Goal: Information Seeking & Learning: Learn about a topic

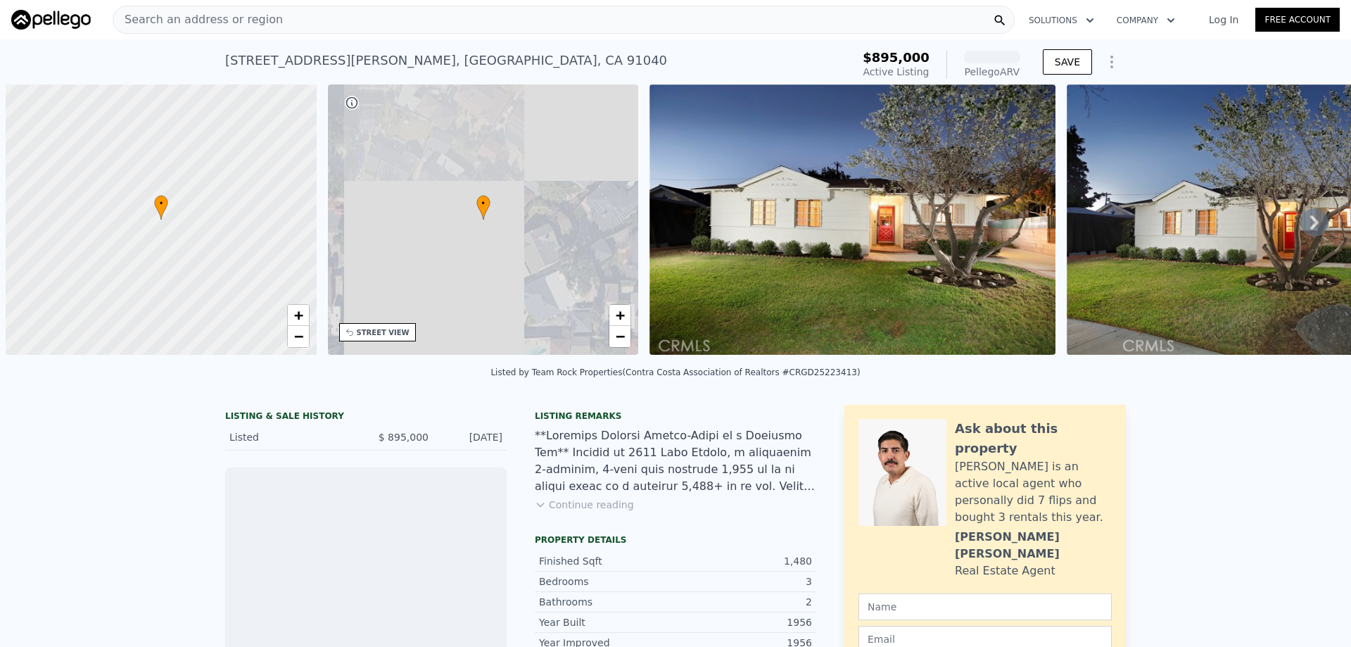
scroll to position [0, 6]
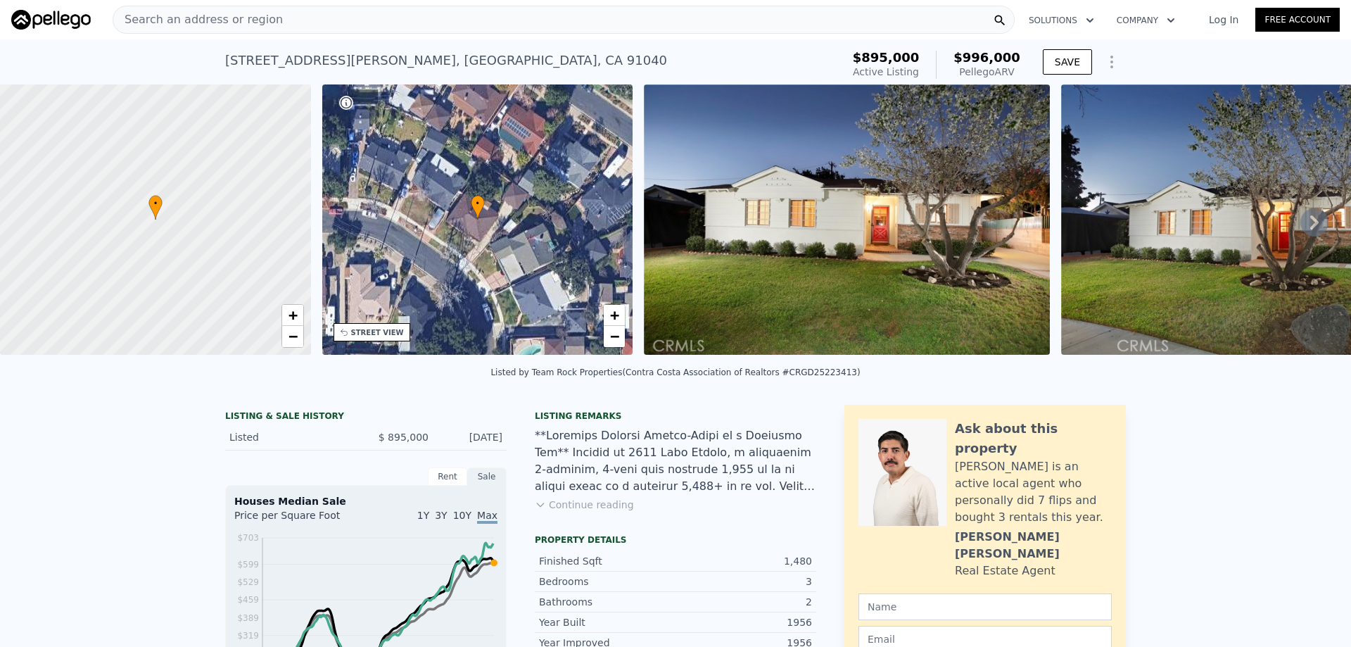
click at [783, 11] on div "Search an address or region" at bounding box center [564, 20] width 902 height 28
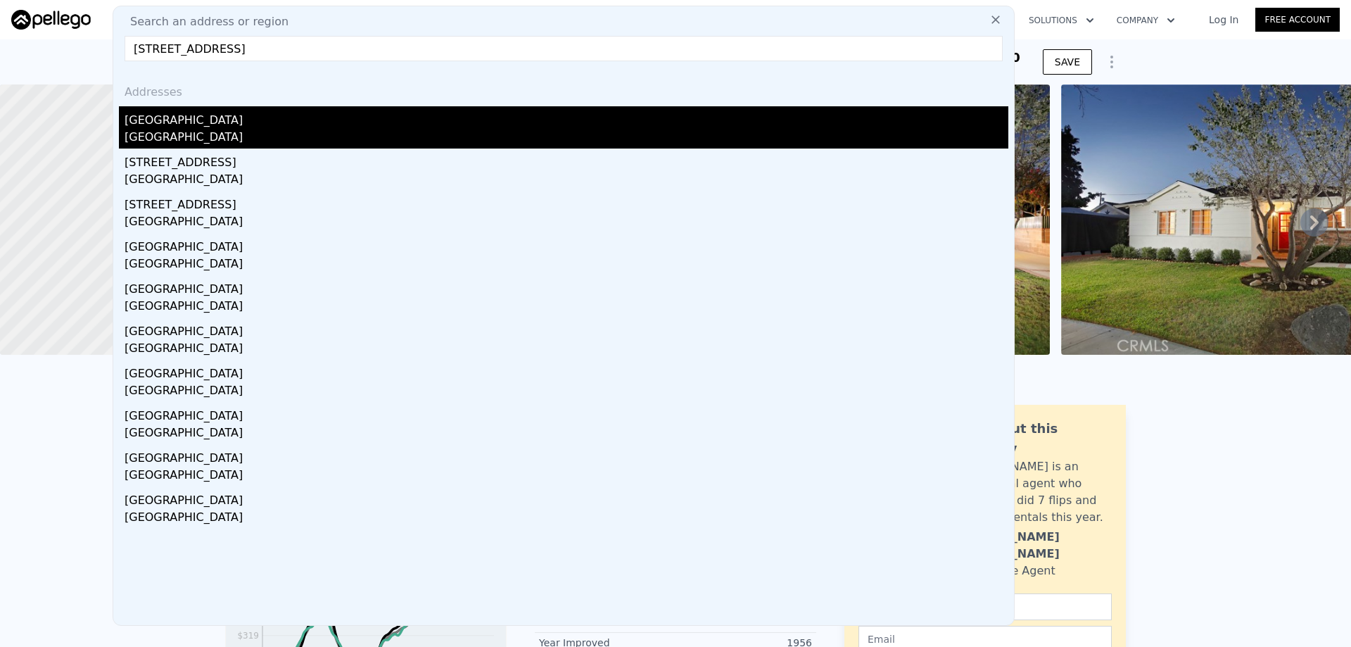
type input "10642 Samoa Ave, Tujunga, CA 91042"
click at [337, 132] on div "[GEOGRAPHIC_DATA]" at bounding box center [567, 139] width 884 height 20
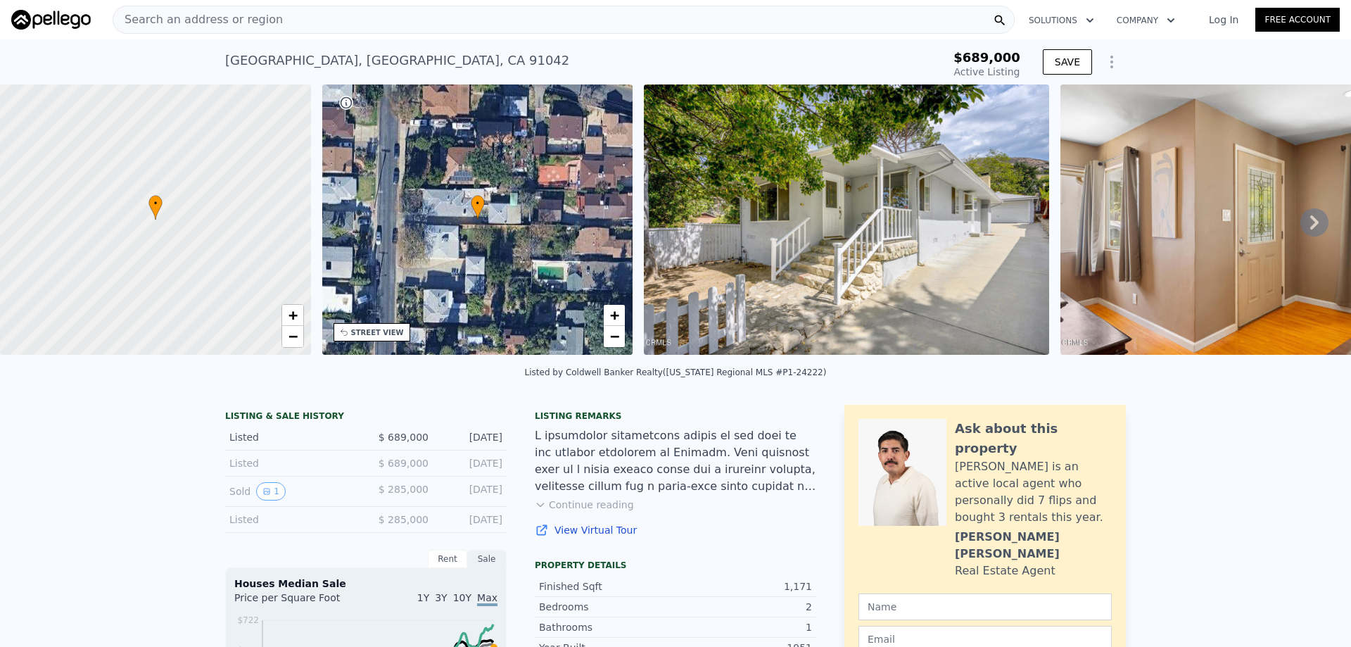
type input "4"
type input "1132"
type input "1811"
type input "4459"
type input "8223"
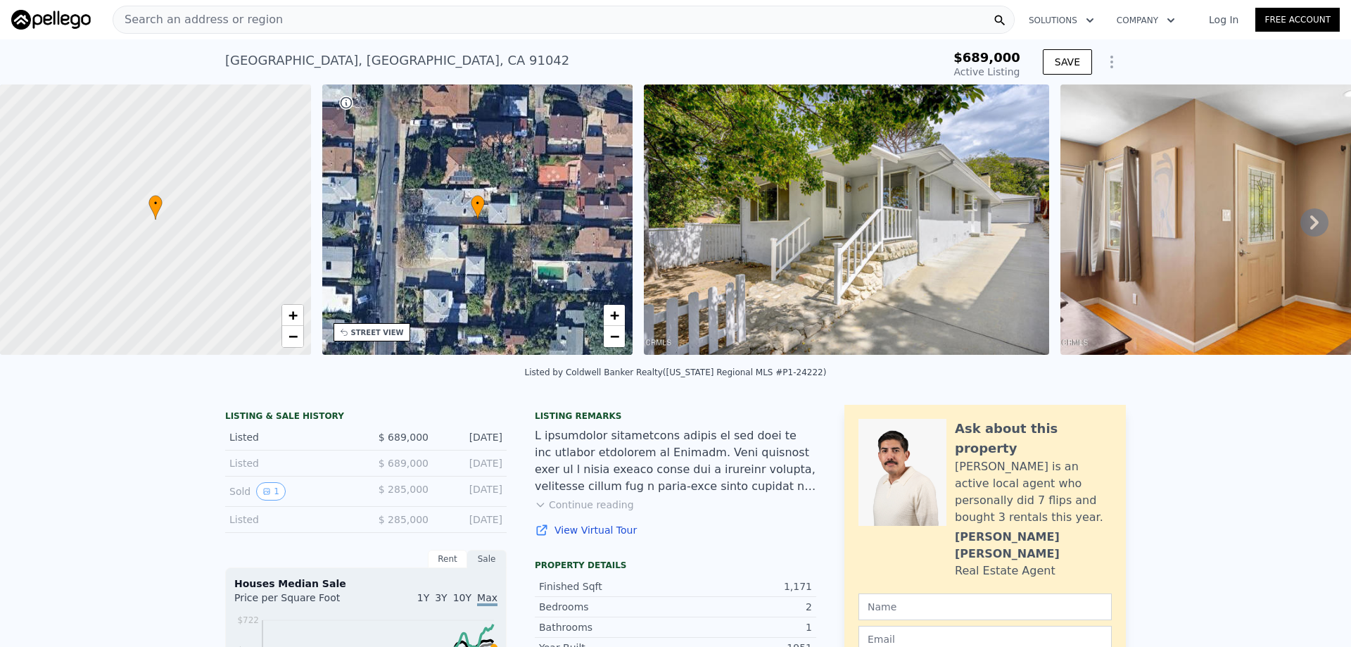
type input "$ 996,000"
type input "-$ 18,763"
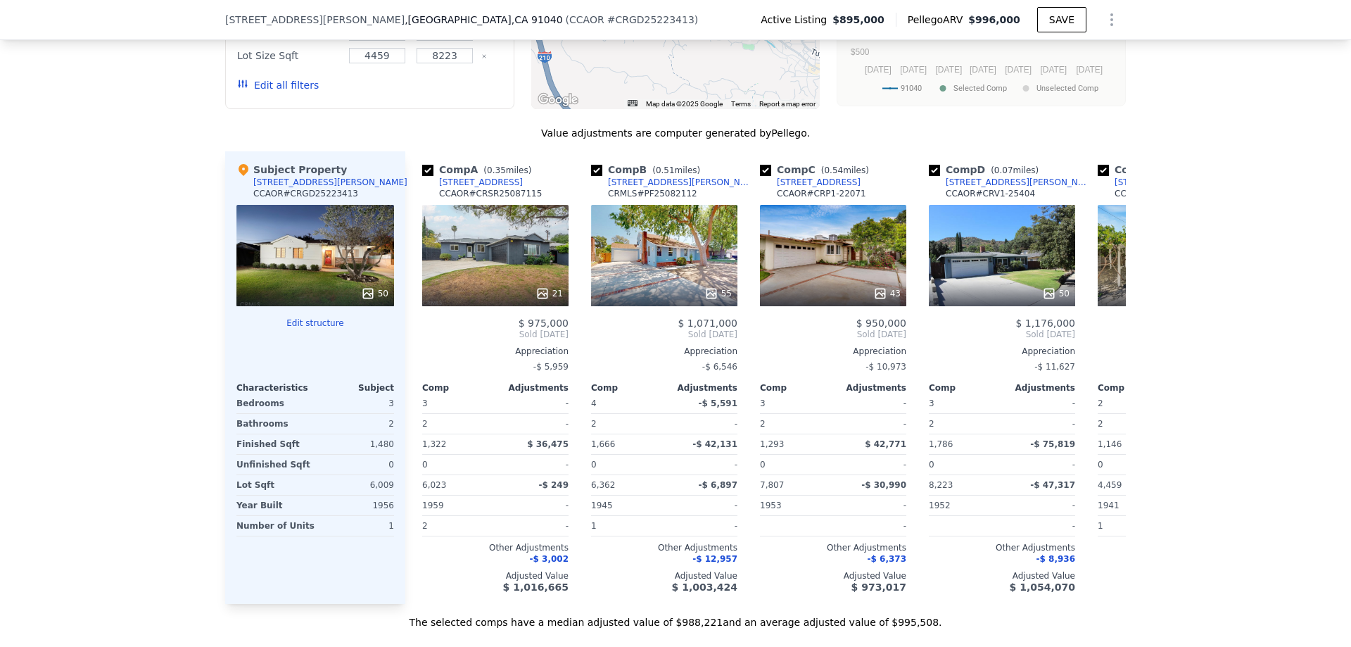
scroll to position [1684, 0]
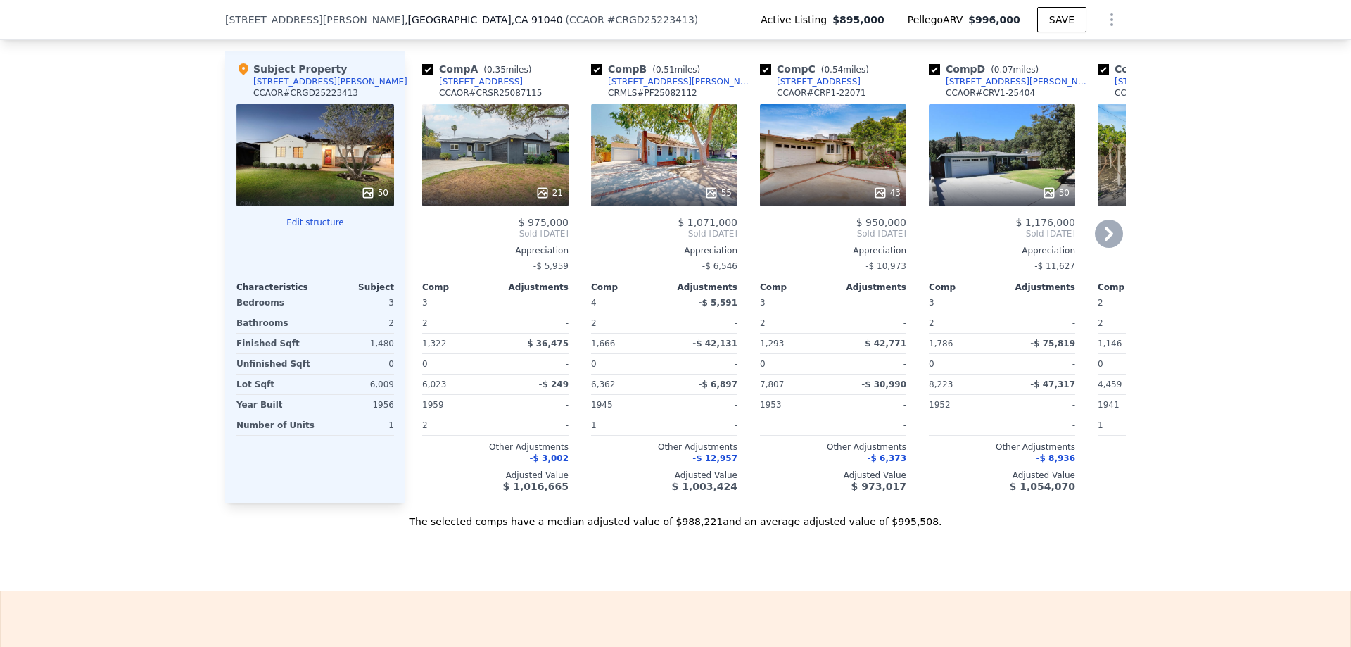
click at [1106, 248] on icon at bounding box center [1109, 234] width 28 height 28
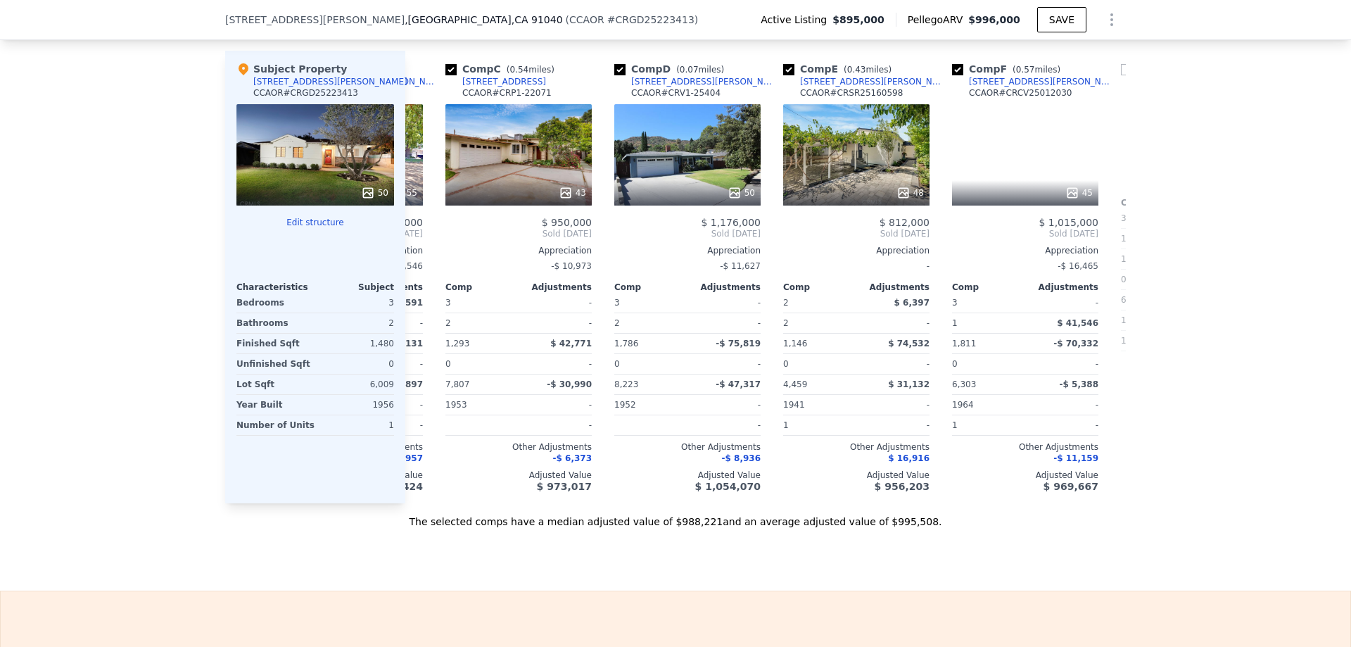
scroll to position [0, 338]
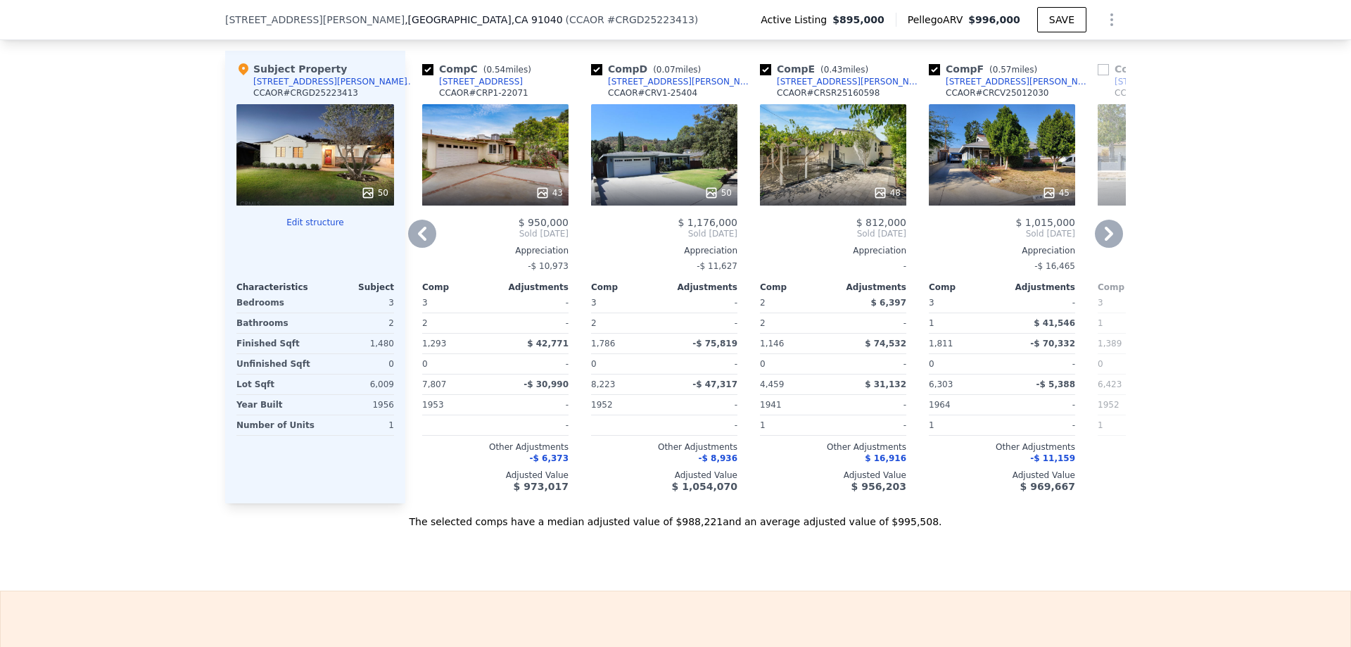
click at [1106, 248] on icon at bounding box center [1109, 234] width 28 height 28
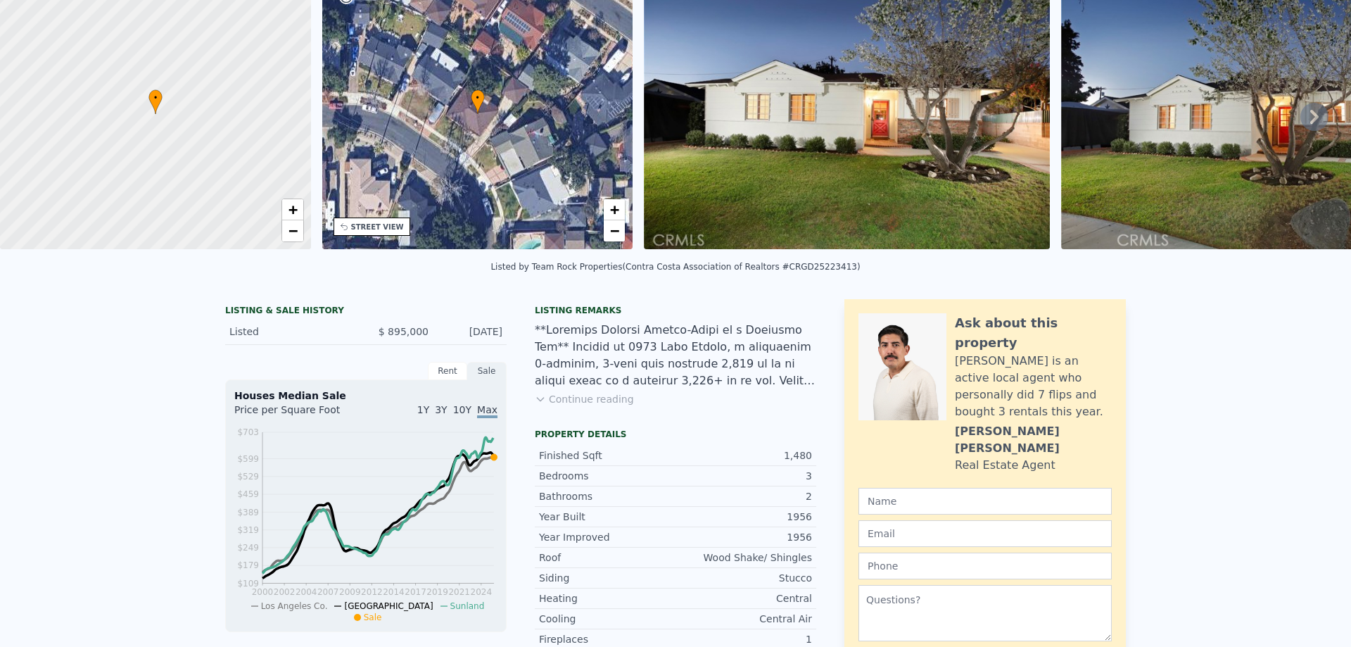
scroll to position [5, 0]
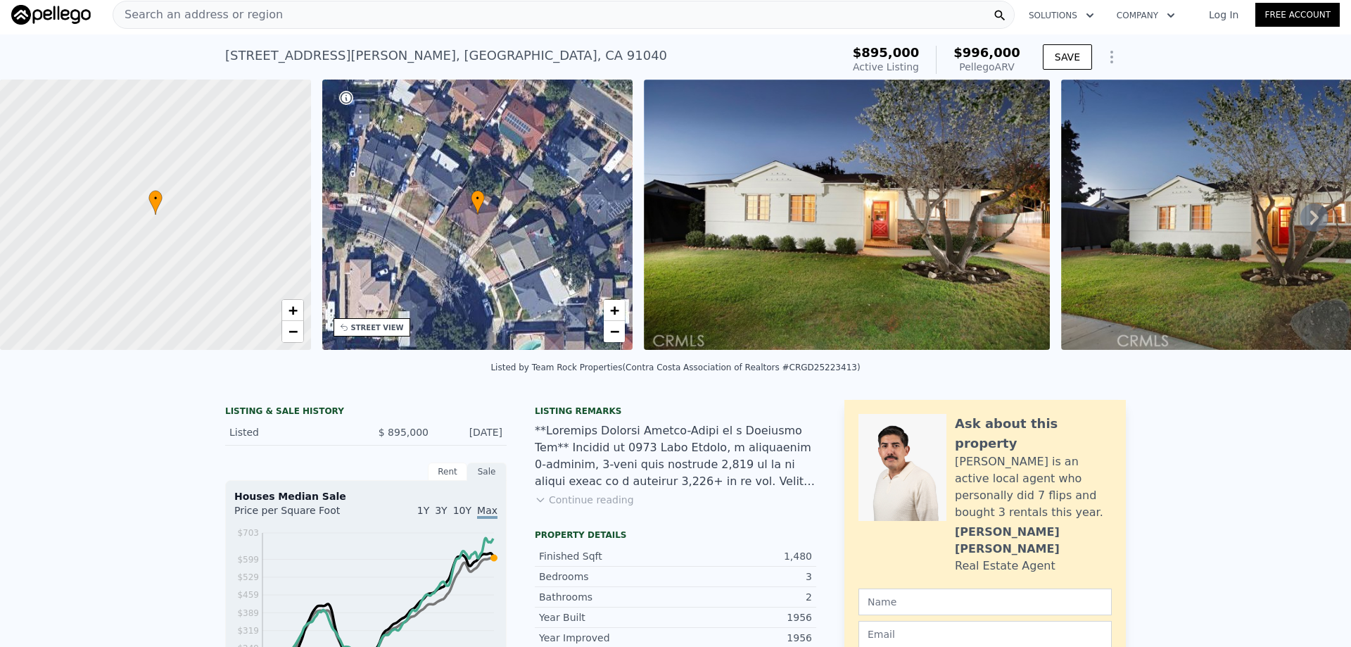
click at [322, 21] on div "Search an address or region" at bounding box center [564, 15] width 902 height 28
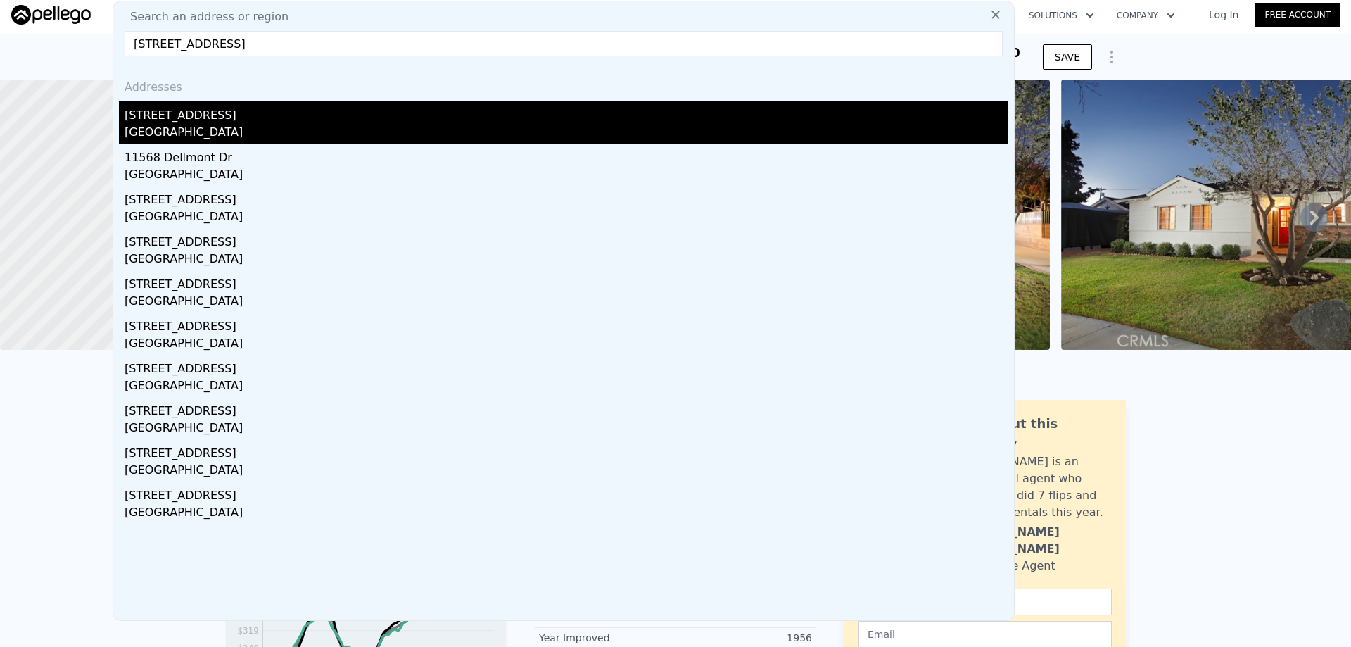
type input "[STREET_ADDRESS]"
click at [213, 116] on div "[STREET_ADDRESS]" at bounding box center [567, 112] width 884 height 23
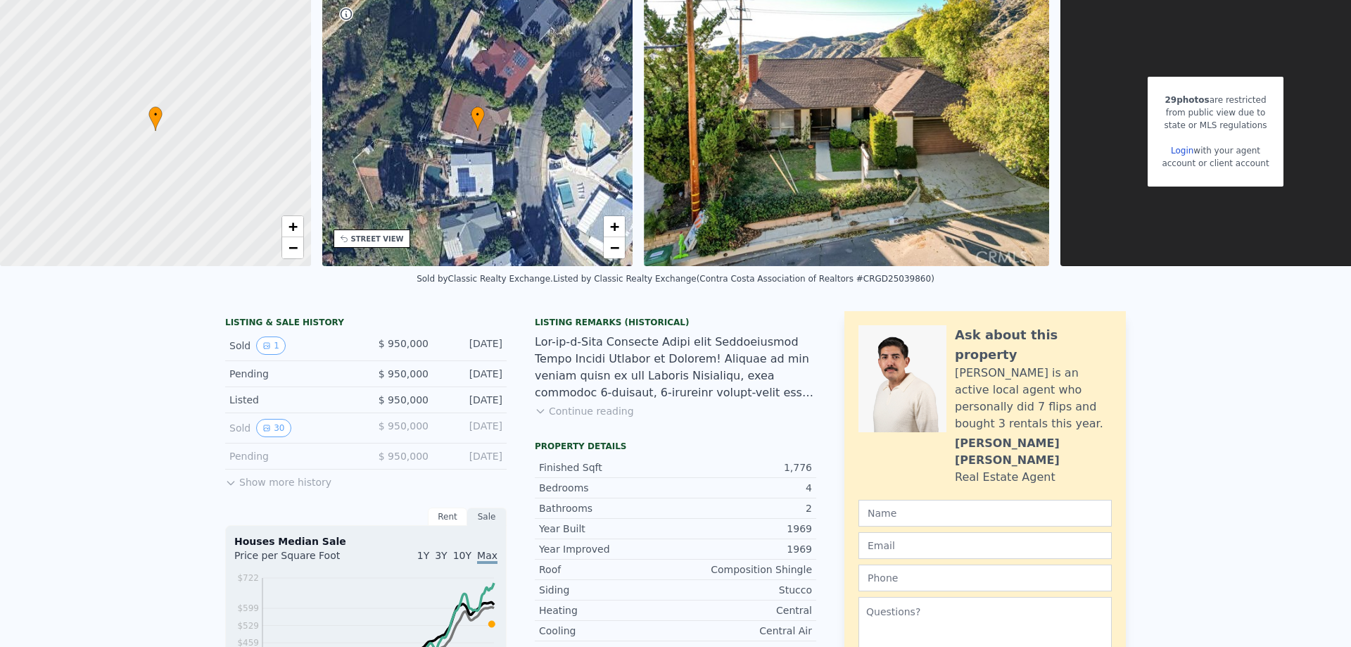
scroll to position [5, 0]
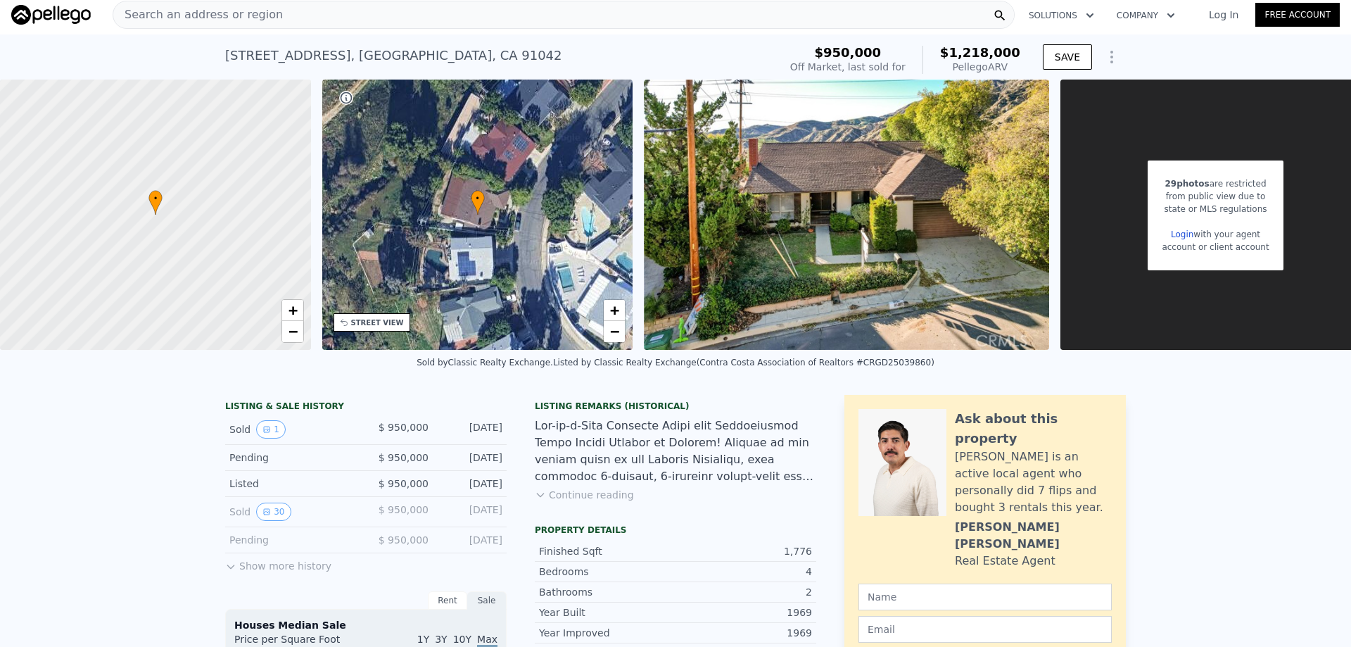
click at [305, 573] on button "Show more history" at bounding box center [278, 563] width 106 height 20
click at [248, 11] on span "Search an address or region" at bounding box center [198, 14] width 170 height 17
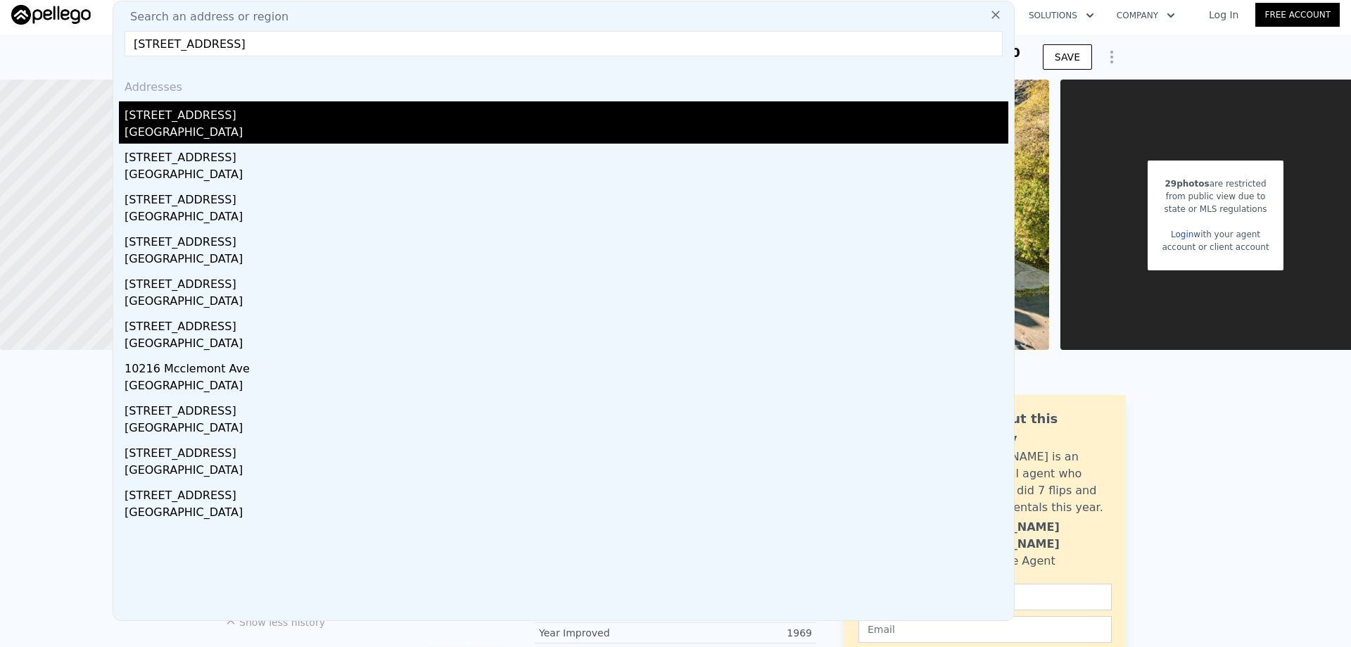
type input "[STREET_ADDRESS]"
click at [174, 120] on div "[STREET_ADDRESS]" at bounding box center [567, 112] width 884 height 23
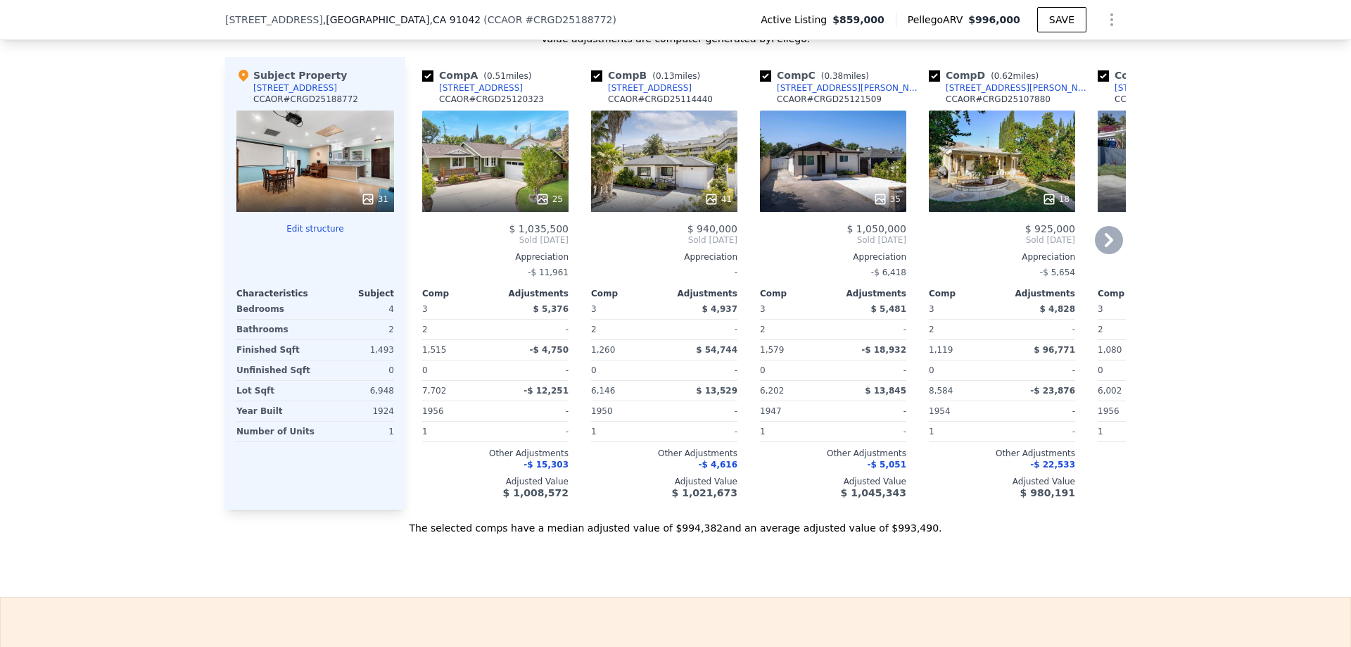
scroll to position [1689, 0]
click at [1097, 246] on icon at bounding box center [1109, 239] width 28 height 28
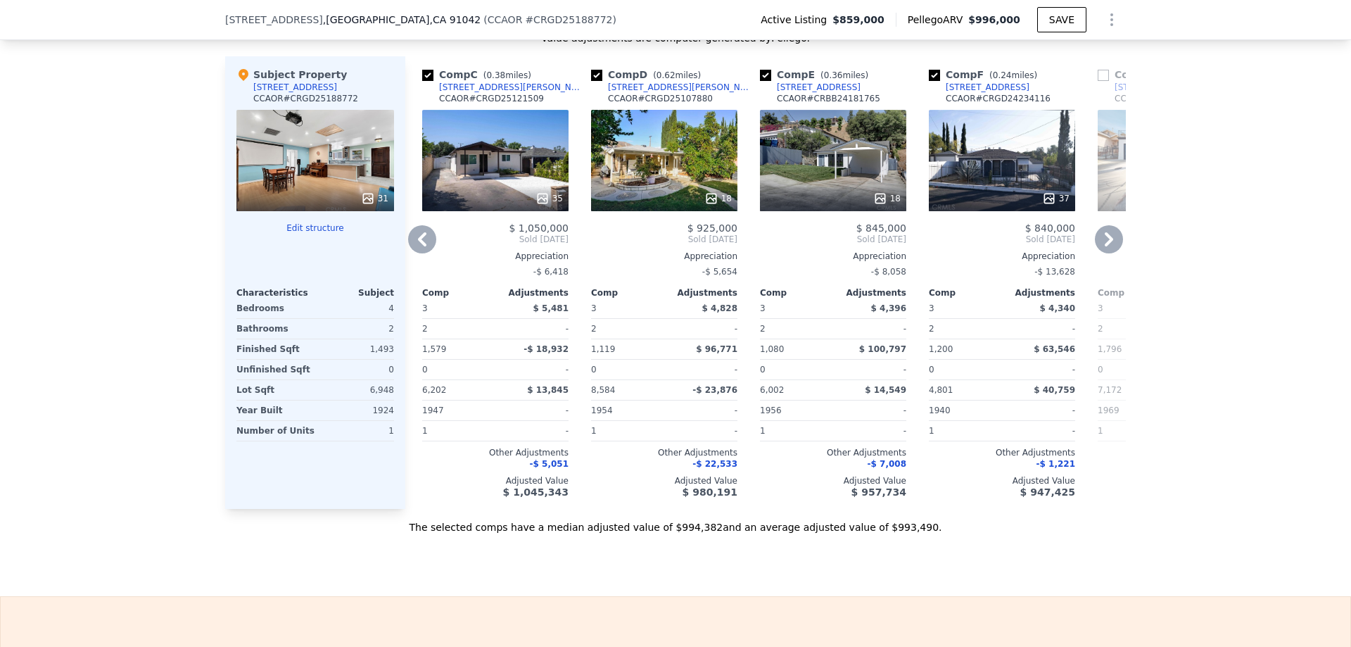
click at [1099, 248] on icon at bounding box center [1109, 239] width 28 height 28
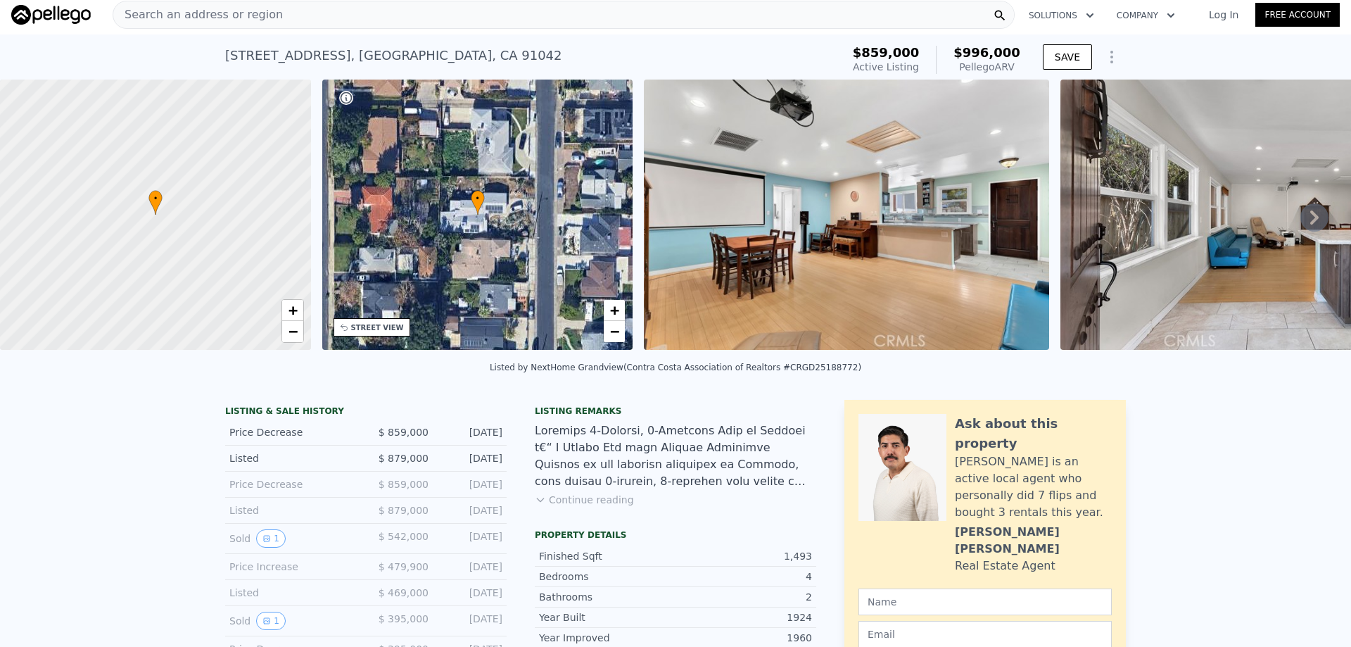
scroll to position [0, 0]
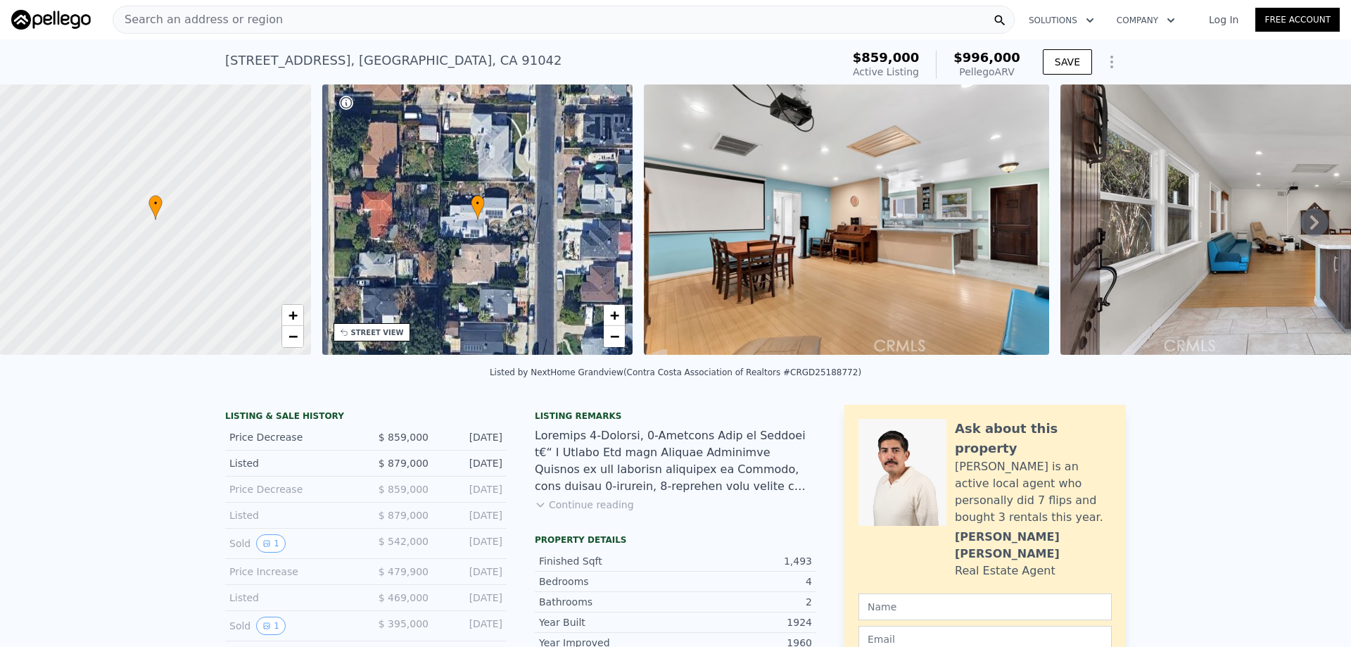
click at [251, 25] on span "Search an address or region" at bounding box center [198, 19] width 170 height 17
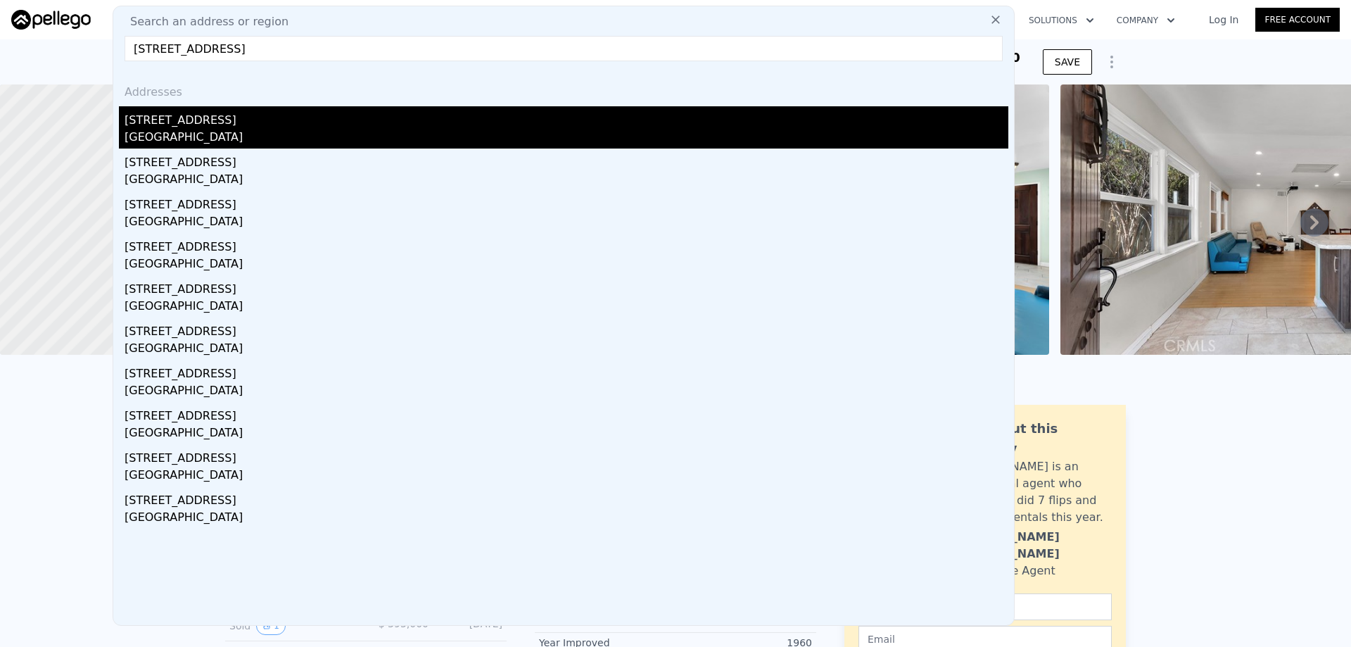
type input "[STREET_ADDRESS]"
click at [149, 126] on div "[STREET_ADDRESS]" at bounding box center [567, 117] width 884 height 23
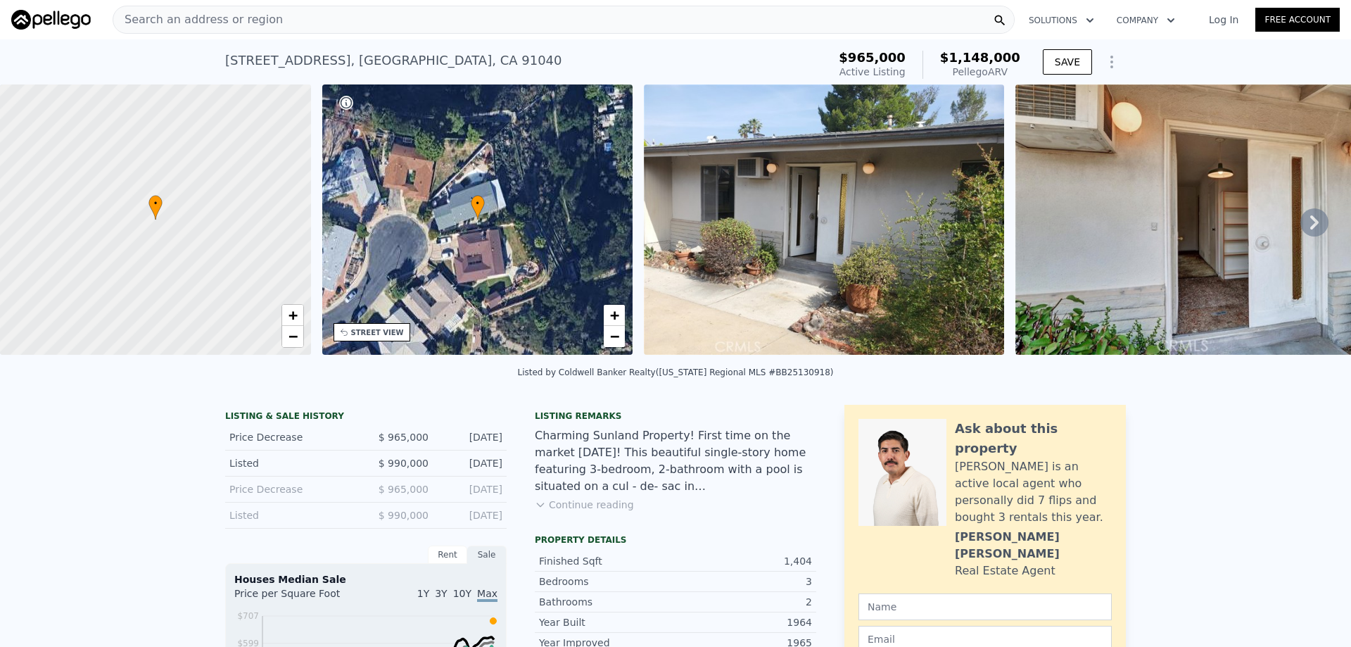
click at [501, 237] on div "• + −" at bounding box center [477, 219] width 311 height 270
click at [613, 345] on link "−" at bounding box center [614, 336] width 21 height 21
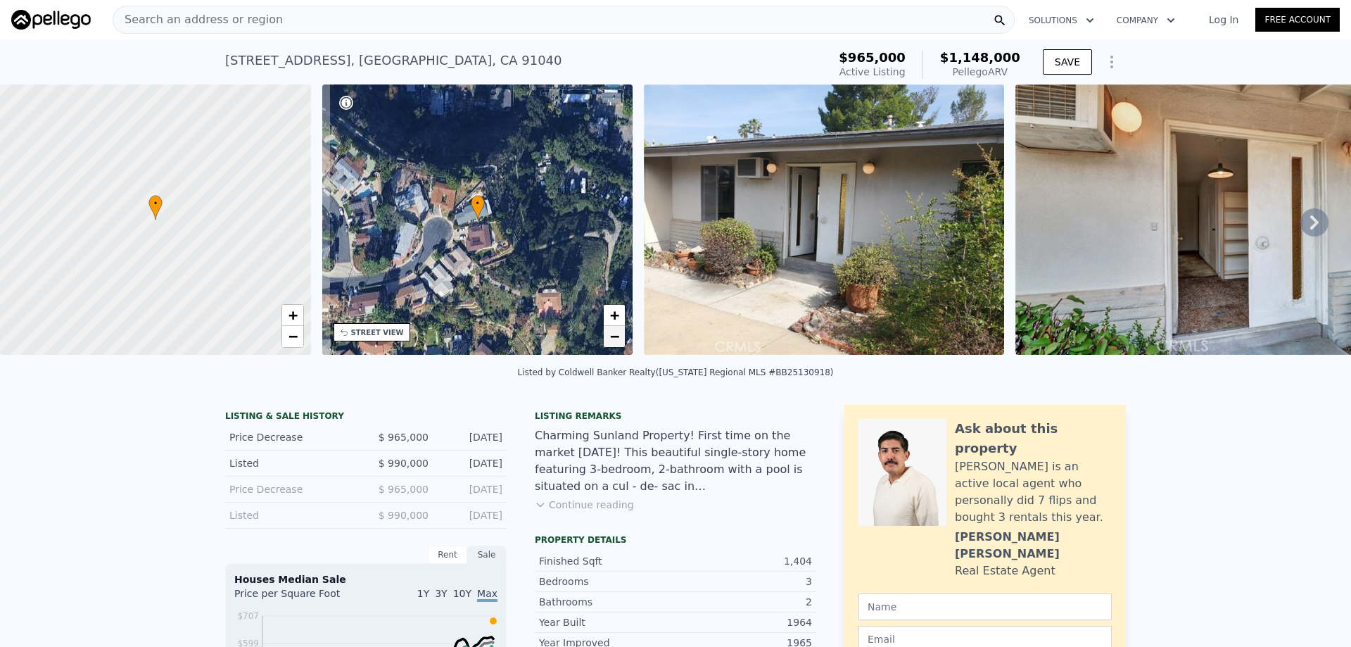
click at [612, 345] on link "−" at bounding box center [614, 336] width 21 height 21
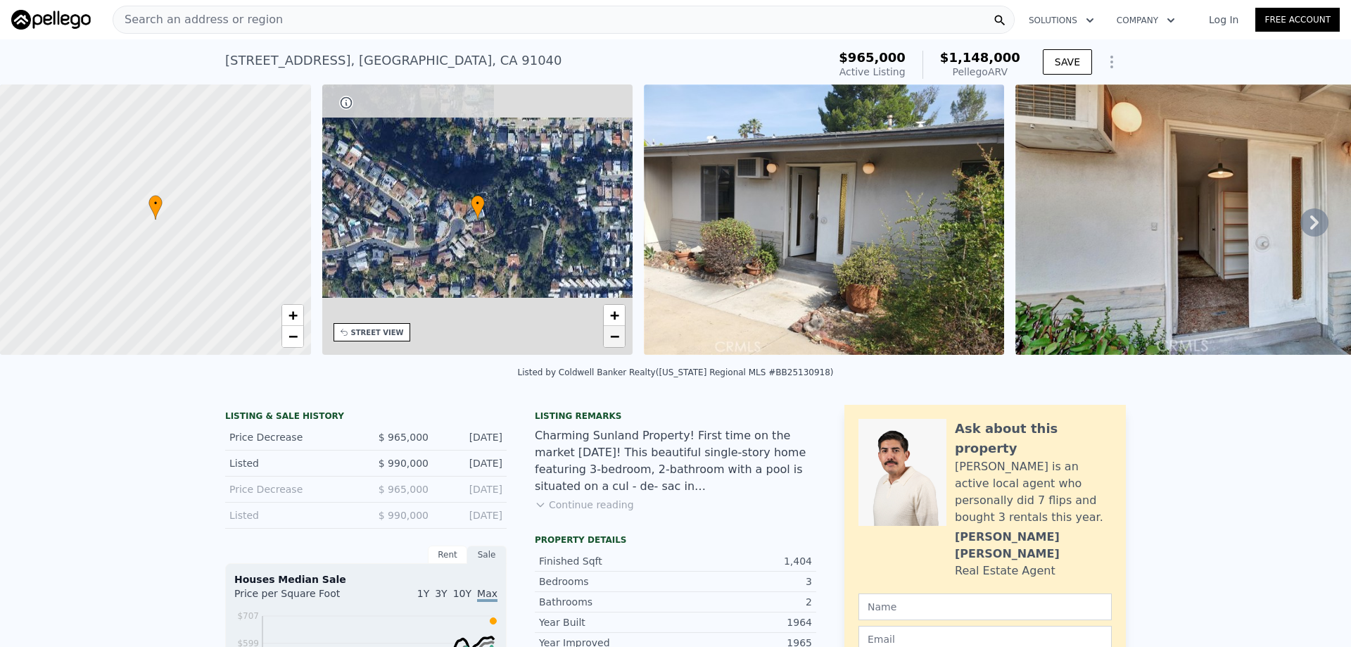
click at [612, 344] on link "−" at bounding box center [614, 336] width 21 height 21
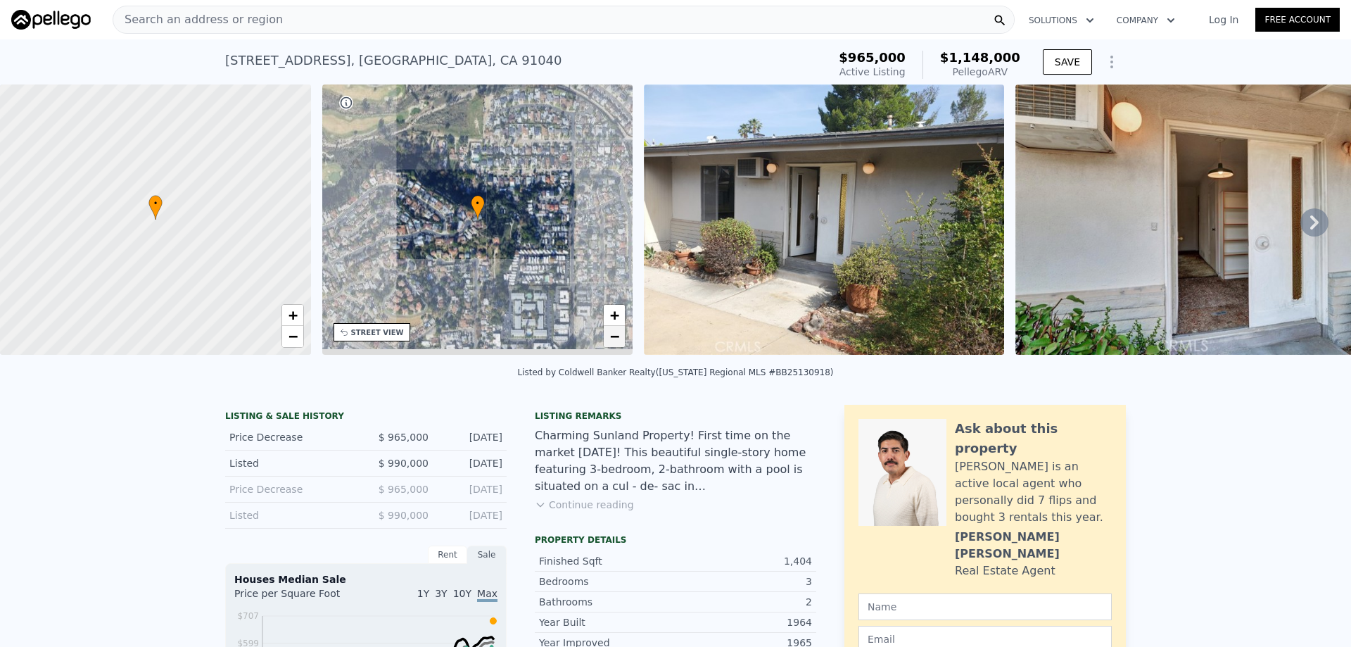
click at [611, 344] on link "−" at bounding box center [614, 336] width 21 height 21
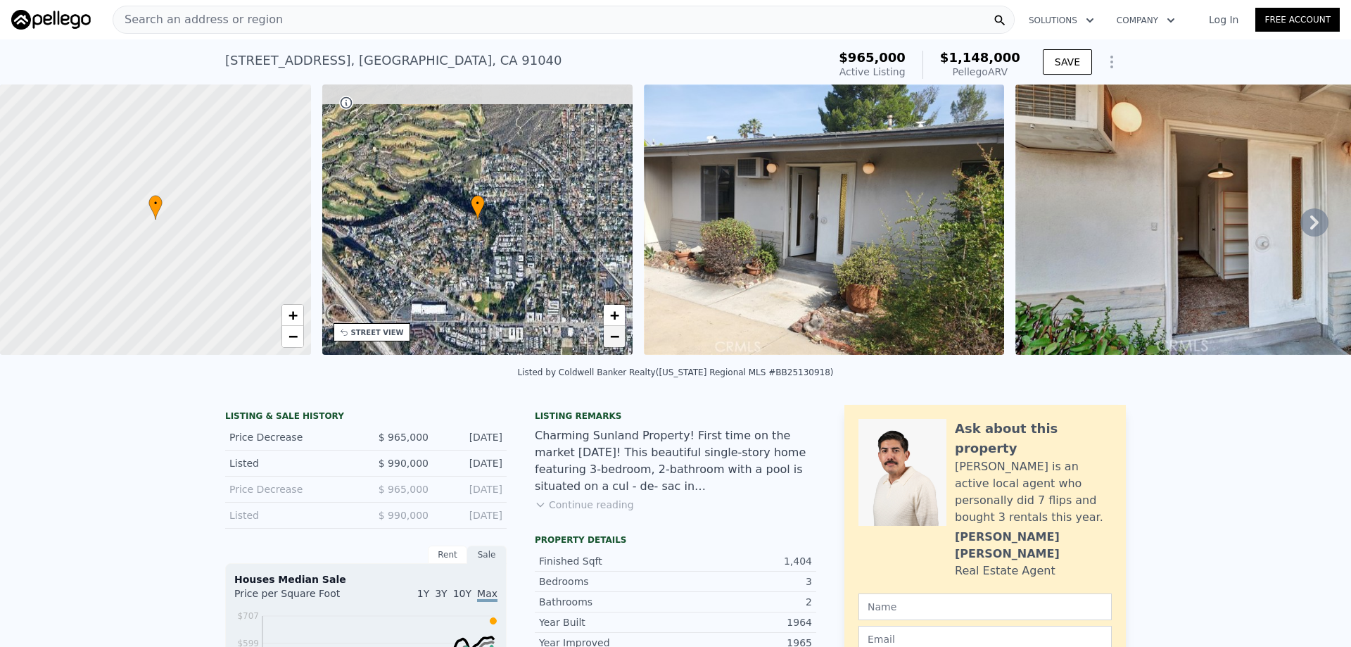
click at [611, 343] on span "−" at bounding box center [614, 336] width 9 height 18
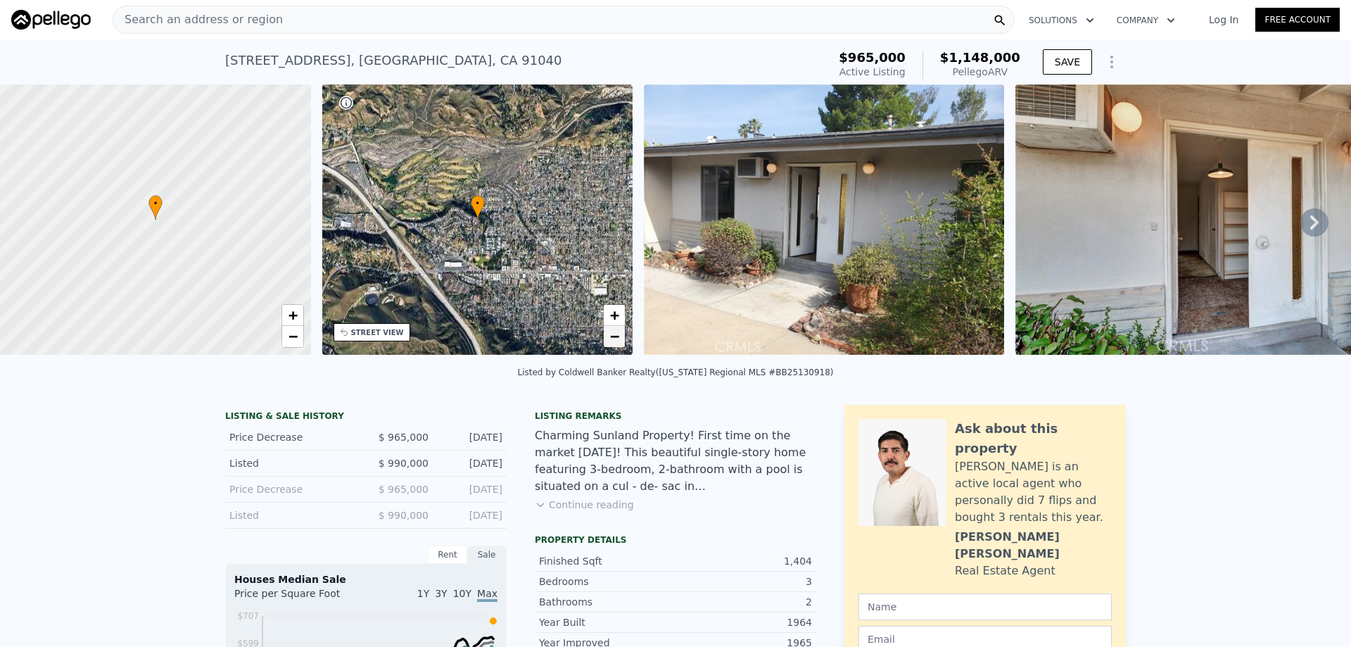
click at [609, 341] on link "−" at bounding box center [614, 336] width 21 height 21
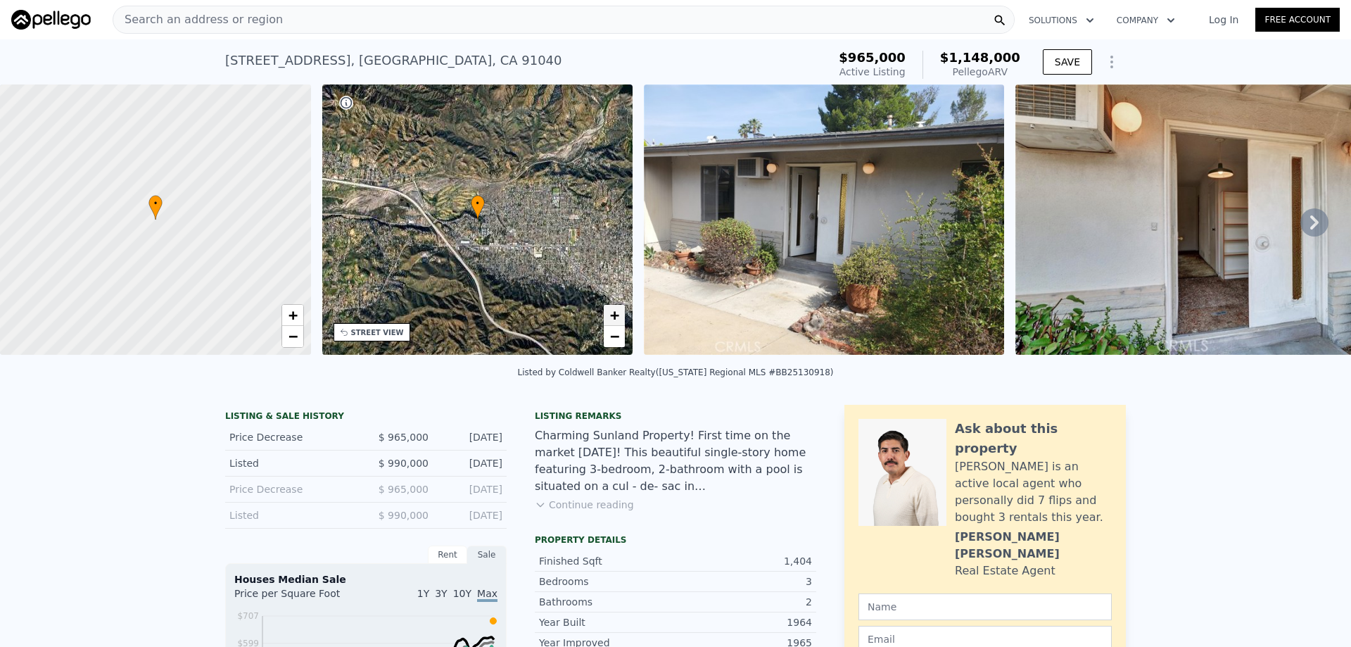
click at [609, 315] on link "+" at bounding box center [614, 315] width 21 height 21
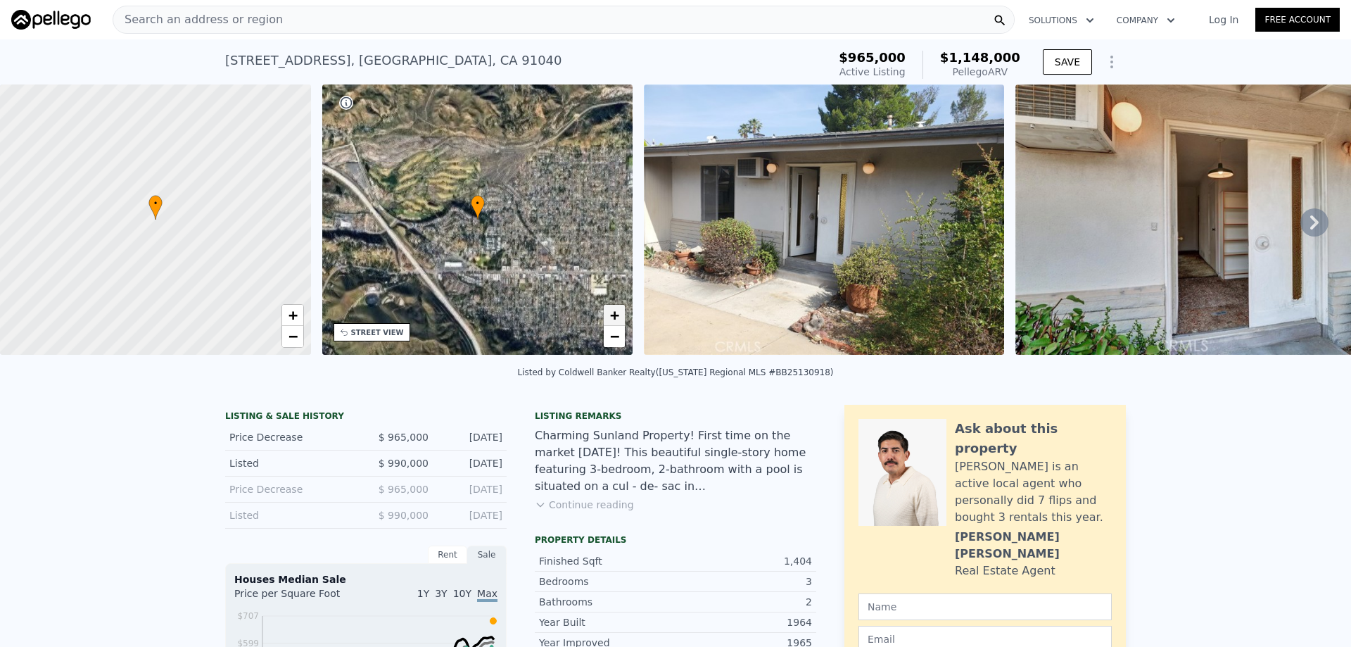
click at [609, 315] on link "+" at bounding box center [614, 315] width 21 height 21
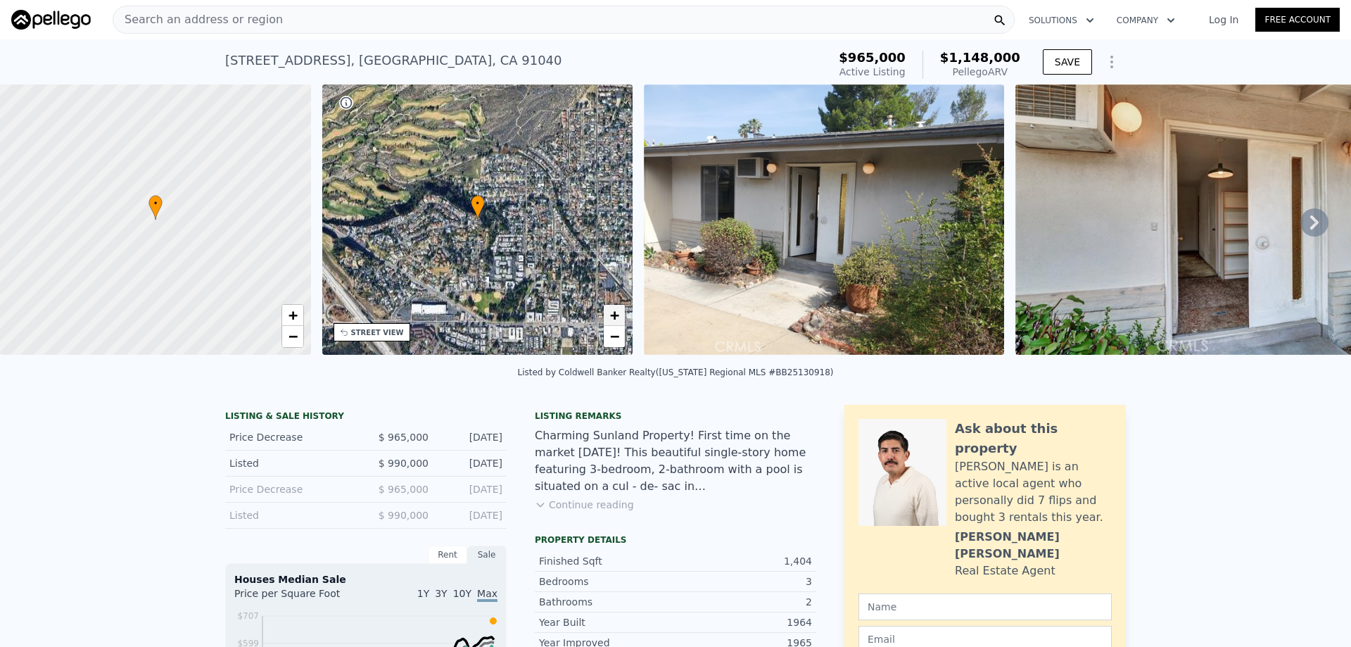
click at [609, 315] on link "+" at bounding box center [614, 315] width 21 height 21
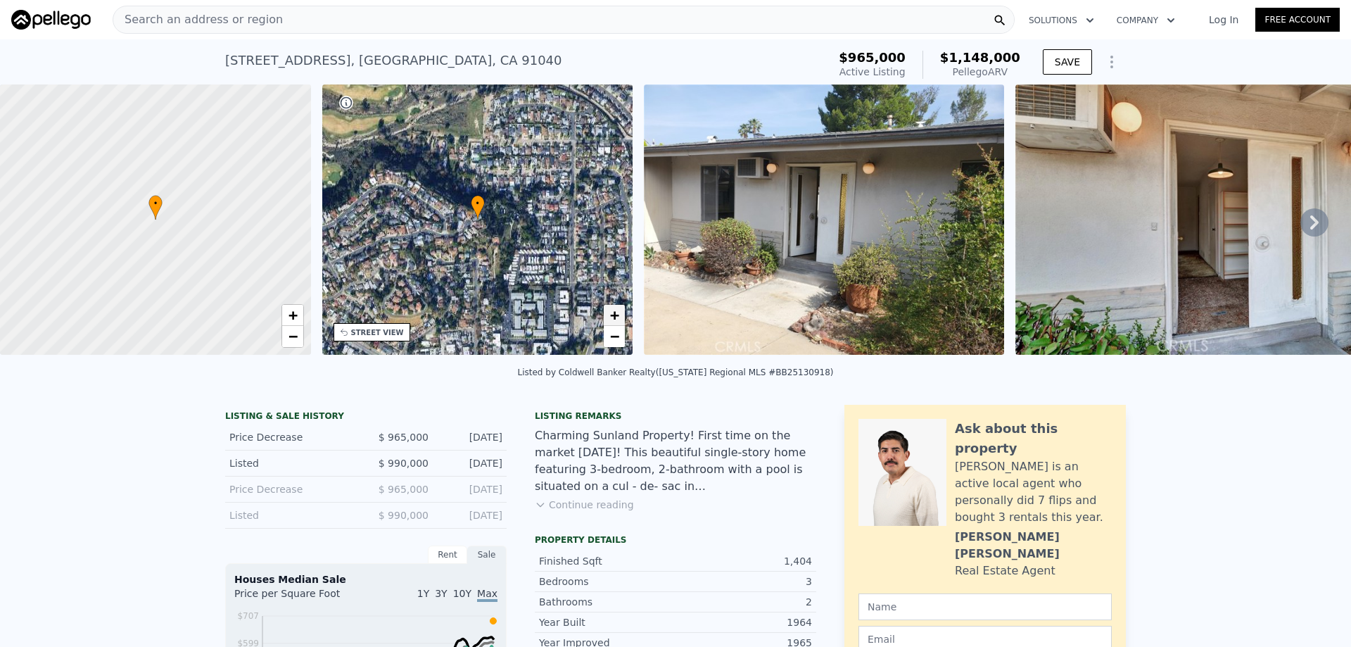
click at [609, 315] on link "+" at bounding box center [614, 315] width 21 height 21
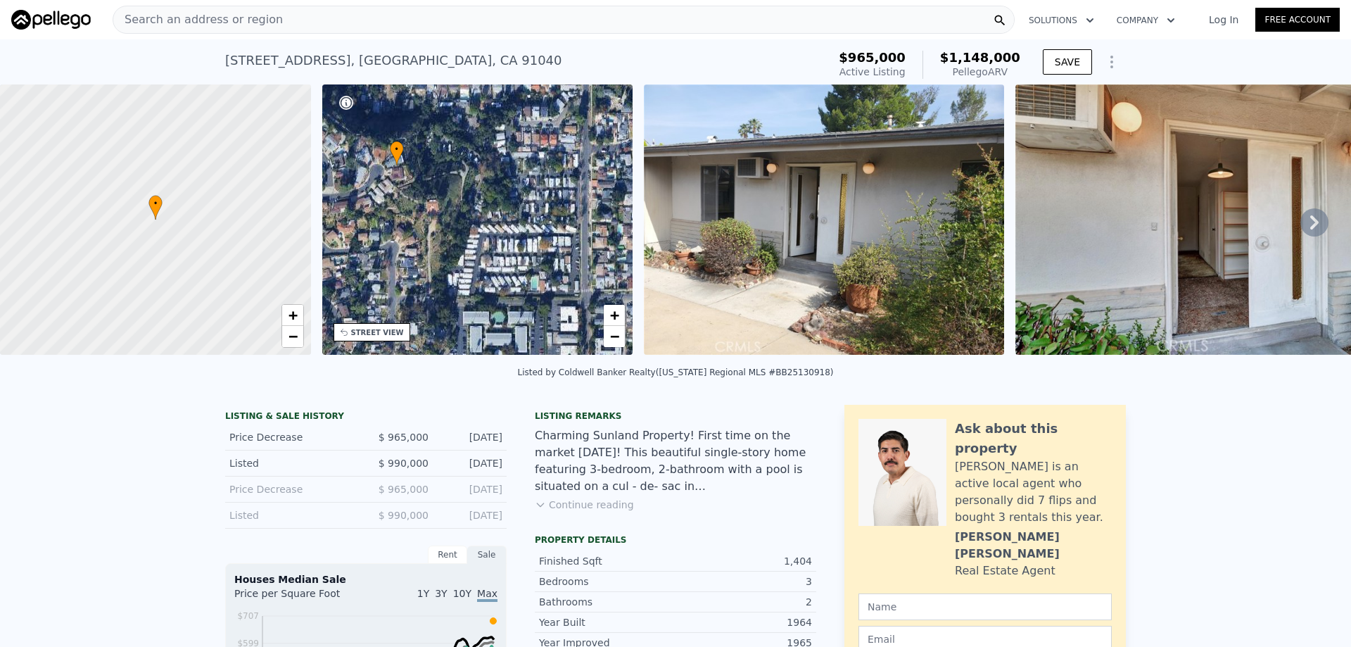
drag, startPoint x: 583, startPoint y: 275, endPoint x: 493, endPoint y: 221, distance: 104.5
click at [493, 221] on div "• + −" at bounding box center [477, 219] width 311 height 270
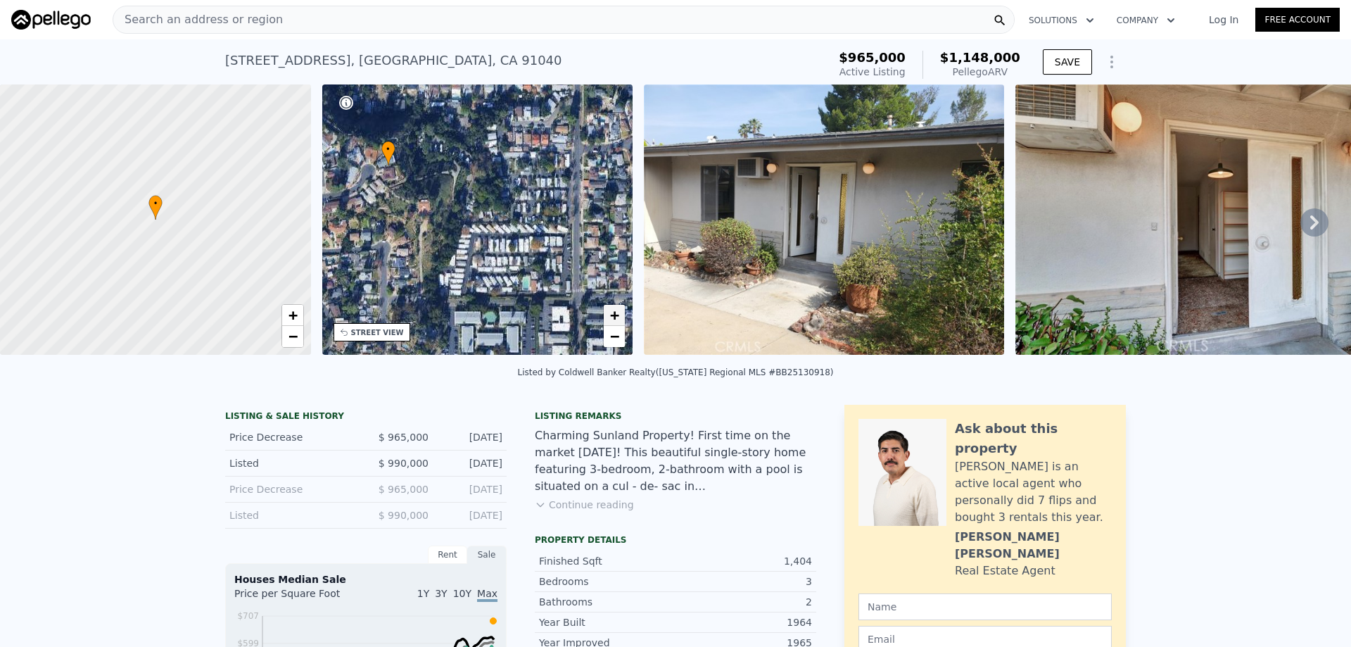
click at [608, 315] on link "+" at bounding box center [614, 315] width 21 height 21
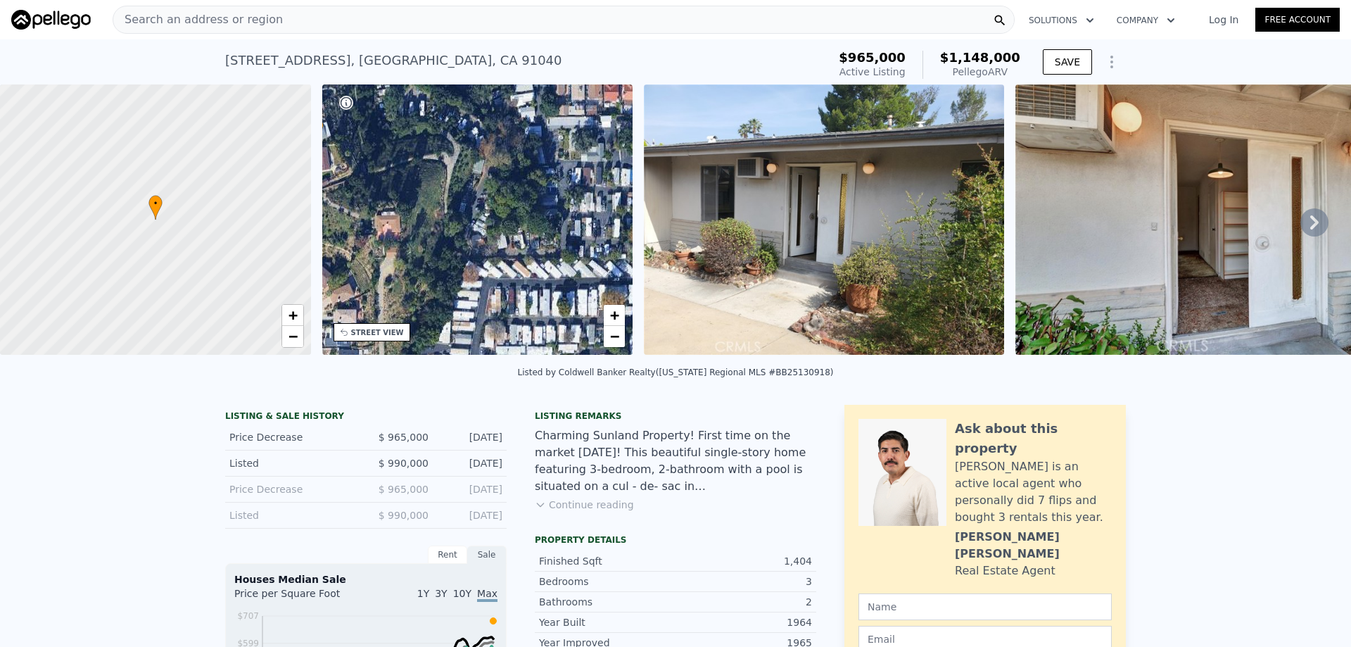
drag, startPoint x: 581, startPoint y: 267, endPoint x: 626, endPoint y: 317, distance: 66.3
click at [626, 317] on div "• + −" at bounding box center [477, 219] width 311 height 270
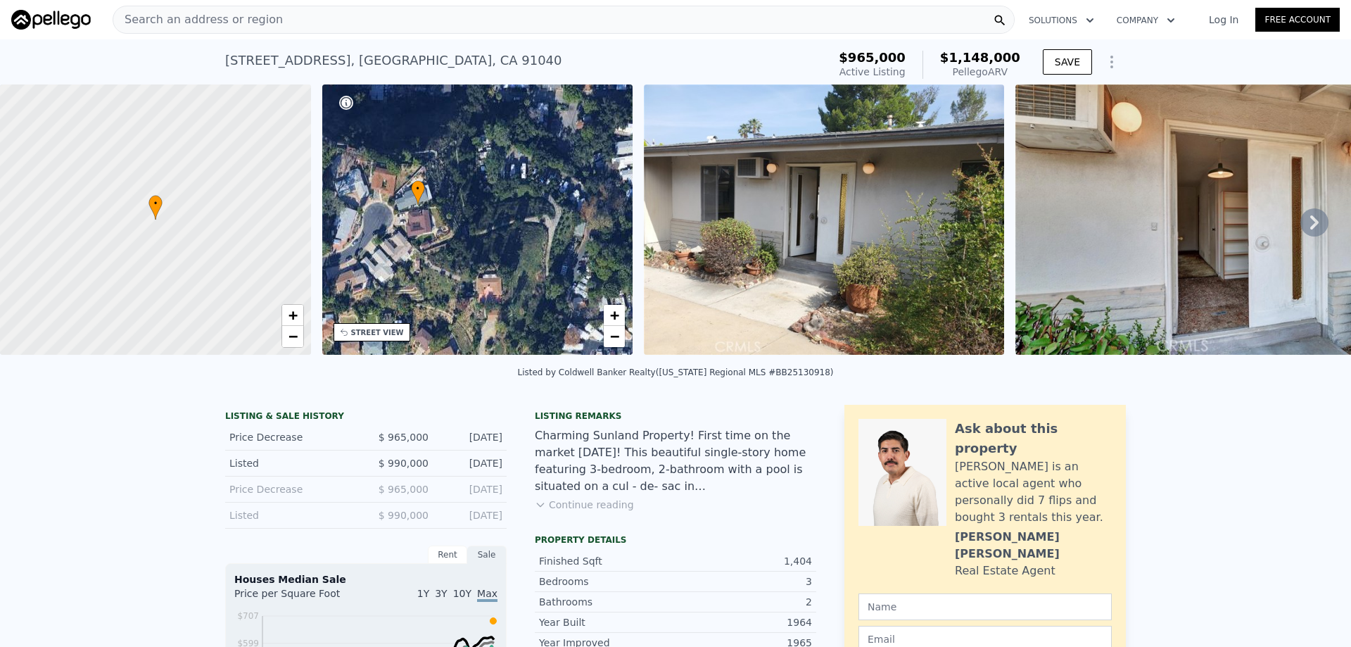
drag, startPoint x: 461, startPoint y: 198, endPoint x: 544, endPoint y: 244, distance: 95.2
click at [544, 244] on div "• + −" at bounding box center [477, 219] width 311 height 270
click at [618, 320] on span "+" at bounding box center [614, 315] width 9 height 18
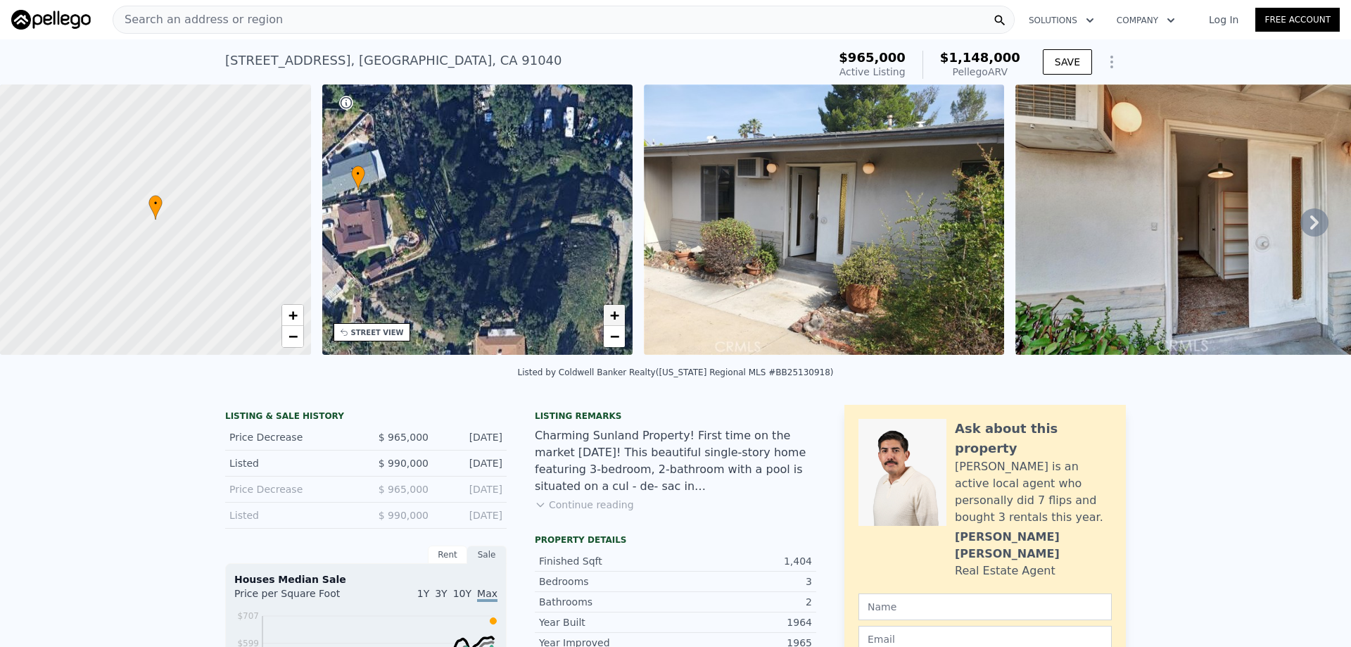
click at [615, 320] on span "+" at bounding box center [614, 315] width 9 height 18
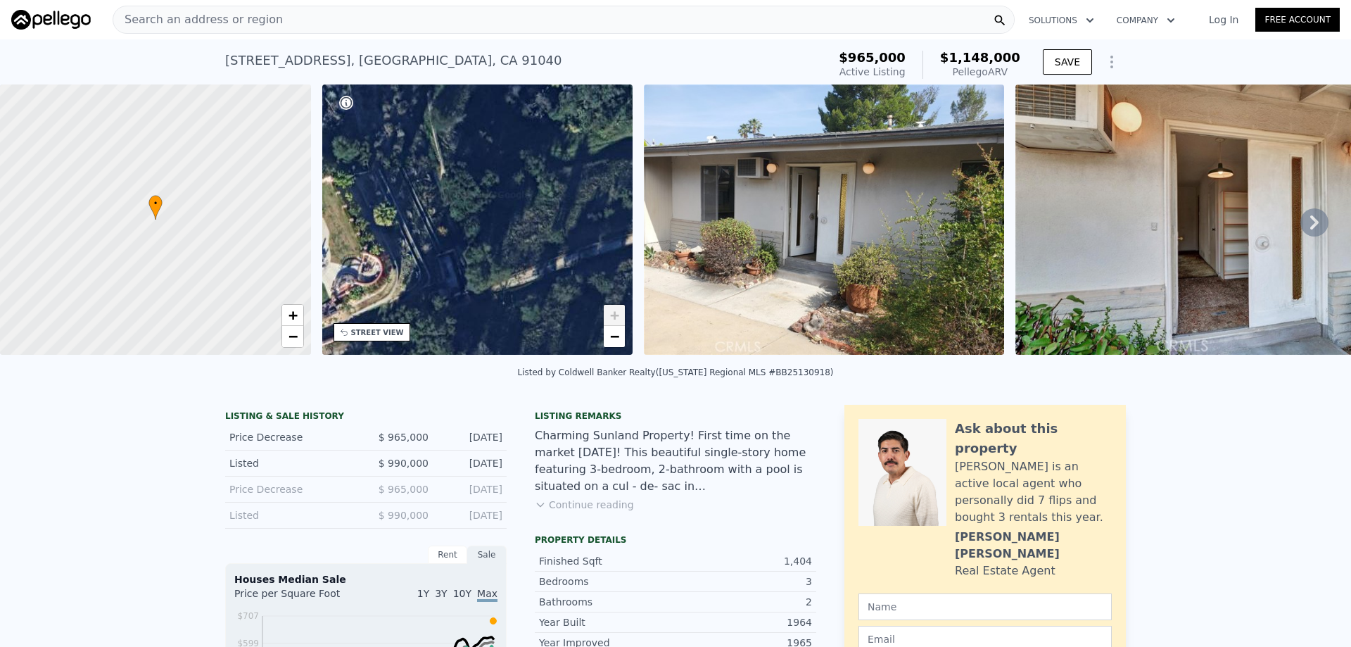
drag, startPoint x: 436, startPoint y: 230, endPoint x: 563, endPoint y: 289, distance: 139.5
click at [560, 286] on div "• + −" at bounding box center [477, 219] width 311 height 270
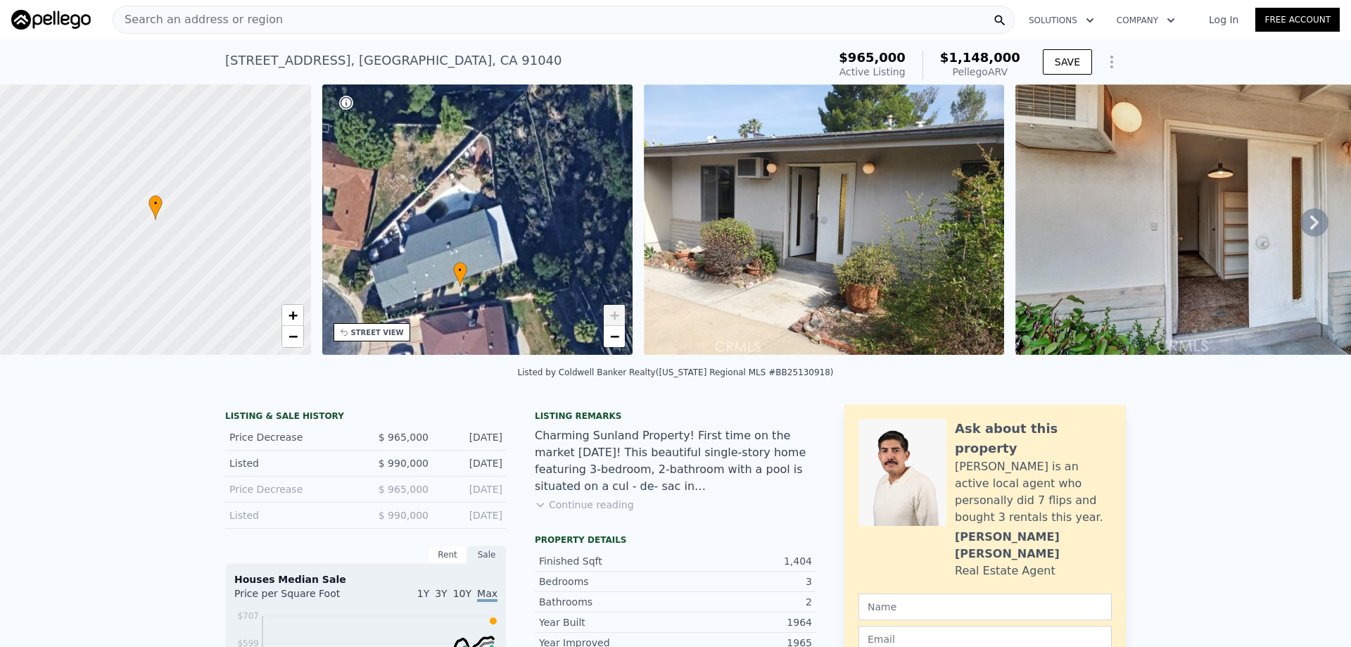
drag, startPoint x: 476, startPoint y: 224, endPoint x: 538, endPoint y: 288, distance: 88.6
click at [538, 288] on div "• + −" at bounding box center [477, 219] width 311 height 270
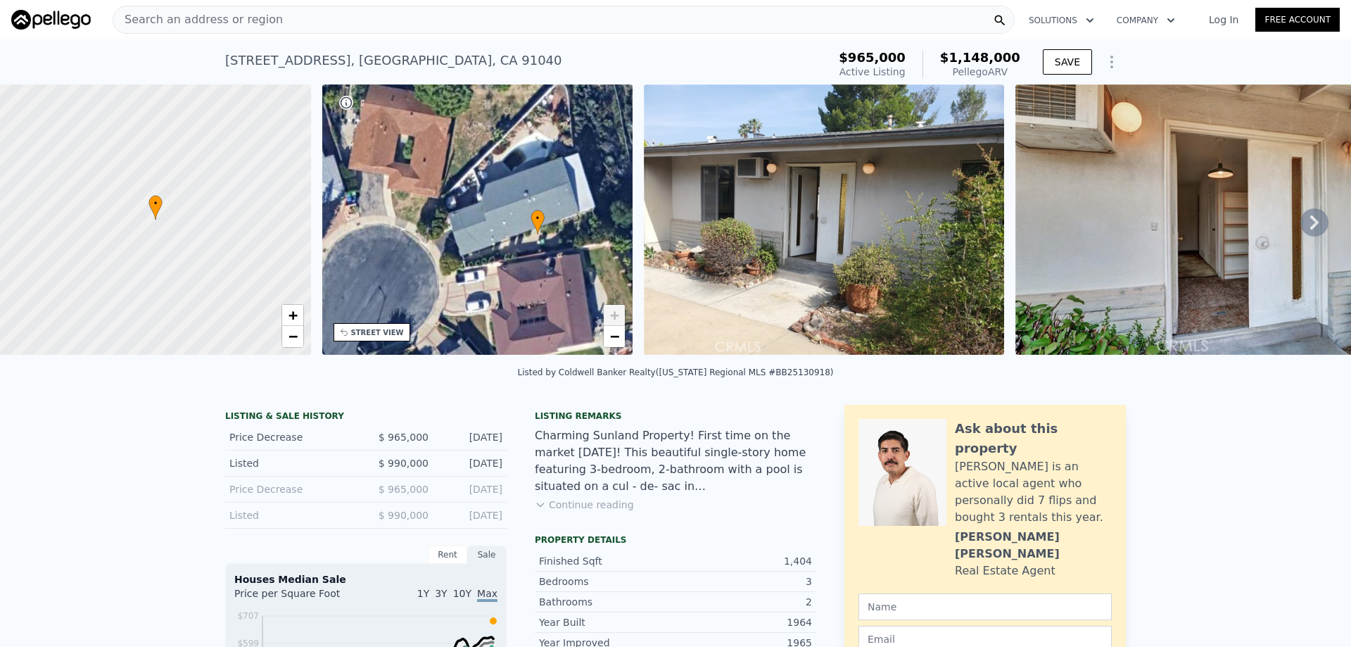
drag, startPoint x: 448, startPoint y: 257, endPoint x: 526, endPoint y: 205, distance: 93.9
click at [526, 205] on div "• + −" at bounding box center [477, 219] width 311 height 270
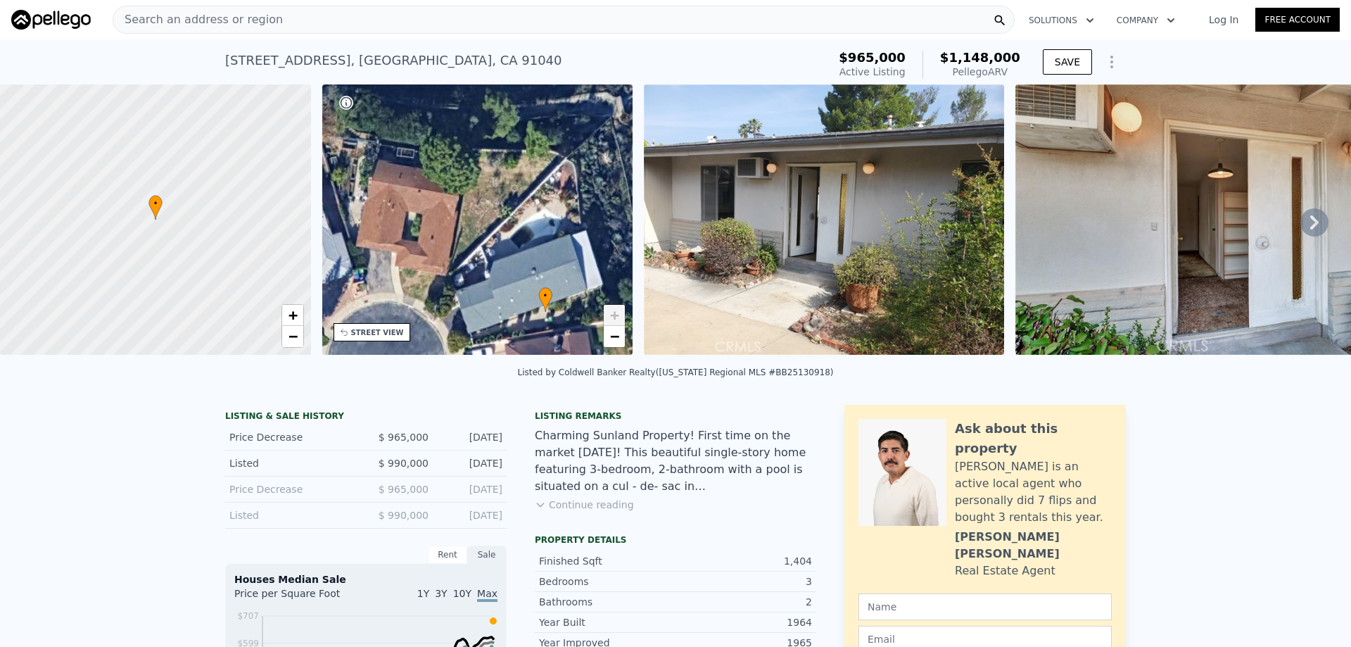
drag, startPoint x: 526, startPoint y: 205, endPoint x: 534, endPoint y: 296, distance: 91.9
click at [534, 296] on div "• + −" at bounding box center [477, 219] width 311 height 270
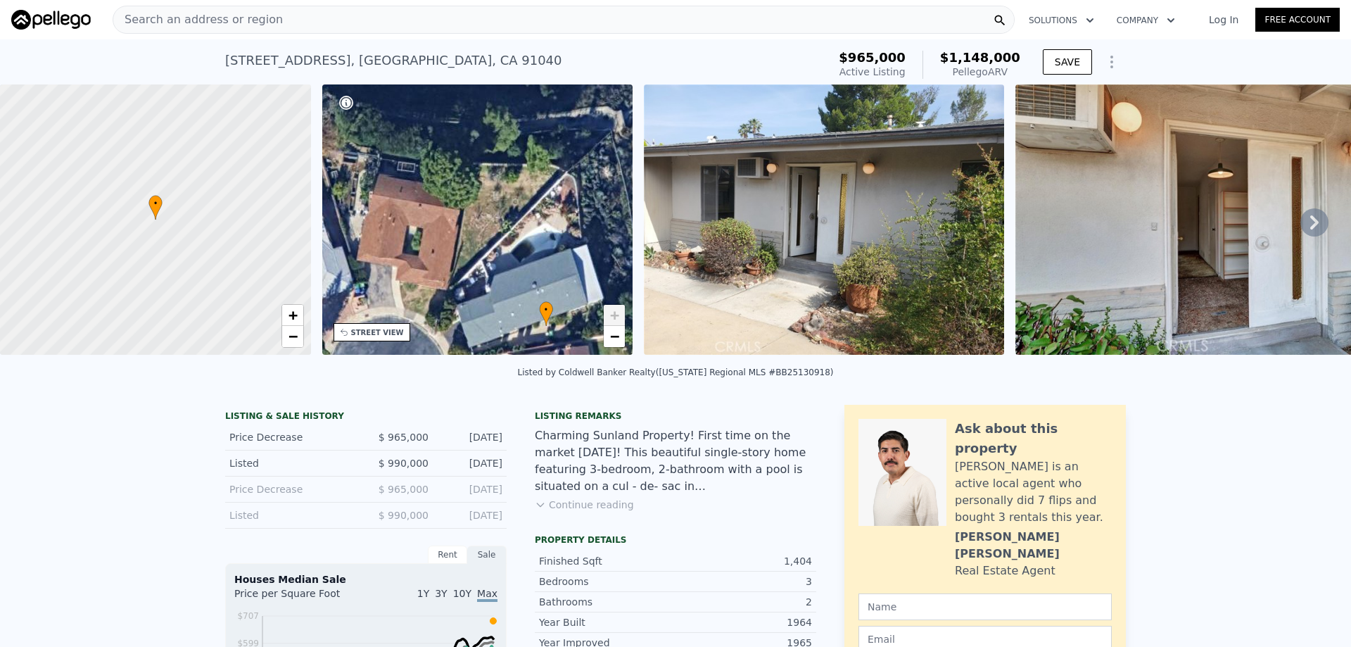
click at [727, 169] on img at bounding box center [824, 219] width 360 height 270
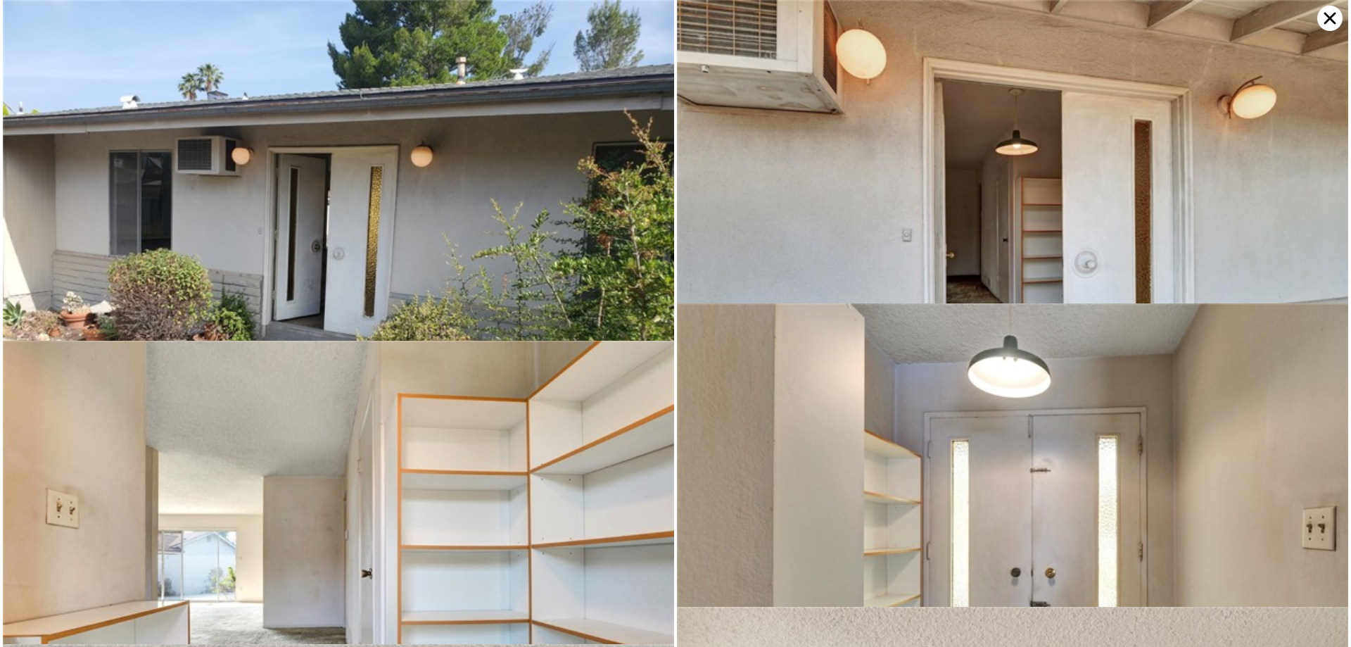
click at [592, 180] on img at bounding box center [338, 252] width 671 height 504
click at [437, 185] on img at bounding box center [338, 252] width 671 height 504
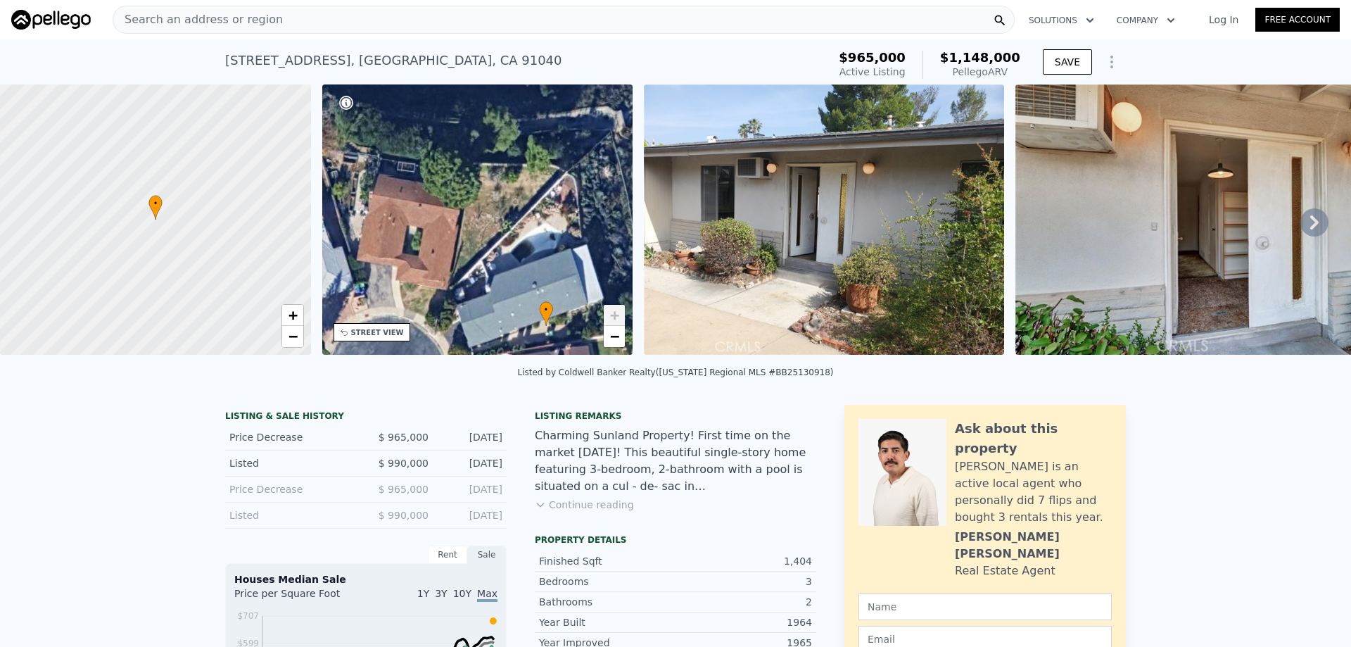
click at [68, 19] on img at bounding box center [51, 20] width 80 height 20
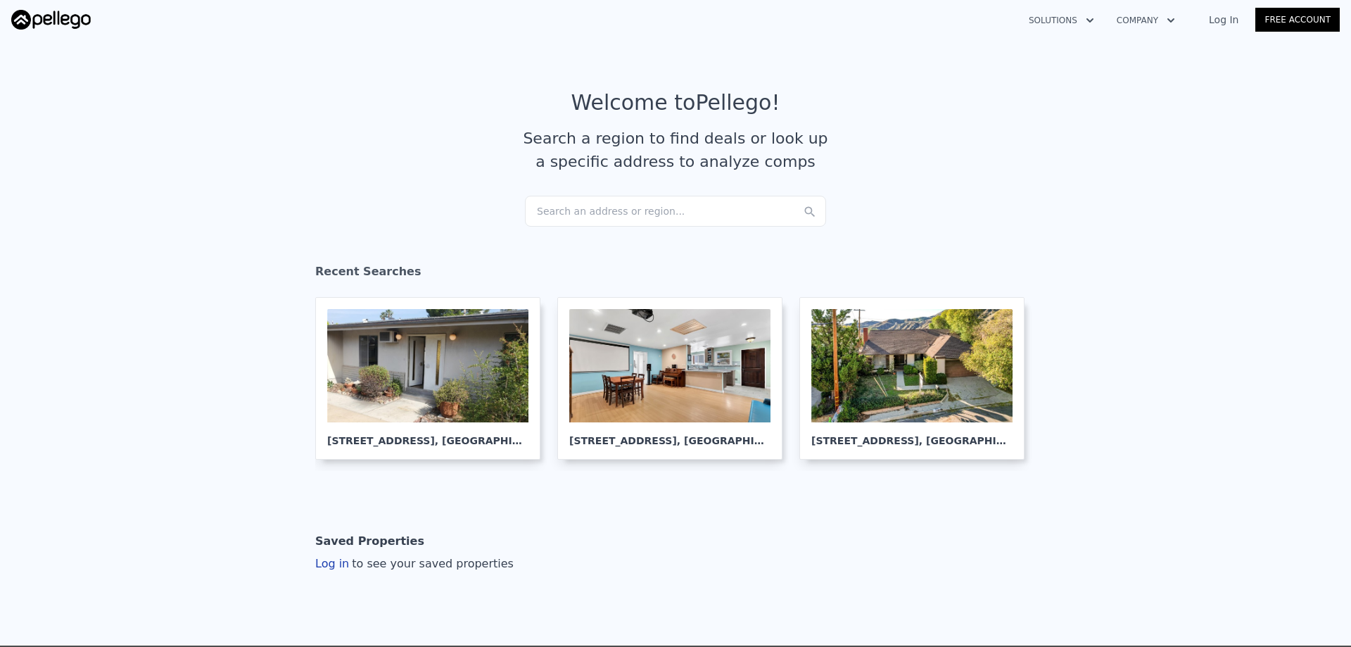
click at [669, 204] on div "Search an address or region..." at bounding box center [675, 211] width 301 height 31
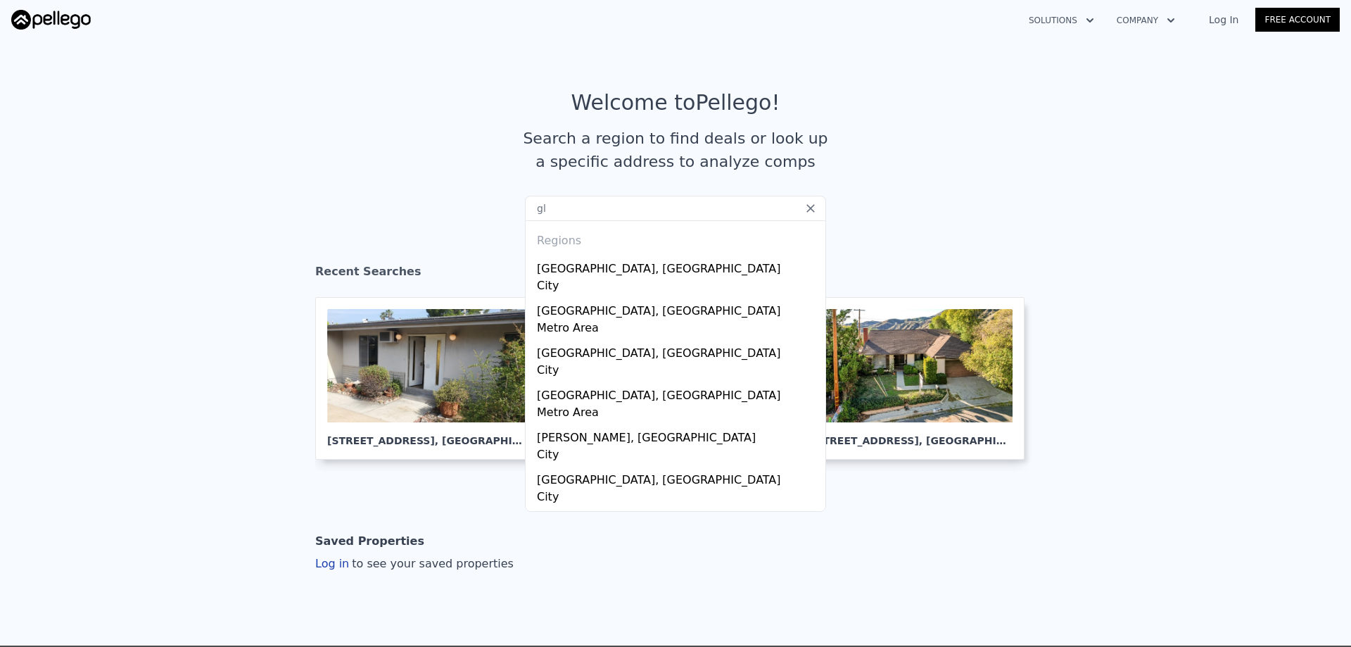
type input "g"
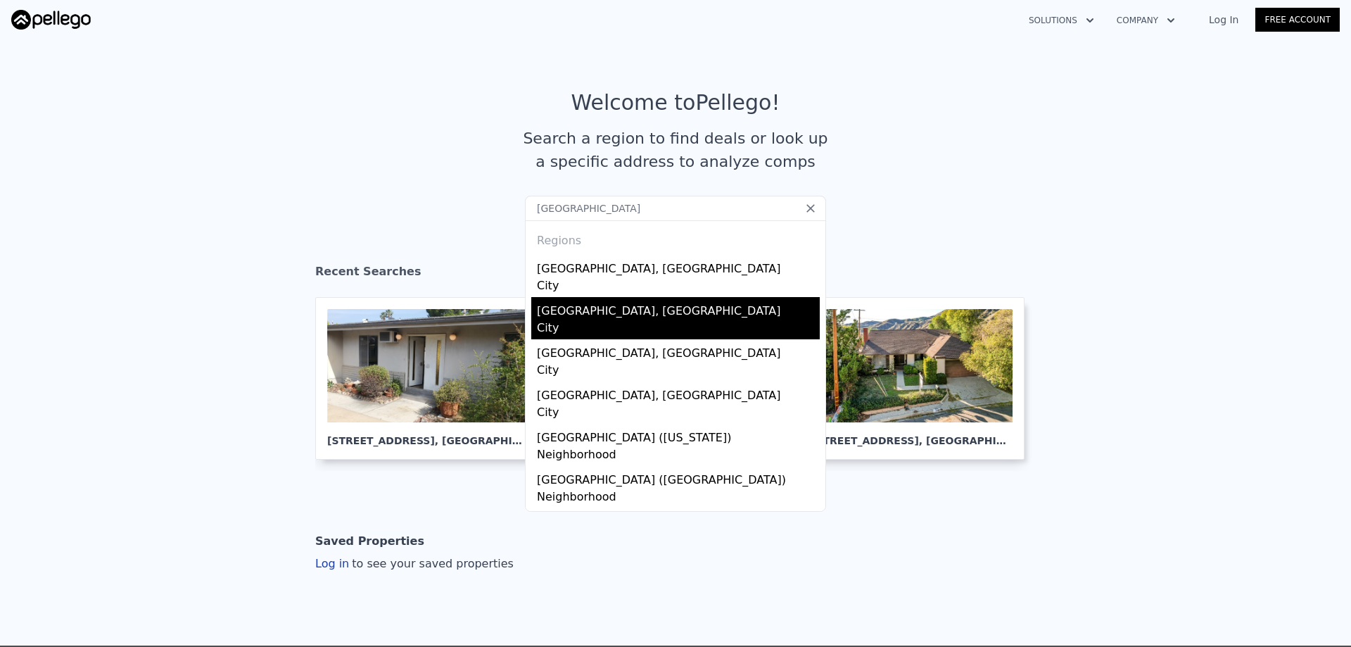
type input "[GEOGRAPHIC_DATA]"
click at [542, 313] on div "[GEOGRAPHIC_DATA], [GEOGRAPHIC_DATA]" at bounding box center [678, 308] width 283 height 23
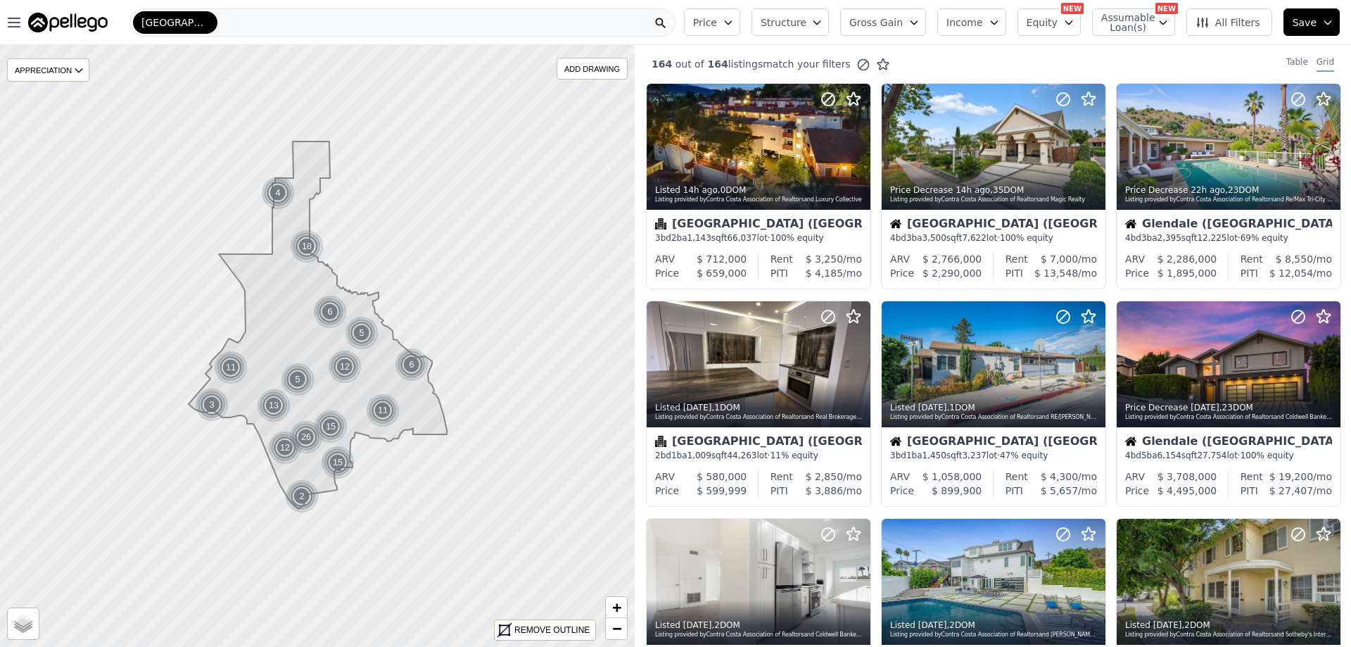
click at [903, 23] on span "Gross Gain" at bounding box center [876, 22] width 53 height 14
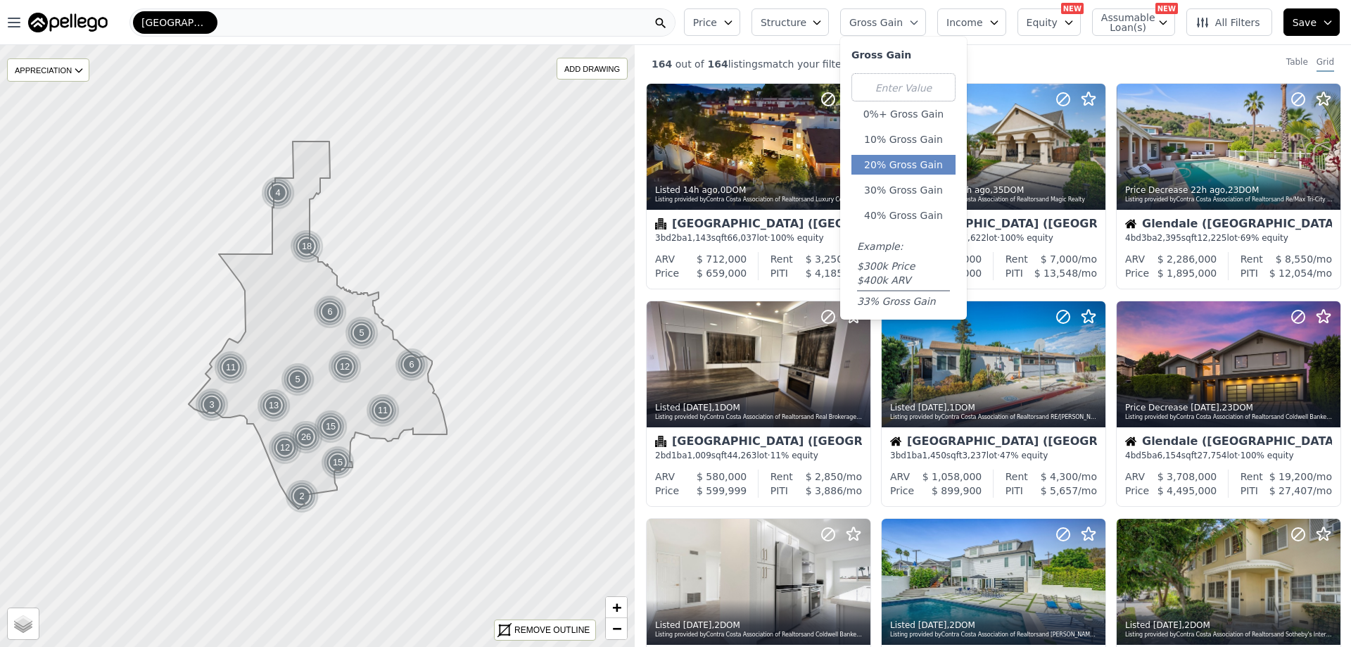
click at [903, 167] on button "20% Gross Gain" at bounding box center [904, 165] width 104 height 20
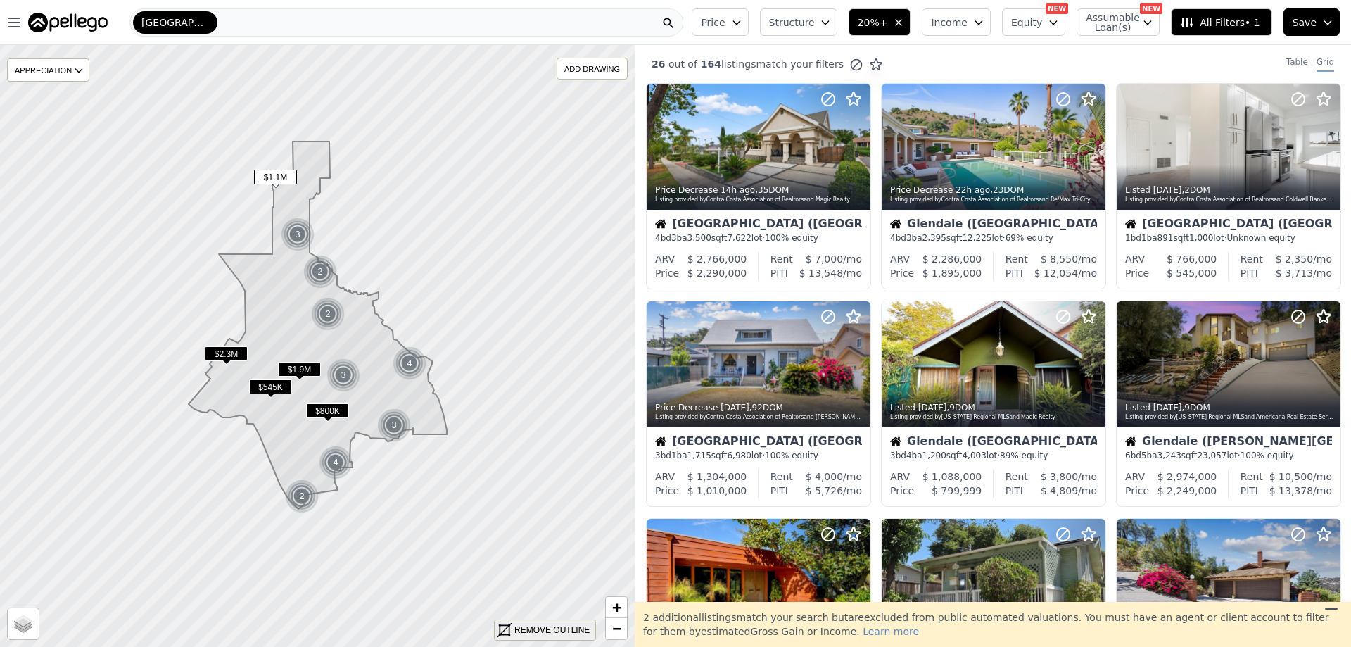
click at [536, 625] on div "REMOVE OUTLINE" at bounding box center [551, 630] width 75 height 13
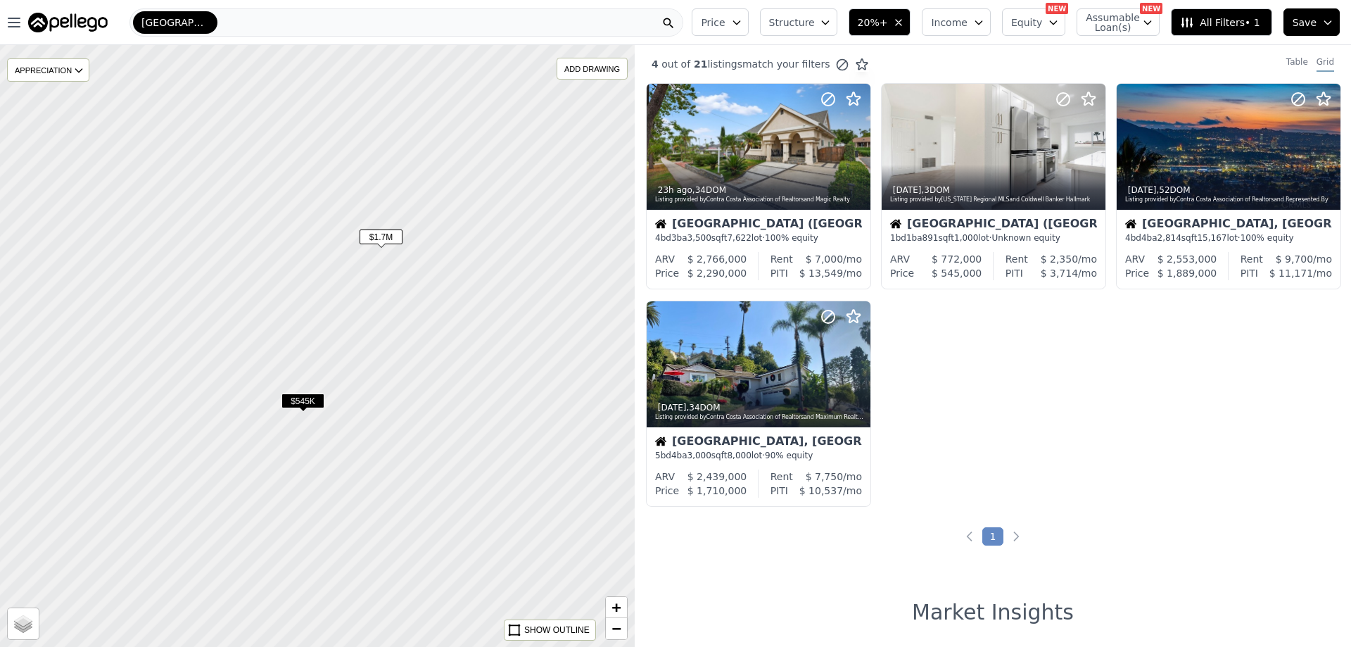
drag, startPoint x: 494, startPoint y: 565, endPoint x: 337, endPoint y: 369, distance: 251.4
click at [337, 369] on div at bounding box center [318, 346] width 762 height 722
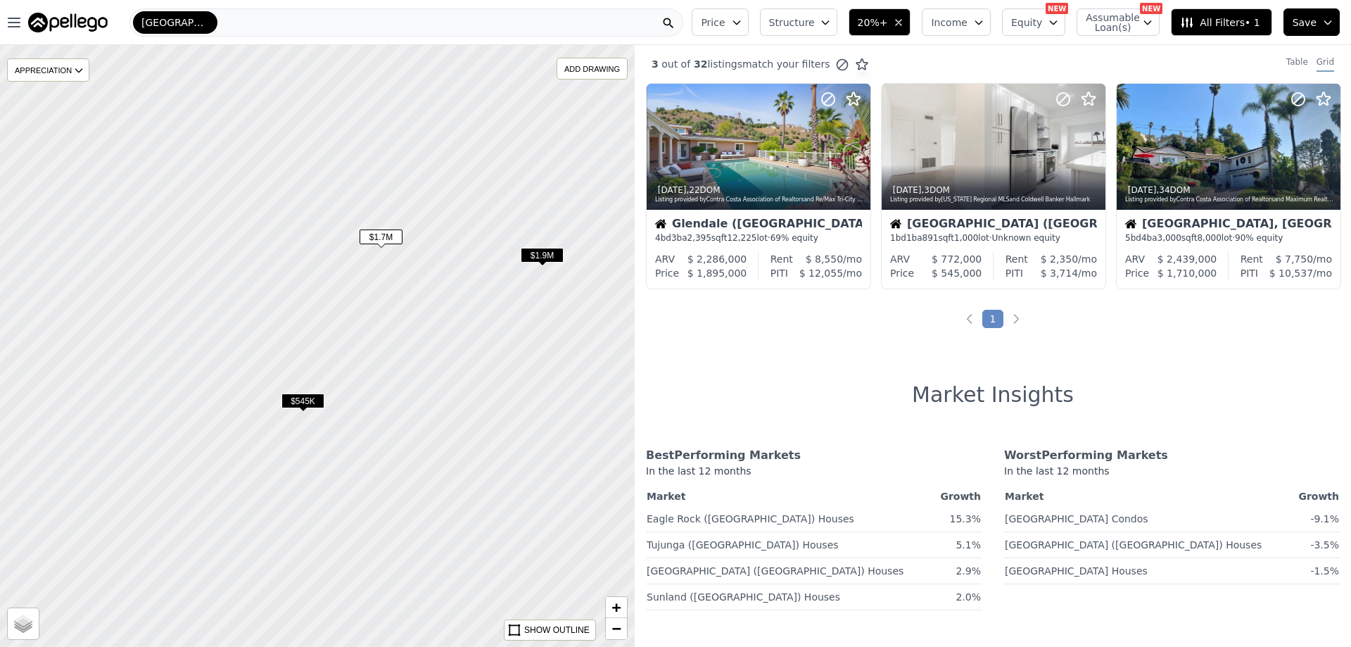
click at [389, 236] on span "$1.7M" at bounding box center [381, 236] width 43 height 15
click at [1325, 141] on icon at bounding box center [1329, 147] width 23 height 23
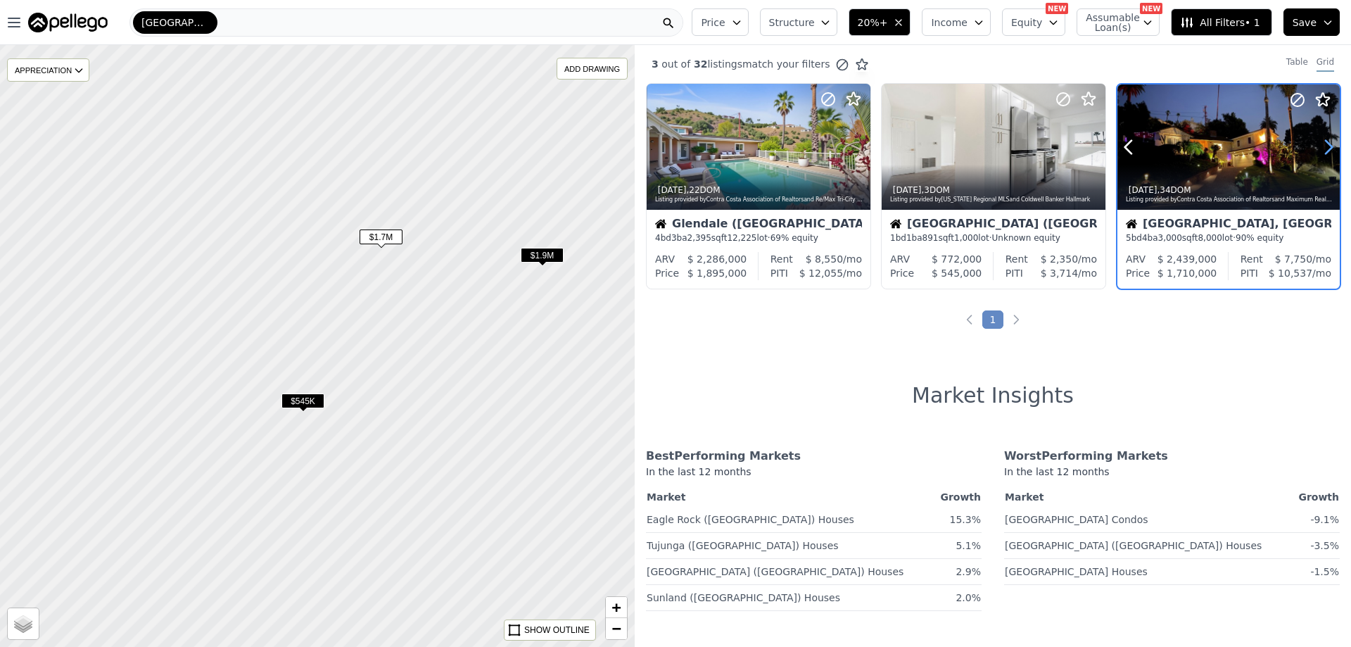
click at [1325, 141] on icon at bounding box center [1329, 147] width 23 height 23
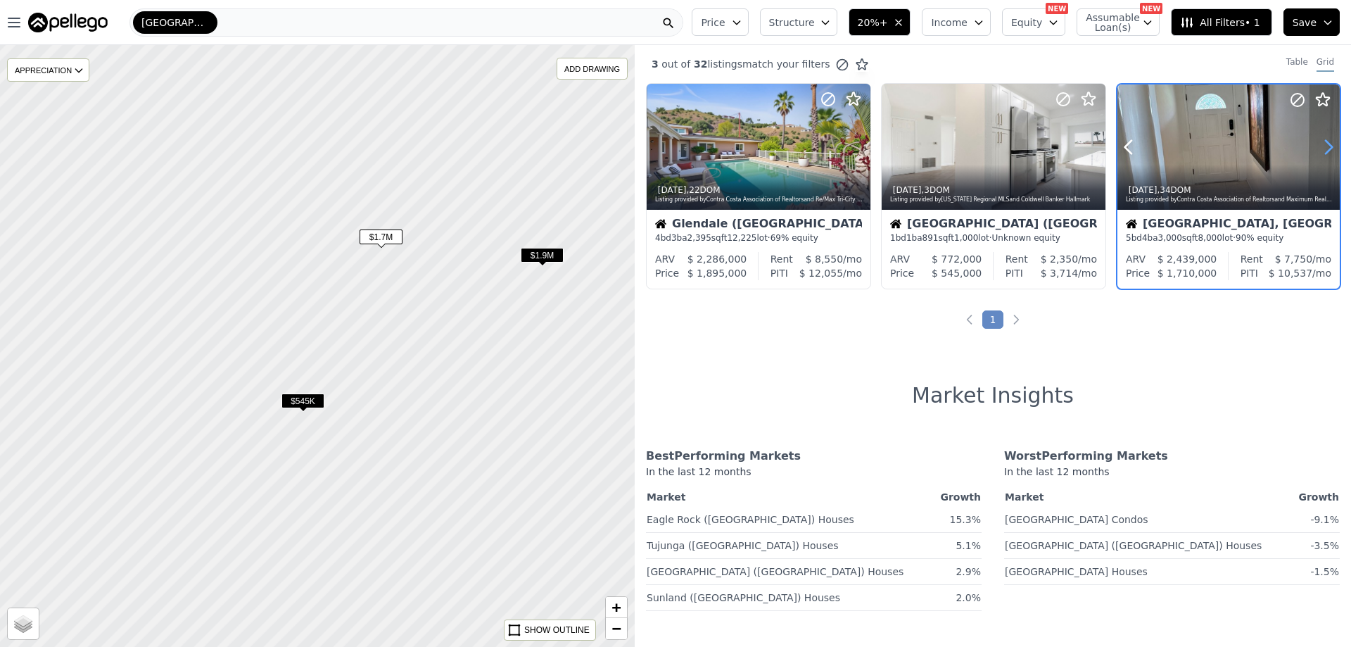
click at [1325, 141] on icon at bounding box center [1329, 147] width 23 height 23
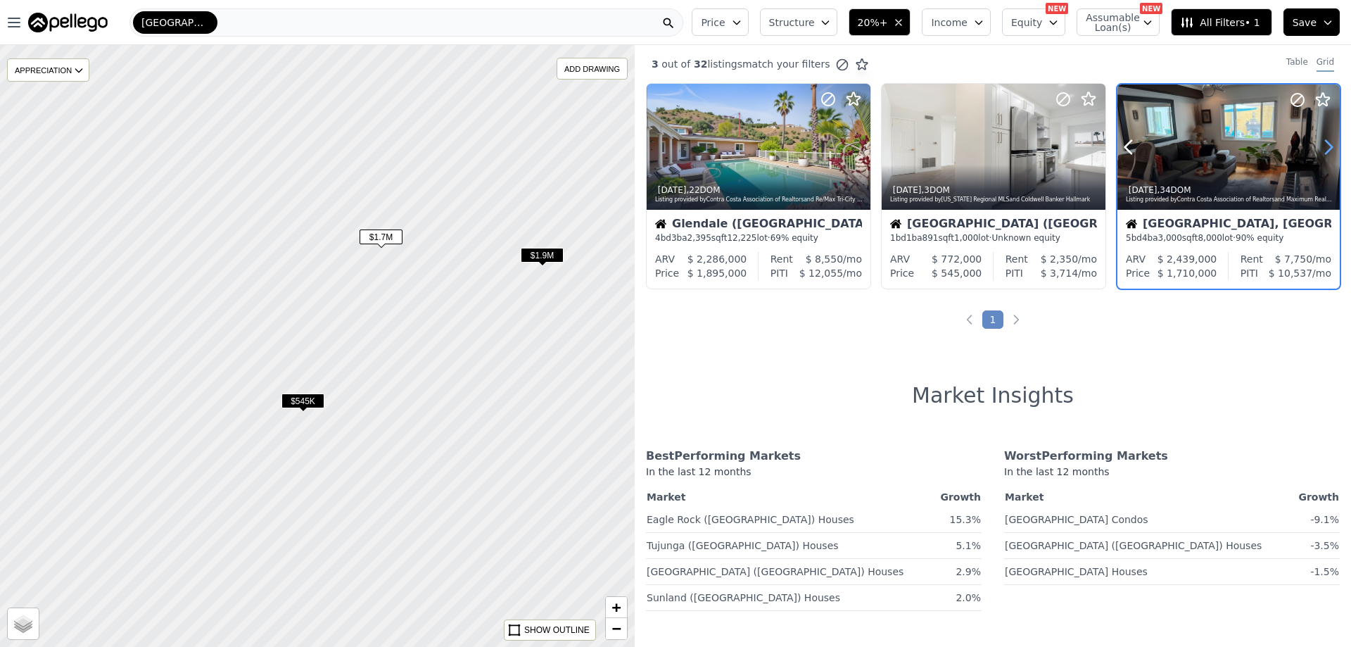
click at [1325, 141] on icon at bounding box center [1329, 147] width 23 height 23
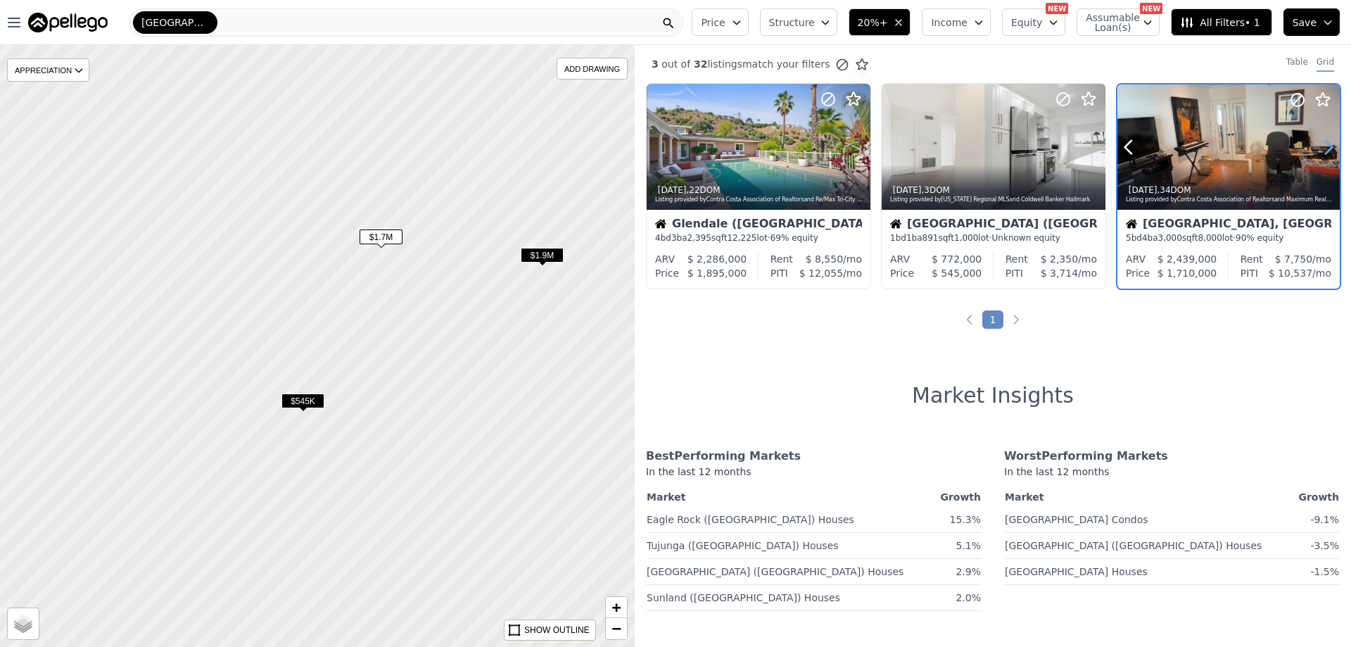
click at [1325, 141] on icon at bounding box center [1329, 147] width 23 height 23
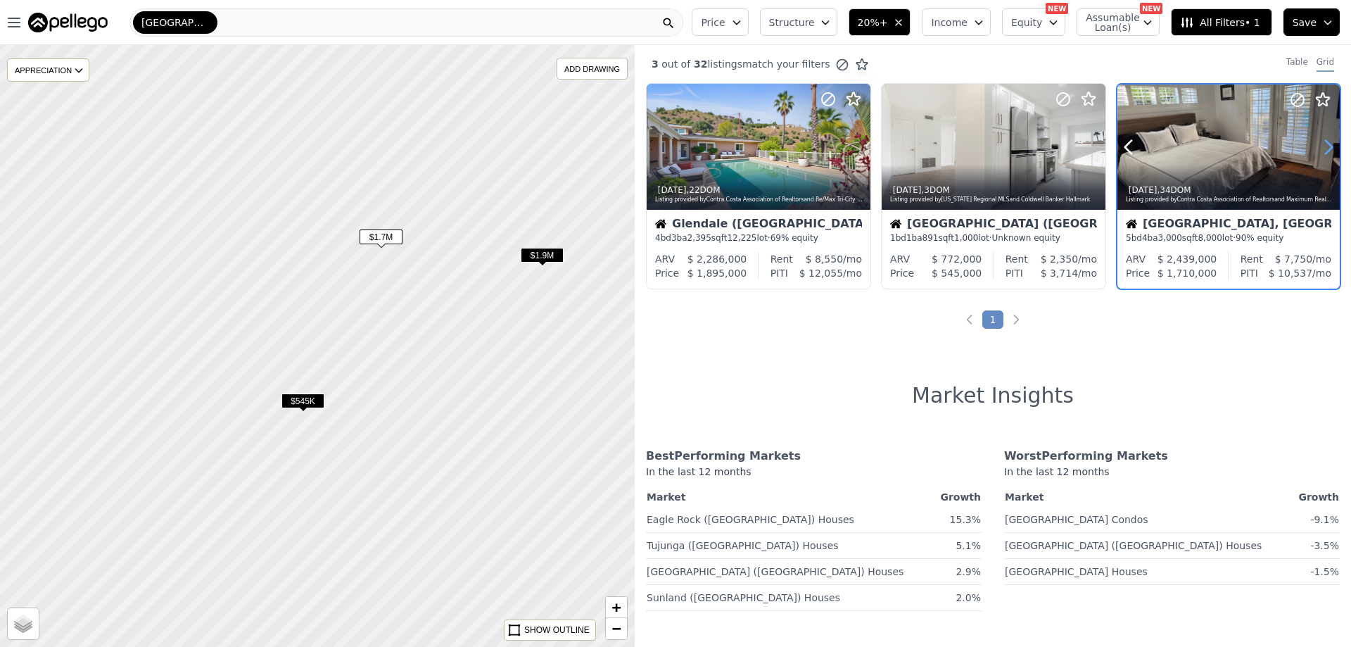
click at [1325, 141] on icon at bounding box center [1329, 147] width 23 height 23
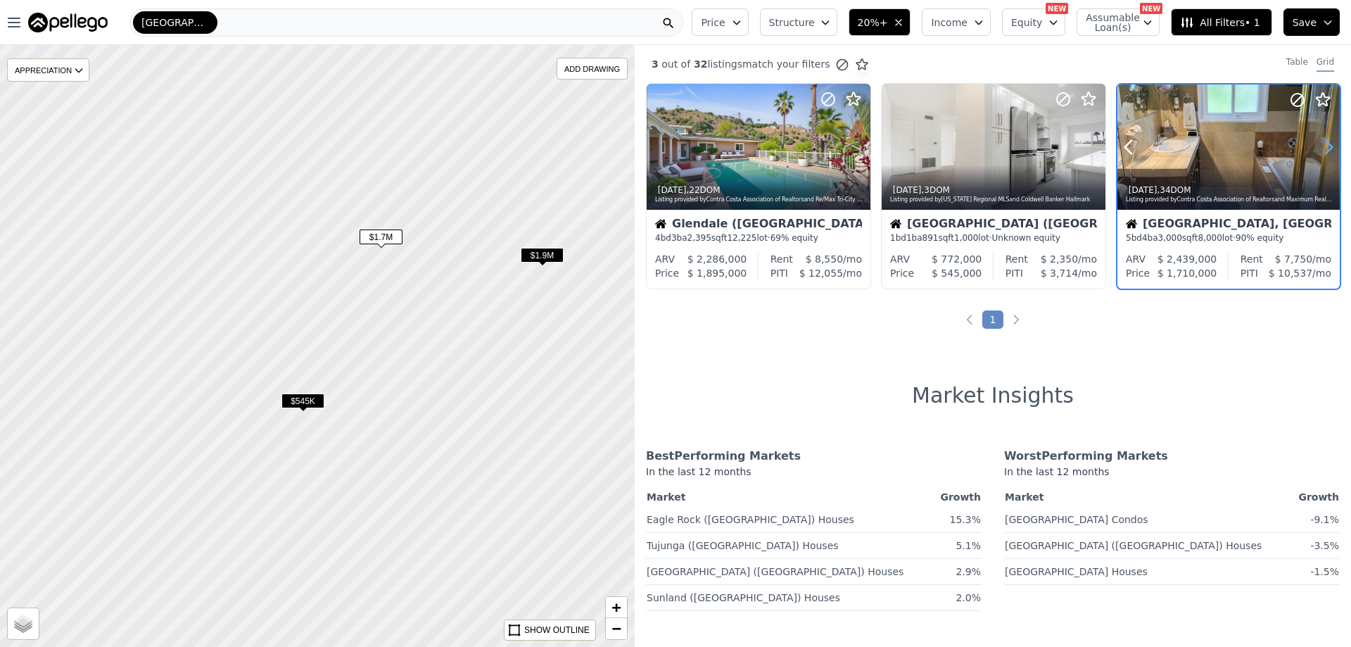
click at [1325, 141] on icon at bounding box center [1329, 147] width 23 height 23
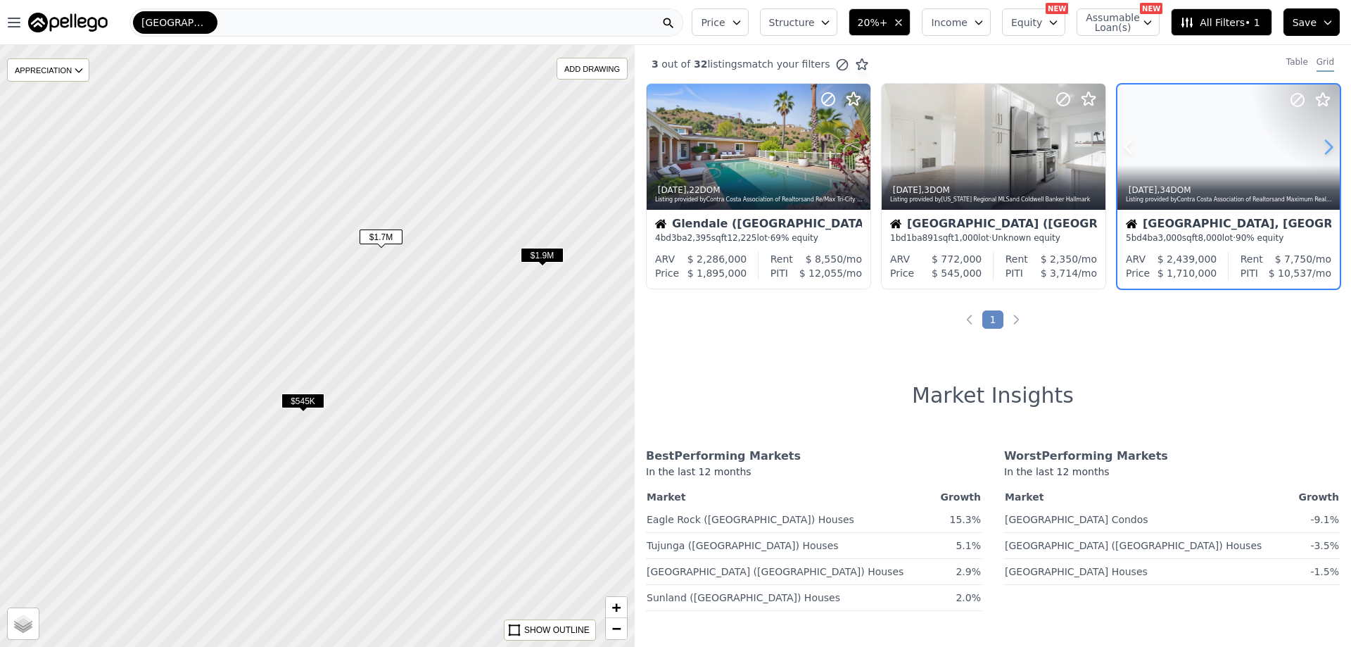
click at [1325, 141] on icon at bounding box center [1329, 147] width 23 height 23
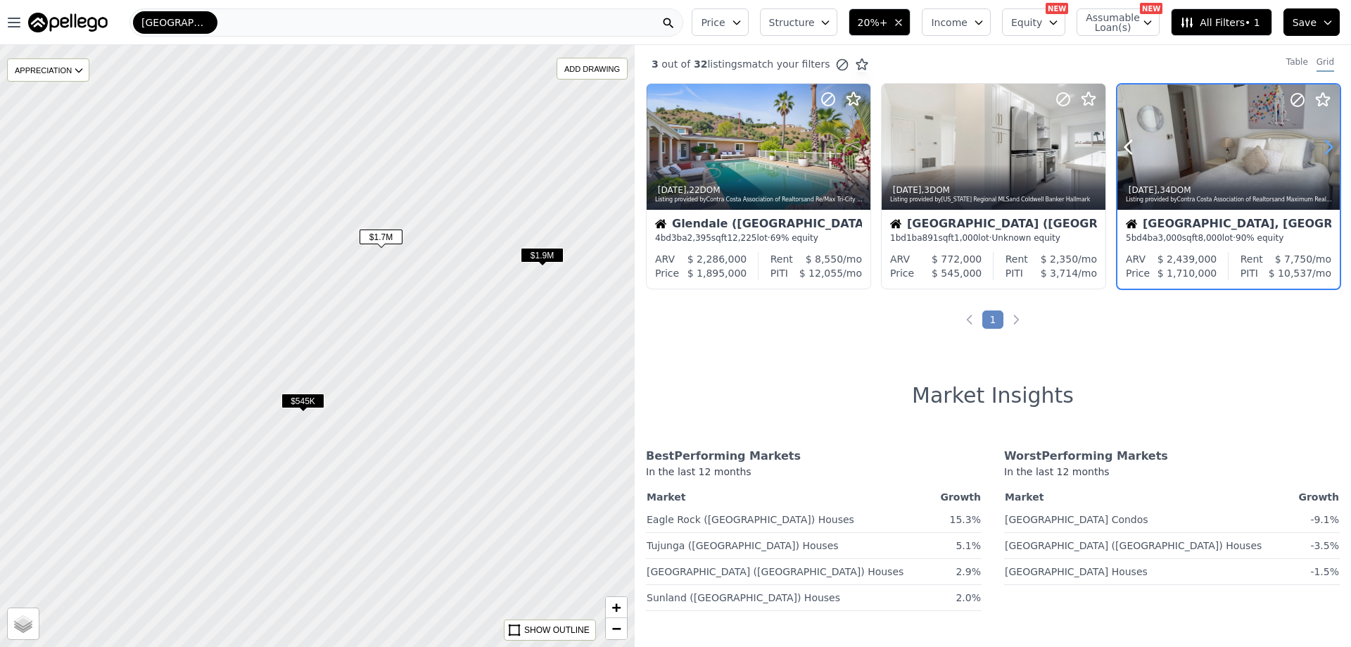
click at [1325, 141] on icon at bounding box center [1329, 147] width 23 height 23
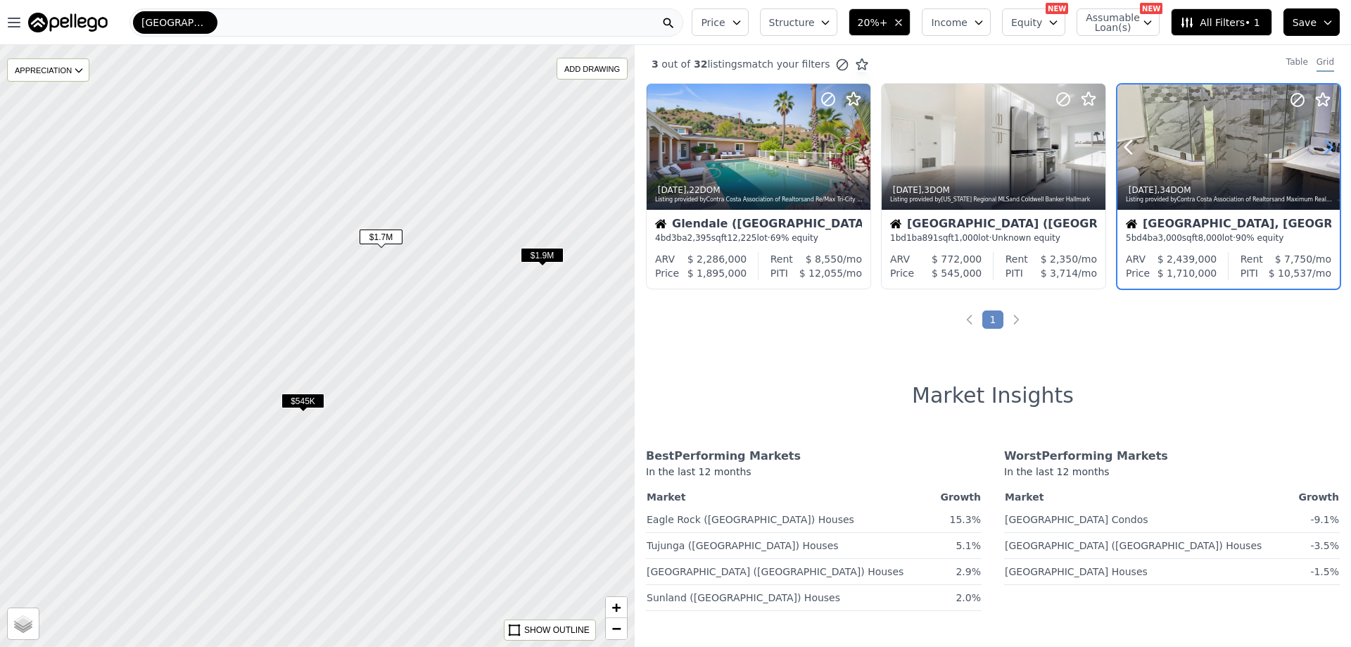
click at [1325, 141] on icon at bounding box center [1329, 147] width 23 height 23
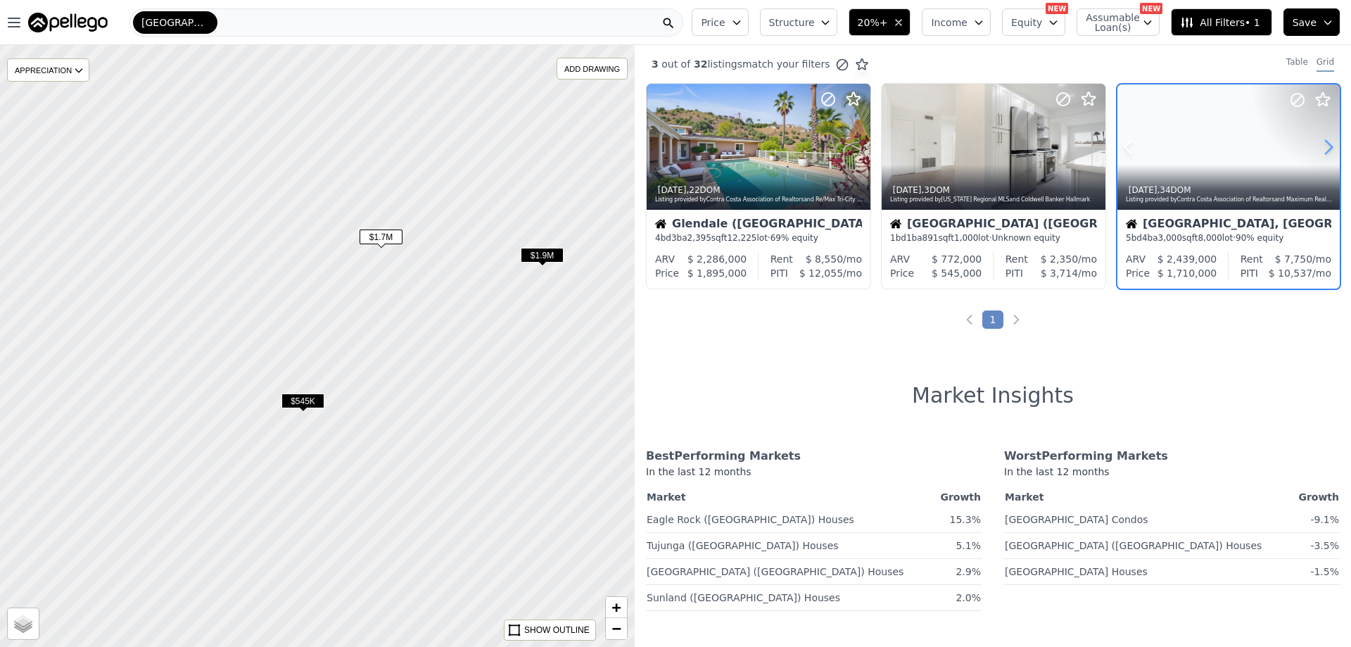
click at [1325, 141] on icon at bounding box center [1329, 147] width 23 height 23
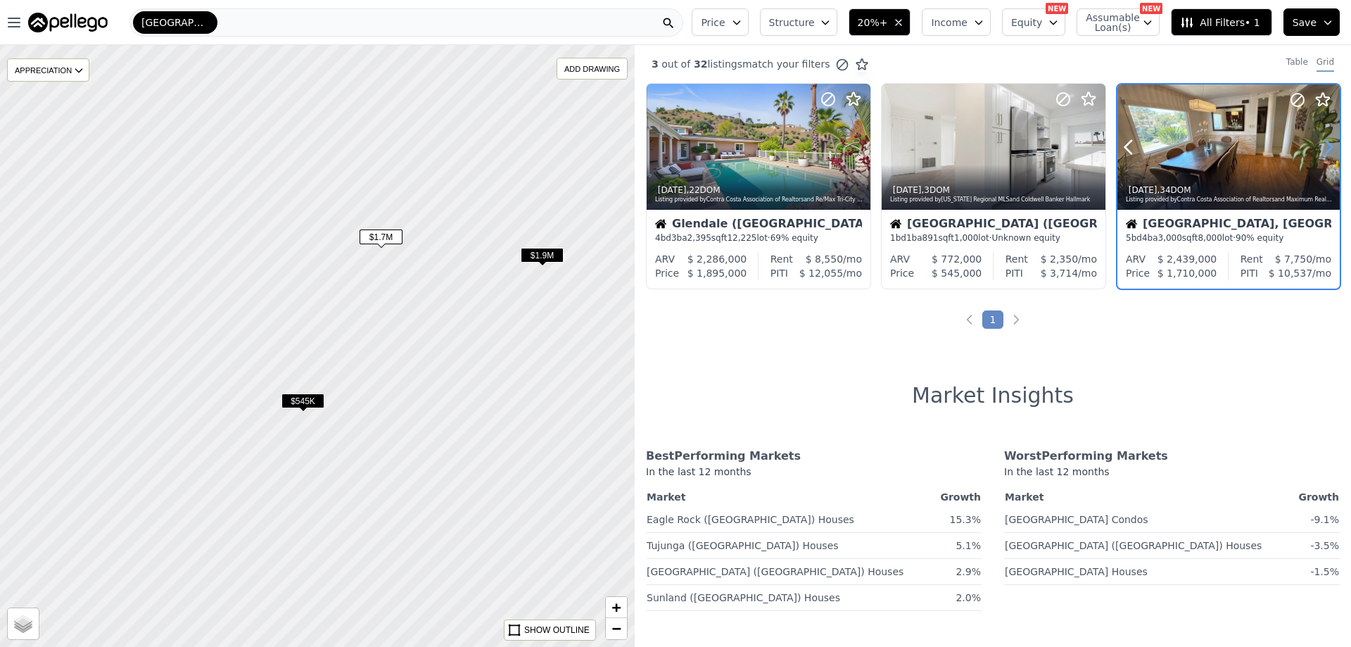
click at [1325, 141] on icon at bounding box center [1329, 147] width 23 height 23
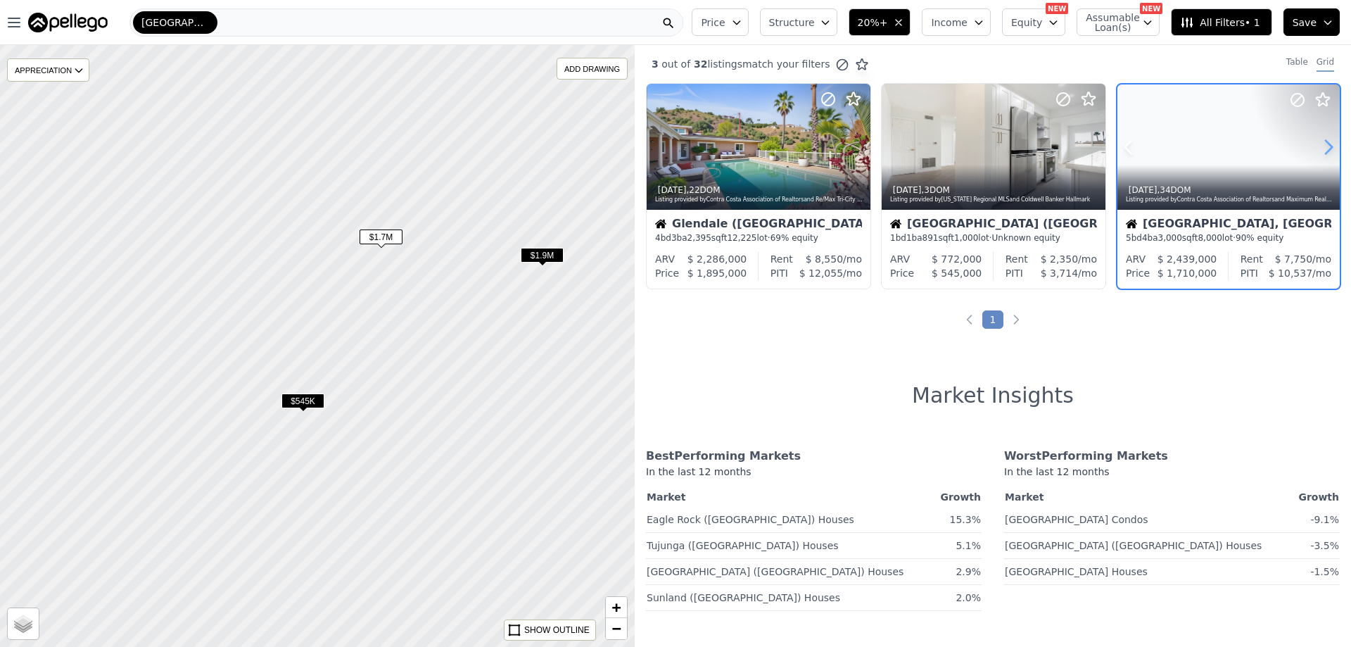
click at [1325, 141] on icon at bounding box center [1329, 147] width 23 height 23
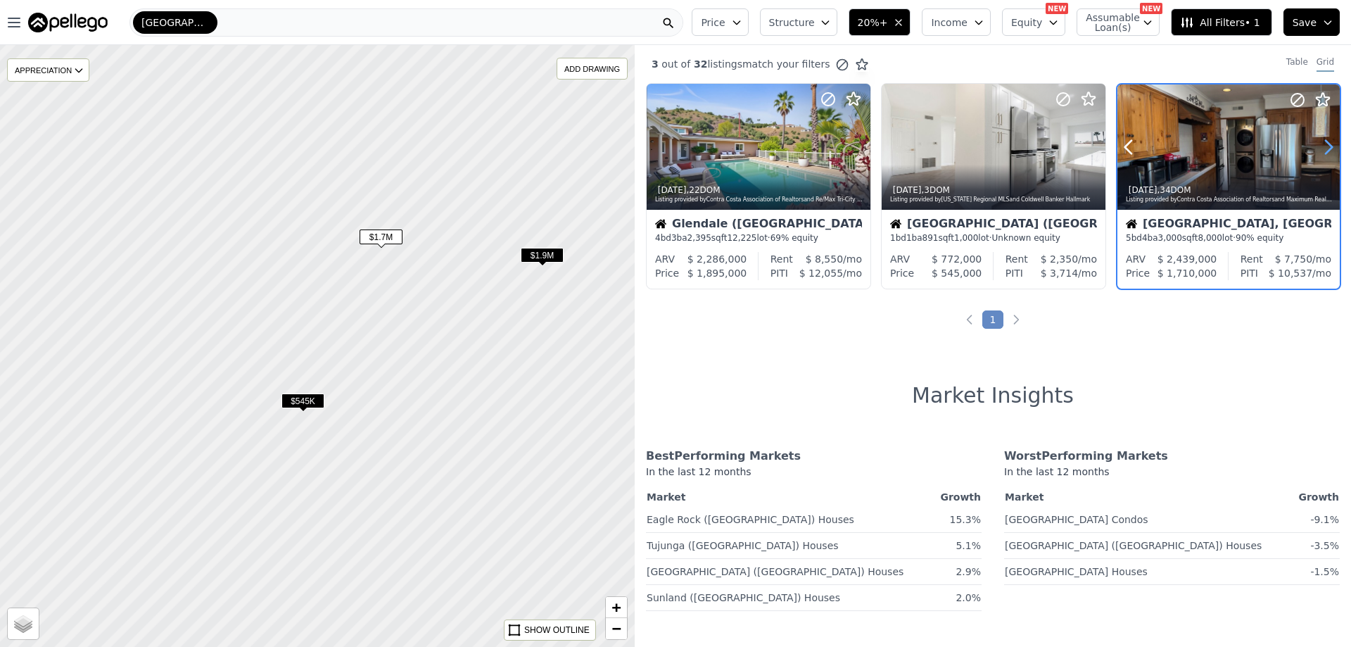
click at [1325, 141] on icon at bounding box center [1329, 147] width 23 height 23
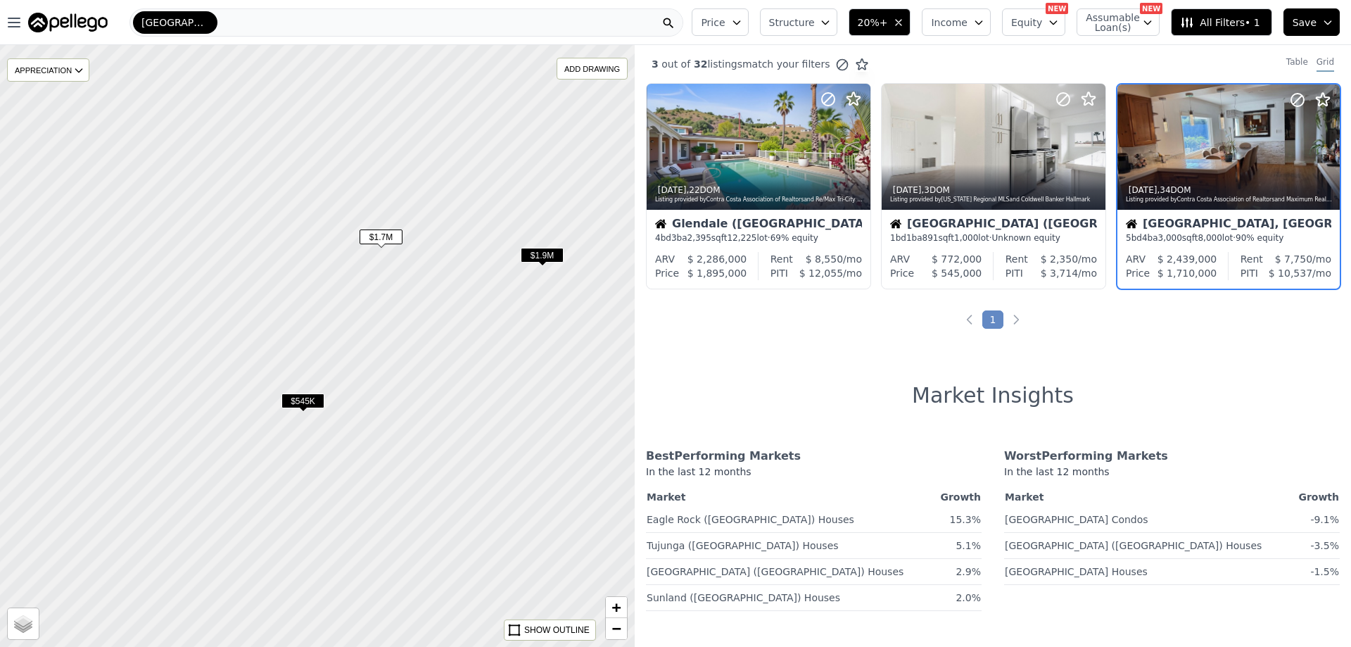
click at [546, 253] on span "$1.9M" at bounding box center [542, 255] width 43 height 15
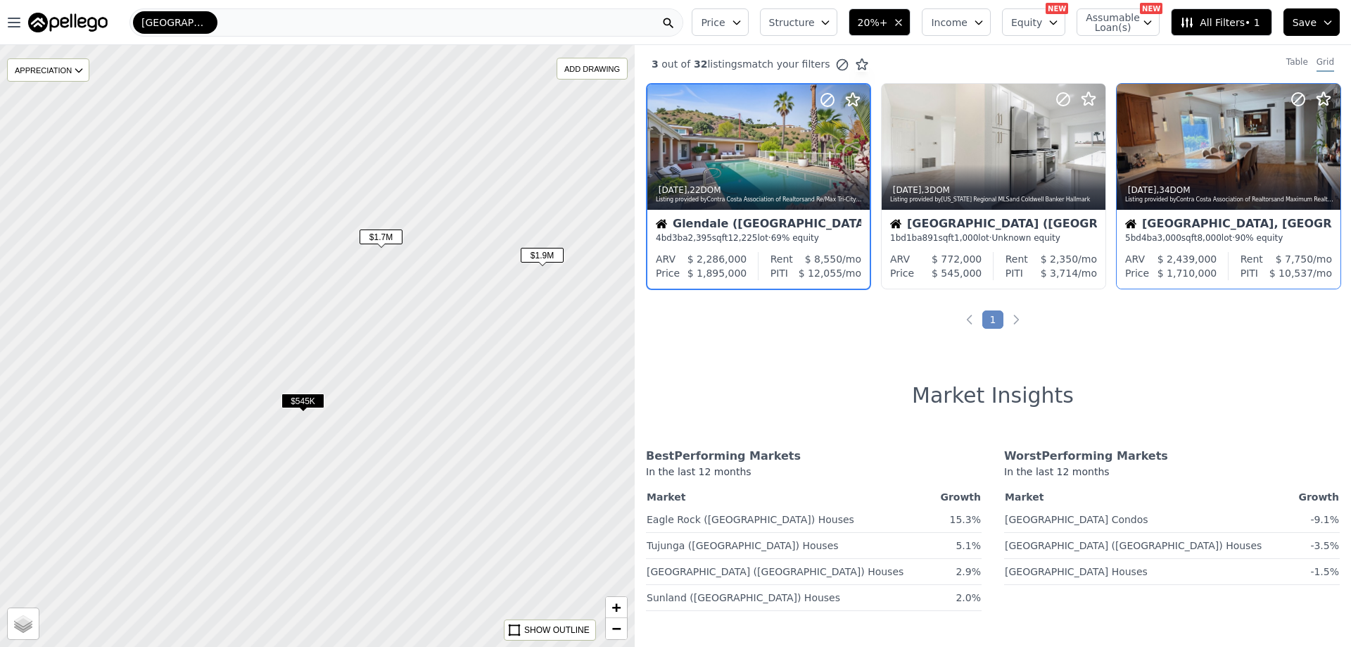
click at [310, 403] on span "$545K" at bounding box center [303, 400] width 43 height 15
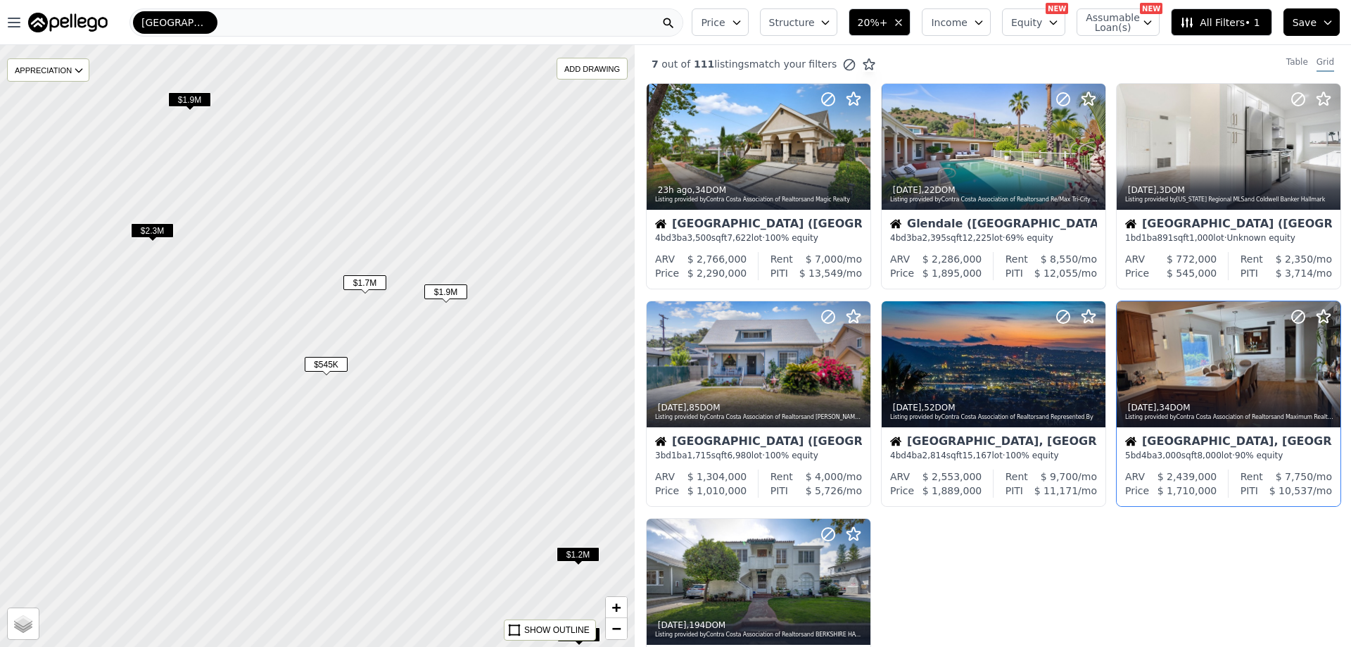
click at [142, 229] on span "$2.3M" at bounding box center [152, 230] width 43 height 15
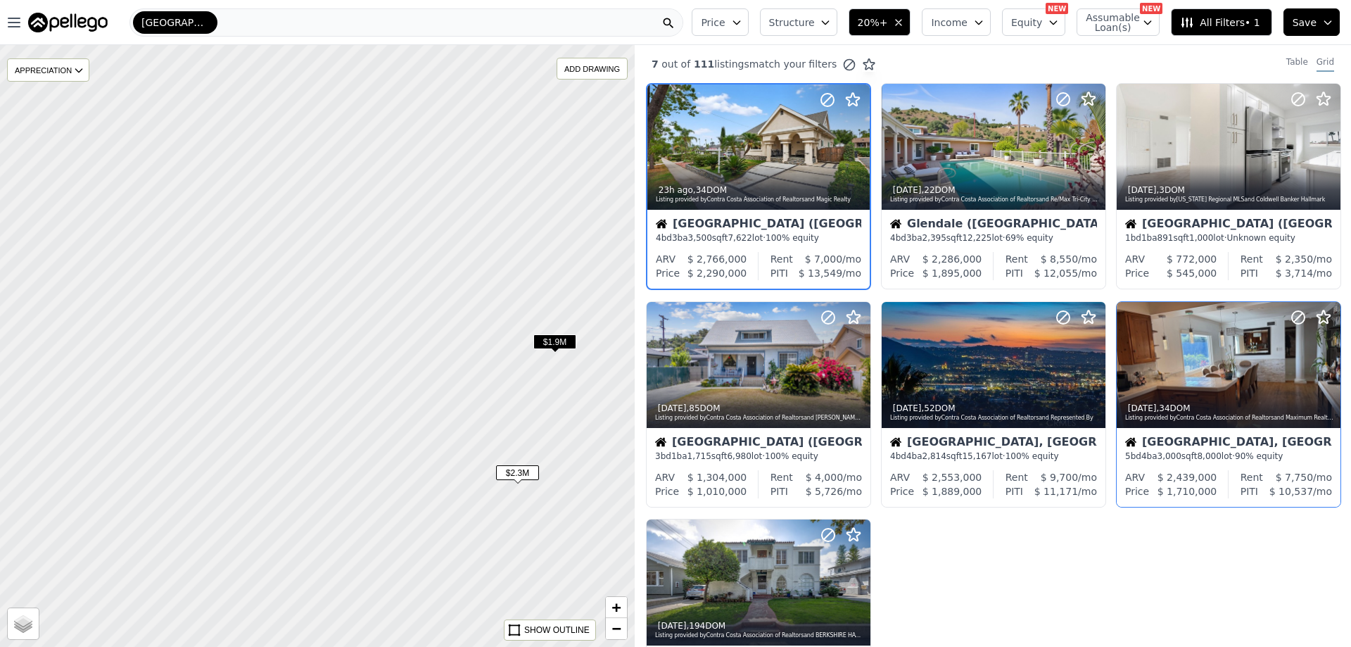
drag, startPoint x: 181, startPoint y: 269, endPoint x: 546, endPoint y: 511, distance: 438.2
click at [546, 511] on div at bounding box center [318, 346] width 762 height 722
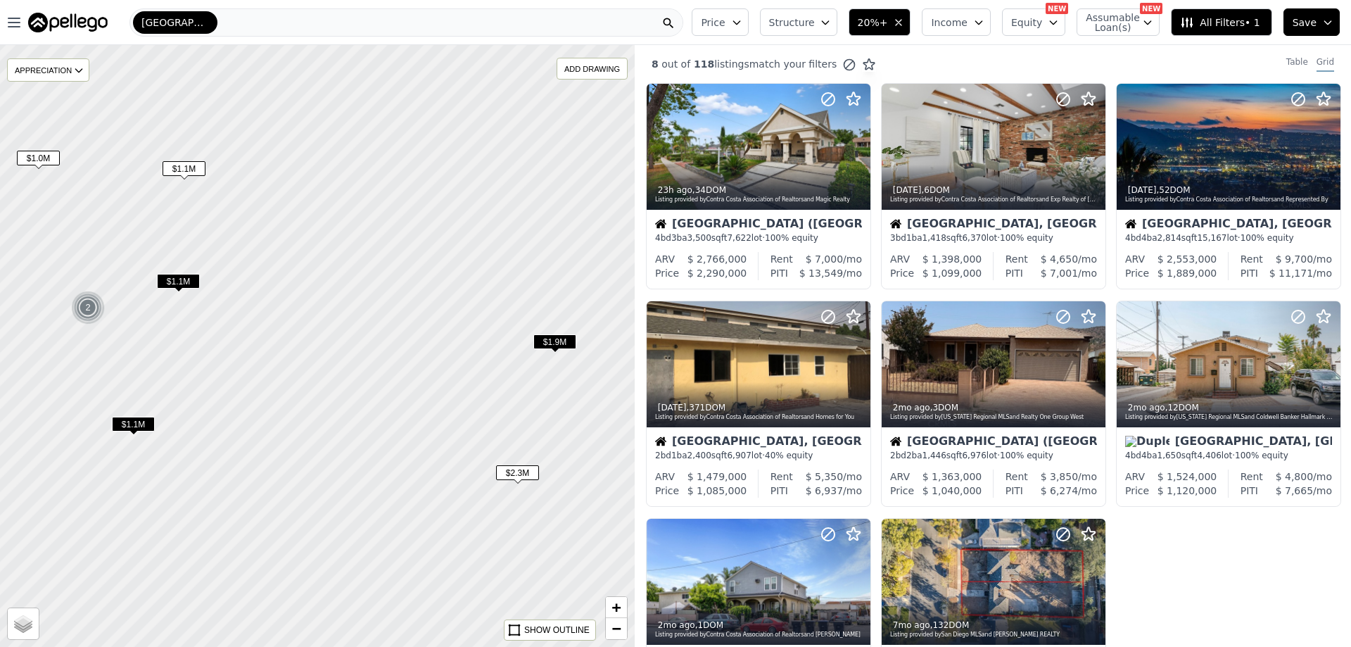
click at [566, 344] on span "$1.9M" at bounding box center [554, 341] width 43 height 15
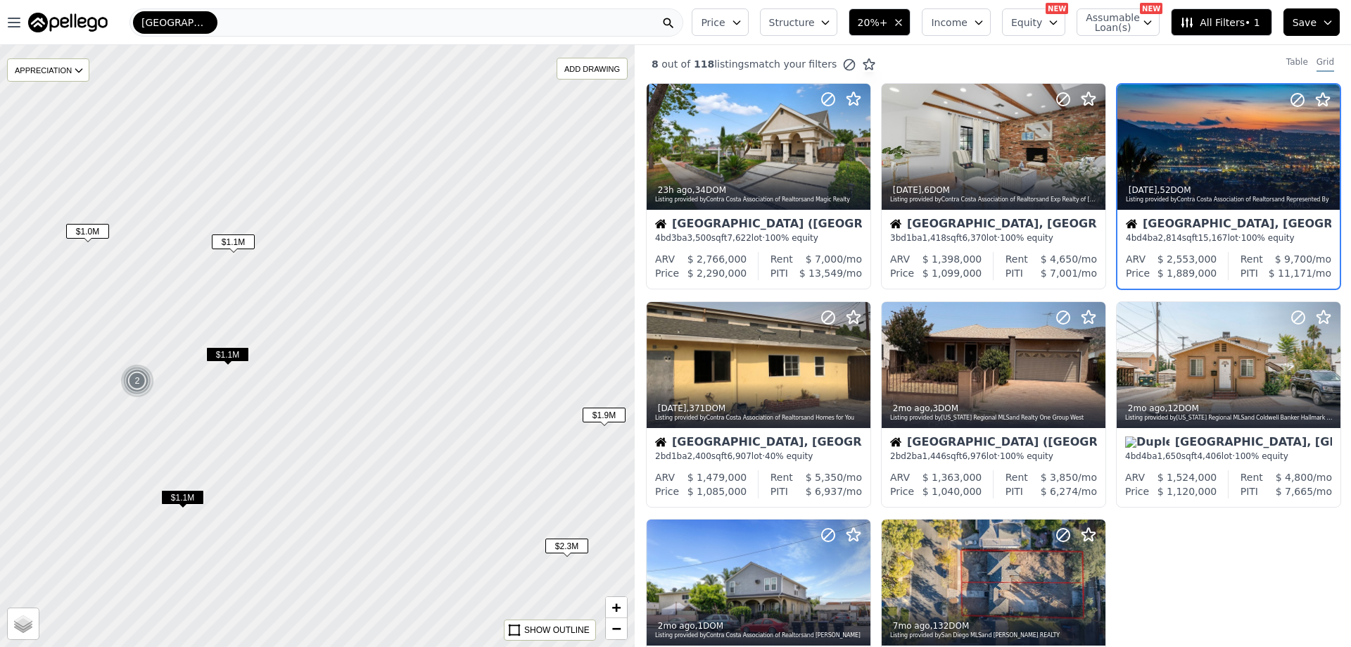
drag, startPoint x: 227, startPoint y: 212, endPoint x: 289, endPoint y: 298, distance: 106.0
click at [289, 298] on div at bounding box center [322, 352] width 762 height 722
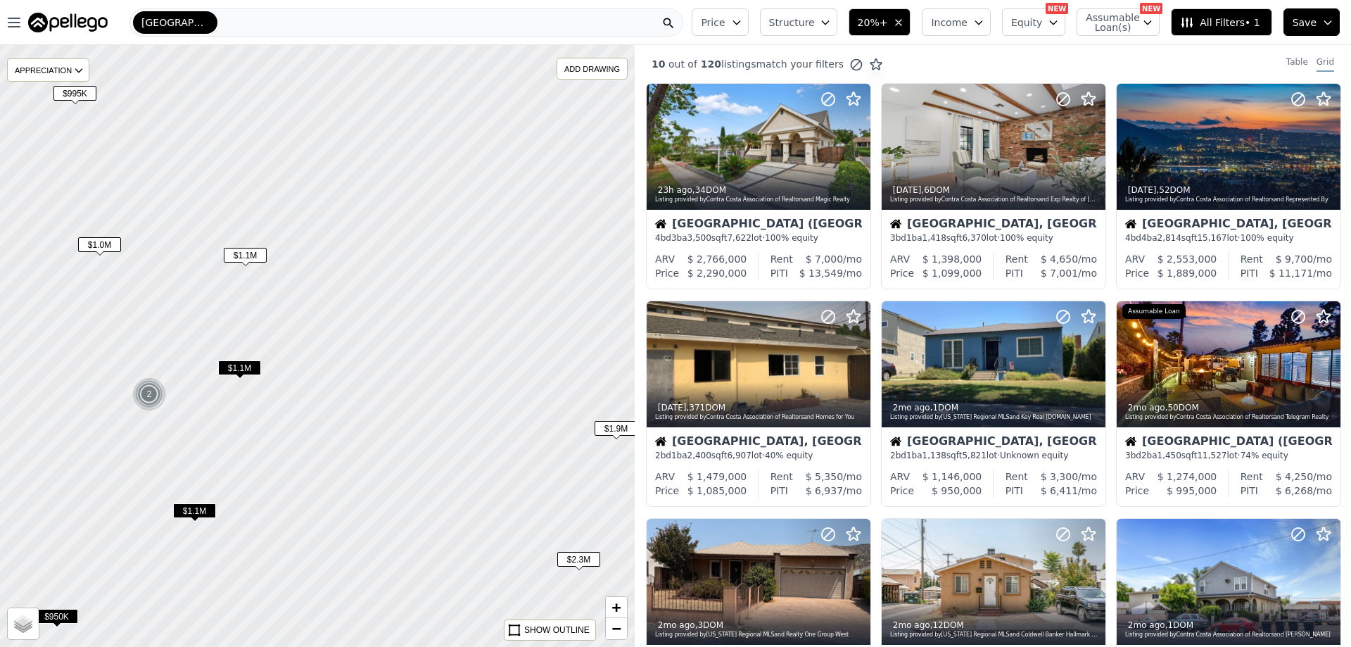
click at [246, 251] on span "$1.1M" at bounding box center [245, 255] width 43 height 15
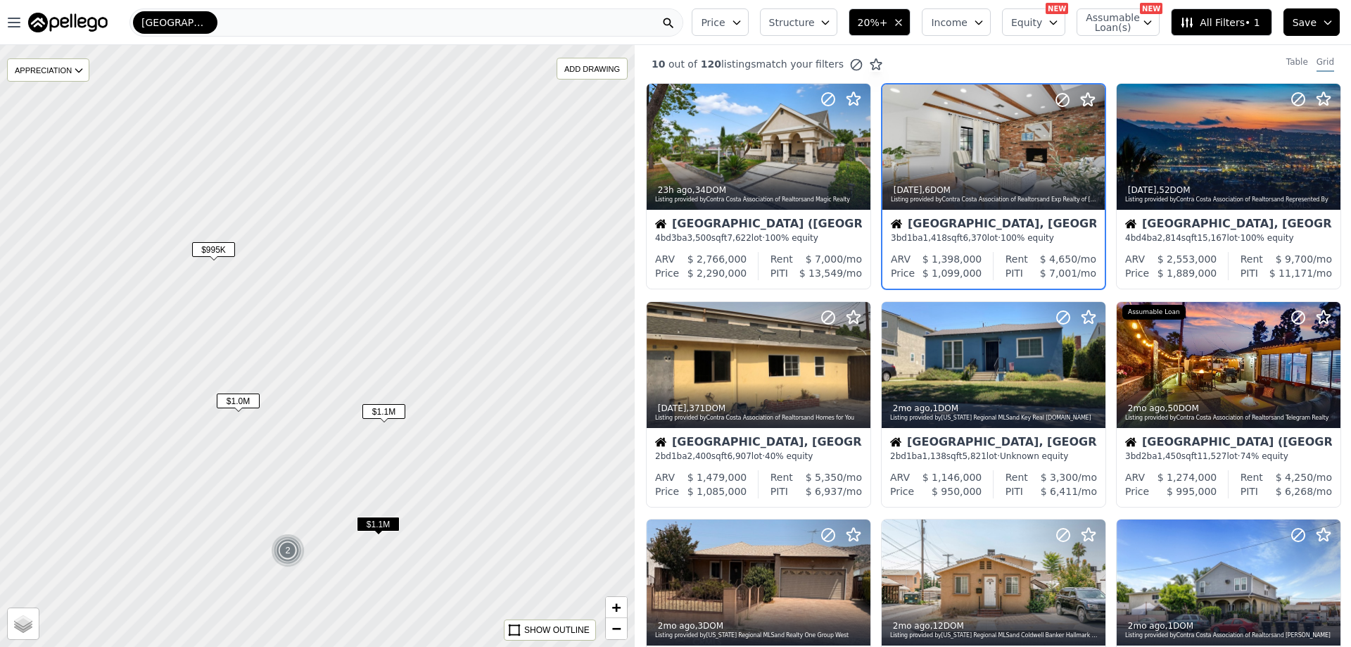
drag, startPoint x: 265, startPoint y: 260, endPoint x: 404, endPoint y: 417, distance: 209.4
click at [404, 417] on span "$1.1M" at bounding box center [383, 411] width 43 height 15
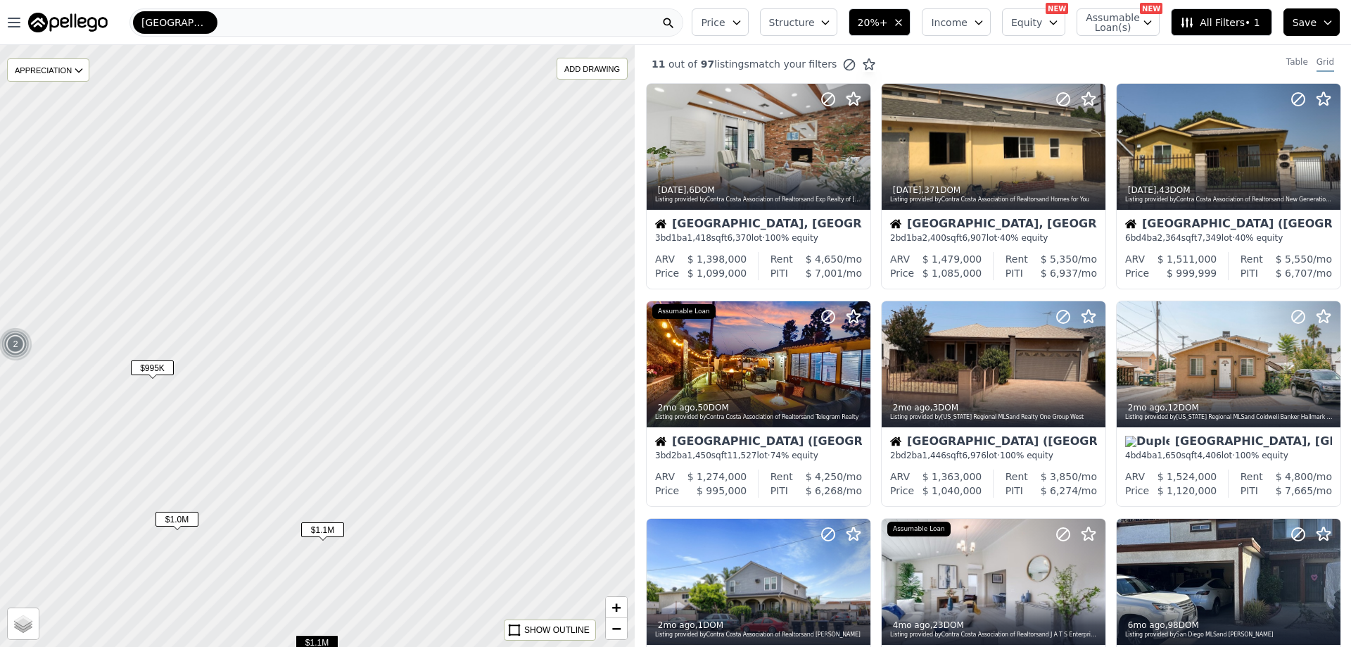
drag, startPoint x: 466, startPoint y: 217, endPoint x: 346, endPoint y: 562, distance: 364.4
click at [358, 530] on div at bounding box center [309, 369] width 762 height 722
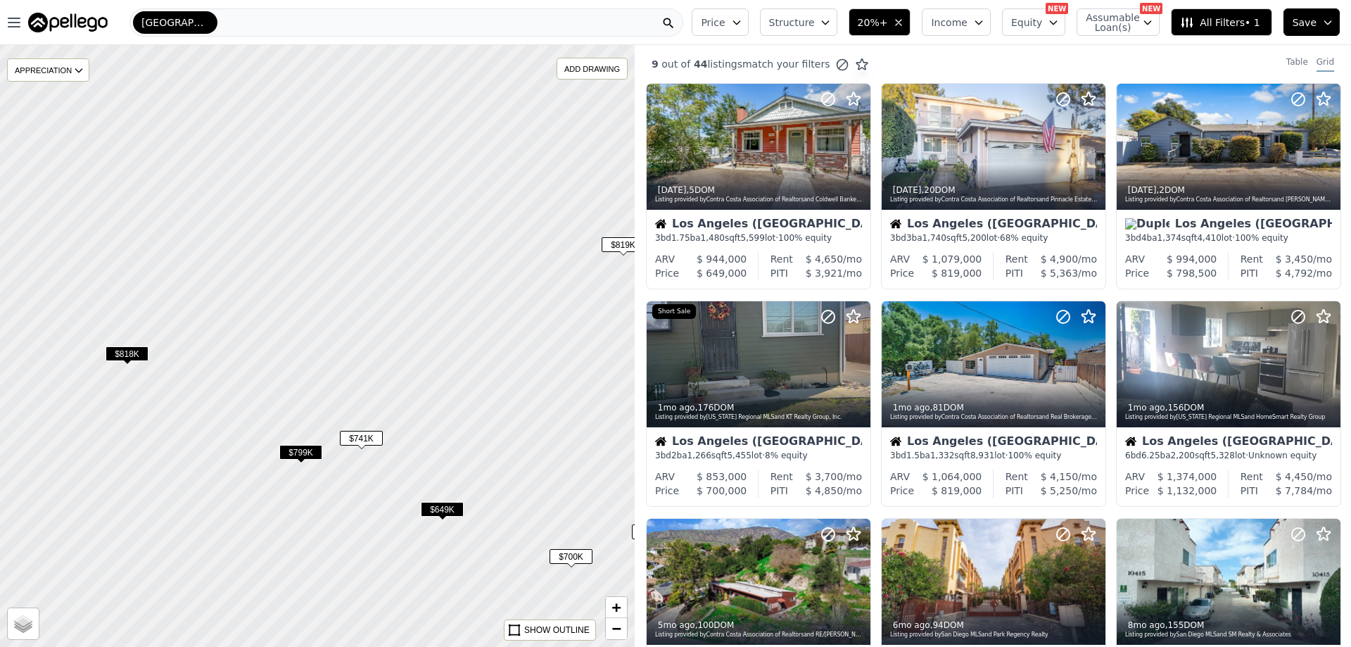
drag, startPoint x: 403, startPoint y: 291, endPoint x: 493, endPoint y: 388, distance: 132.0
click at [493, 388] on div at bounding box center [318, 346] width 762 height 722
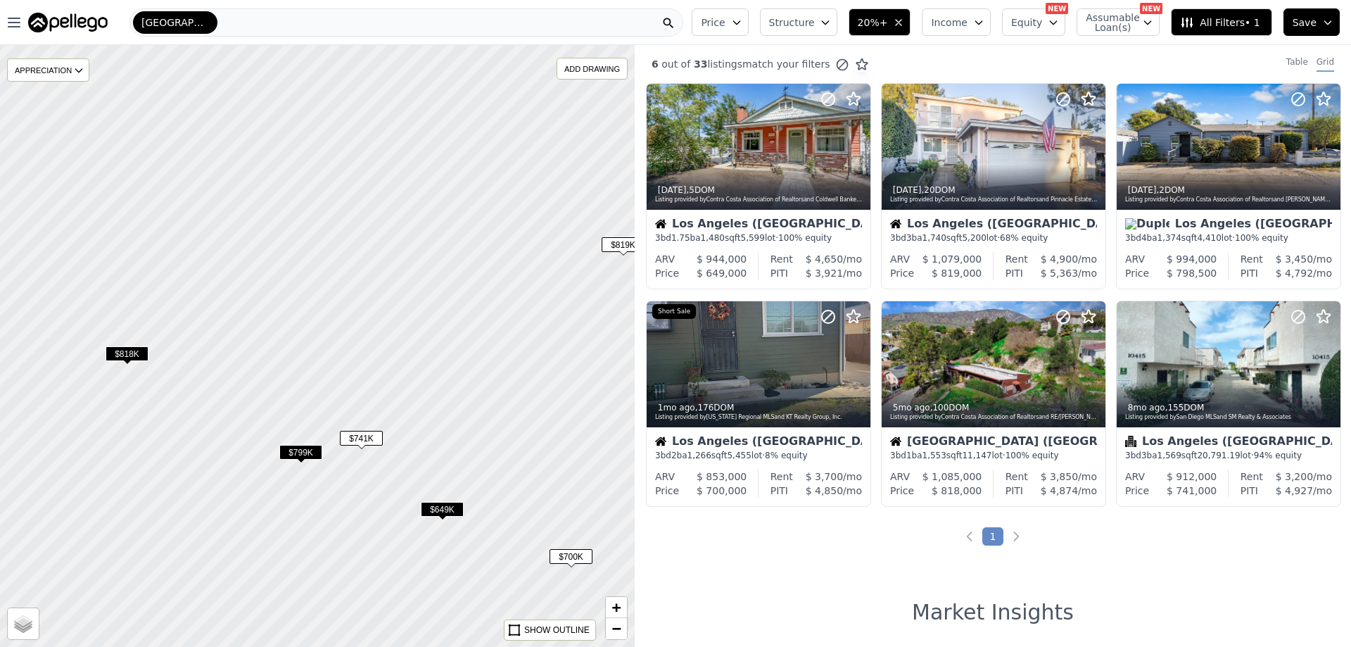
click at [369, 441] on span "$741K" at bounding box center [361, 438] width 43 height 15
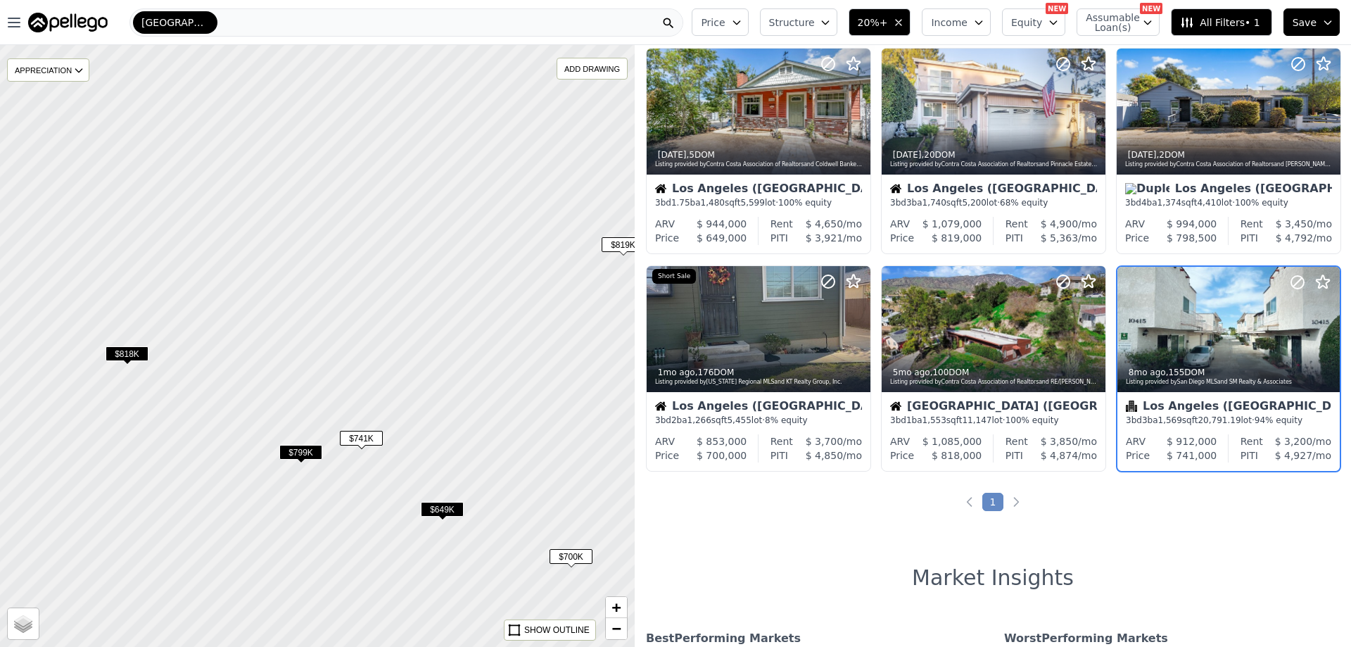
click at [301, 454] on span "$799K" at bounding box center [300, 452] width 43 height 15
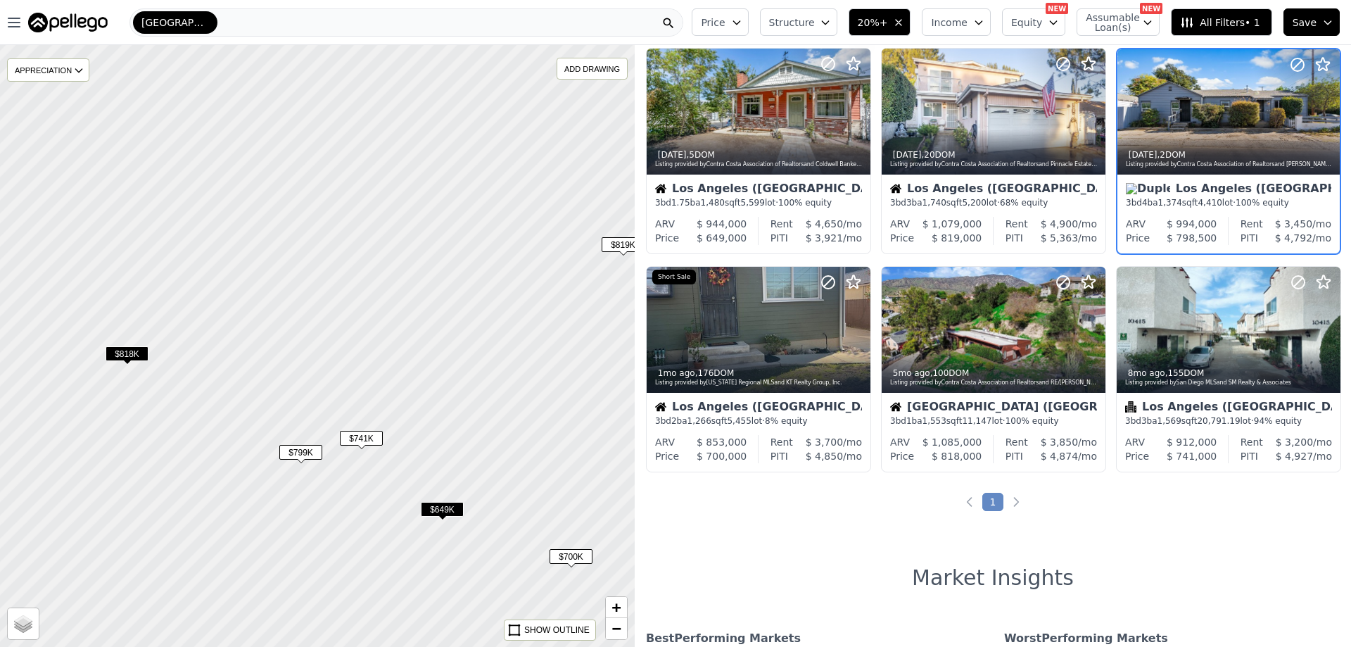
scroll to position [0, 0]
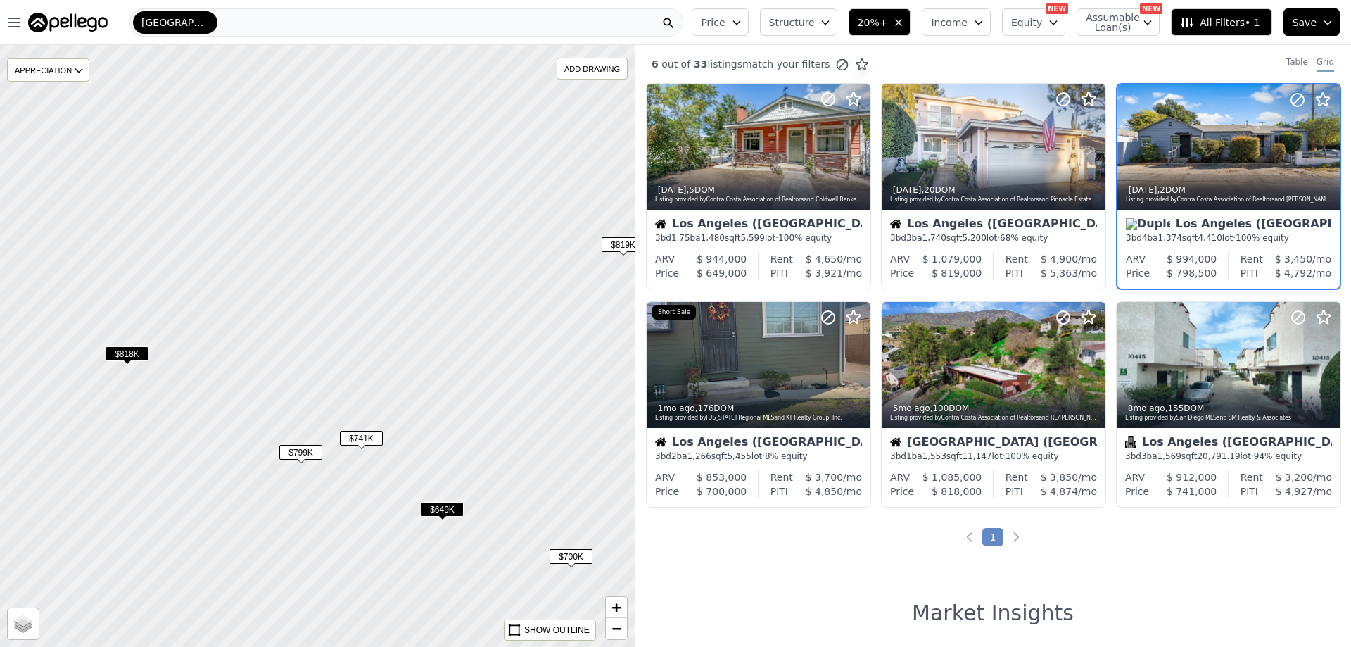
click at [450, 511] on span "$649K" at bounding box center [442, 509] width 43 height 15
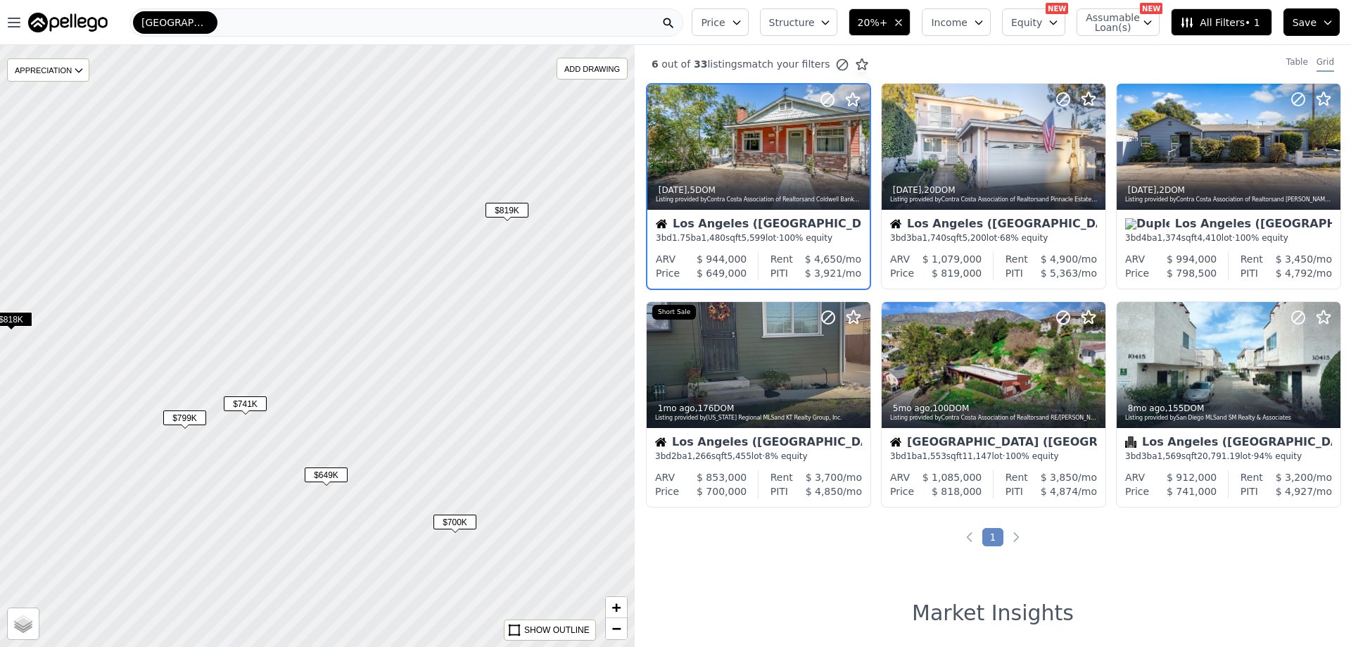
drag, startPoint x: 527, startPoint y: 483, endPoint x: 411, endPoint y: 448, distance: 121.1
click at [411, 448] on div at bounding box center [318, 346] width 762 height 722
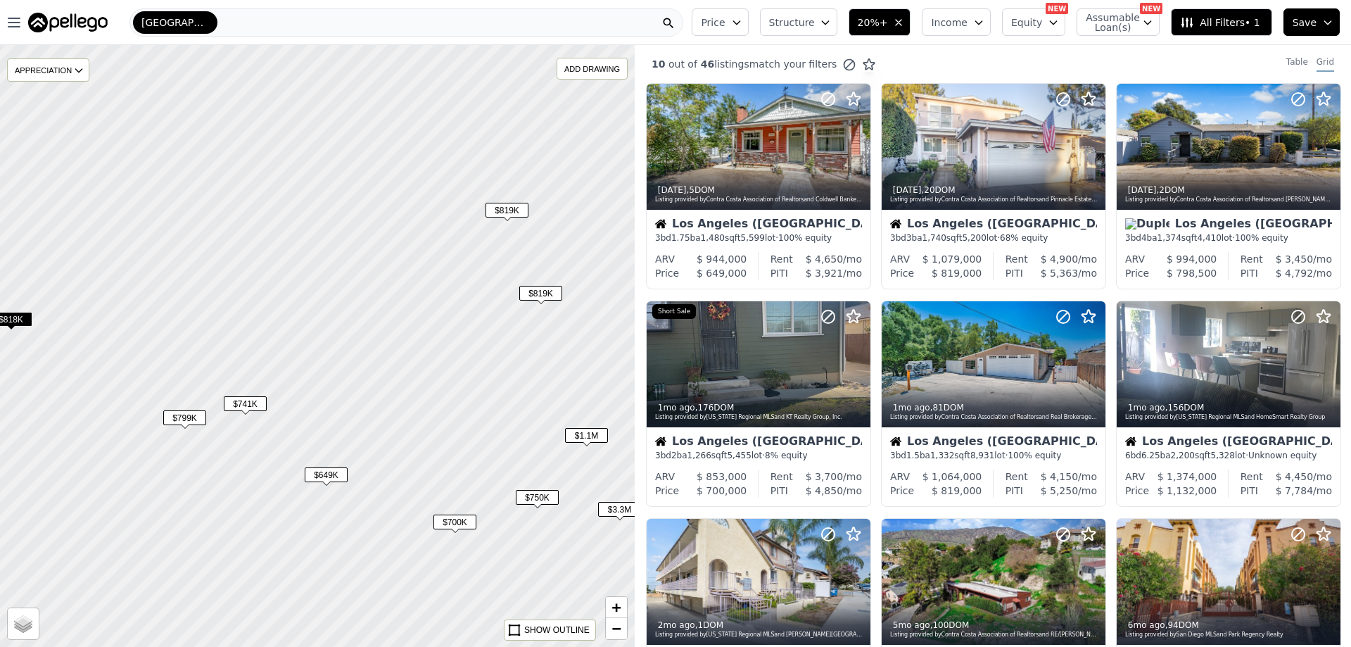
click at [592, 434] on span "$1.1M" at bounding box center [586, 435] width 43 height 15
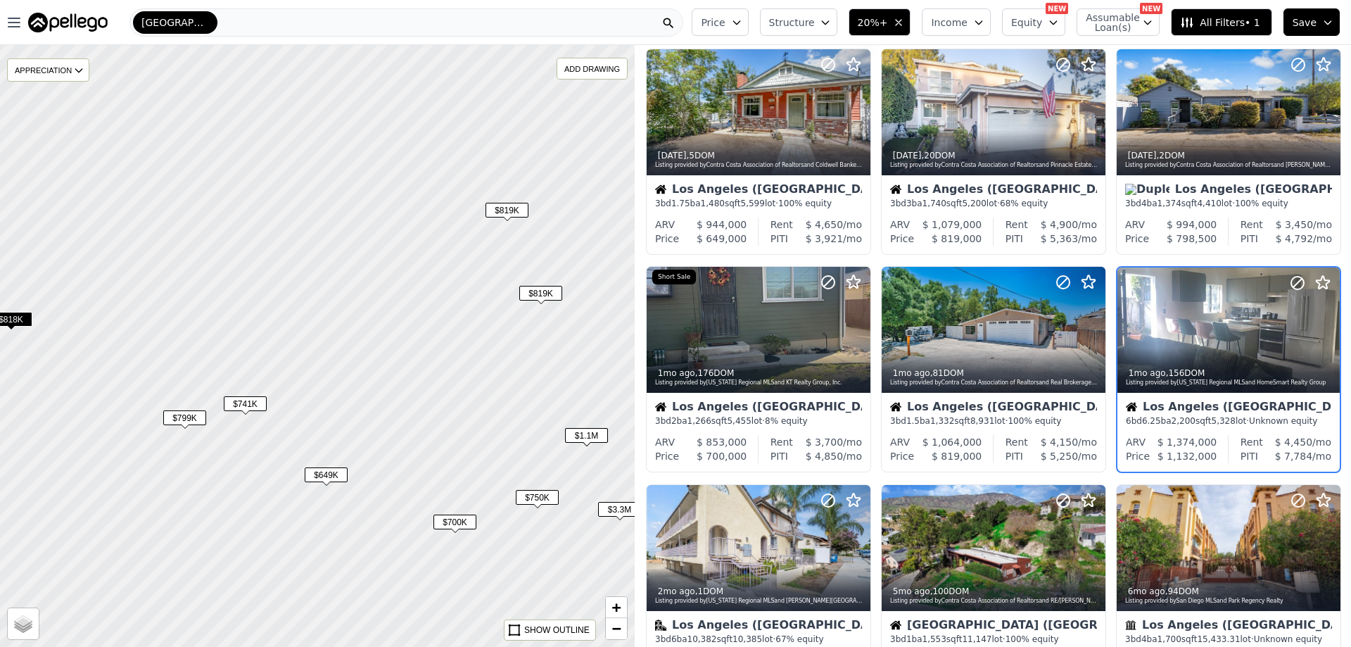
scroll to position [35, 0]
click at [535, 498] on span "$750K" at bounding box center [537, 497] width 43 height 15
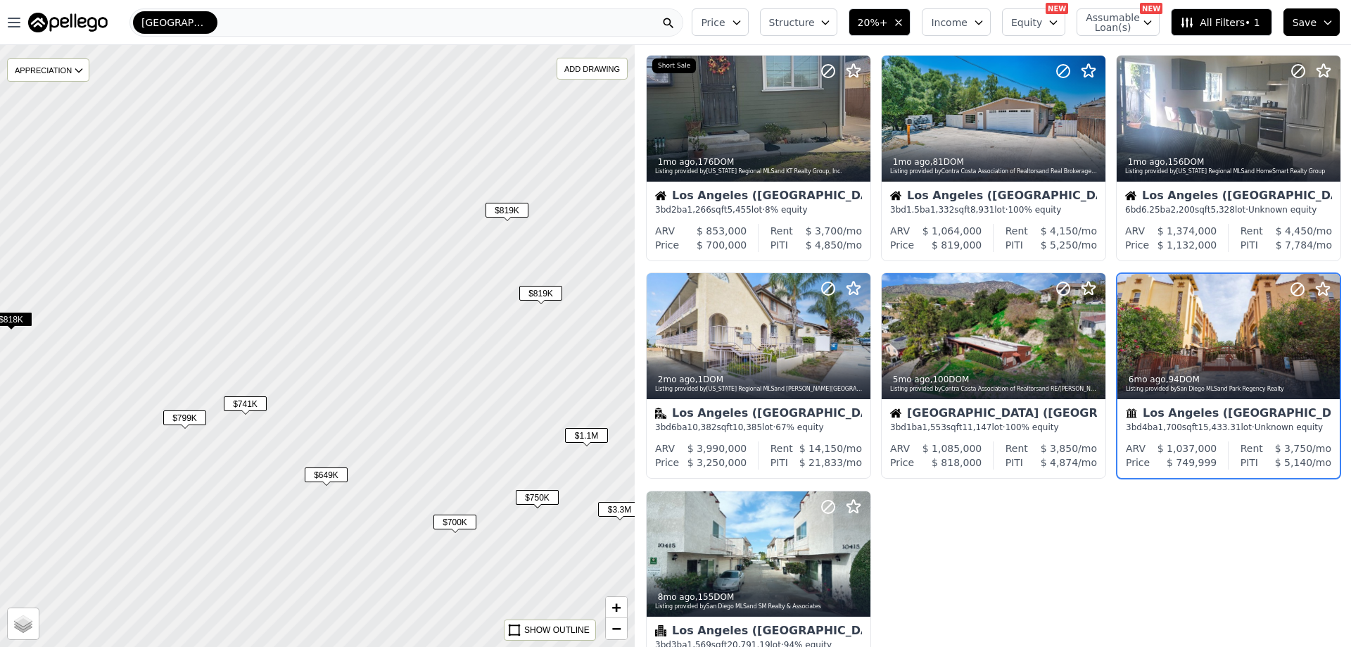
scroll to position [253, 0]
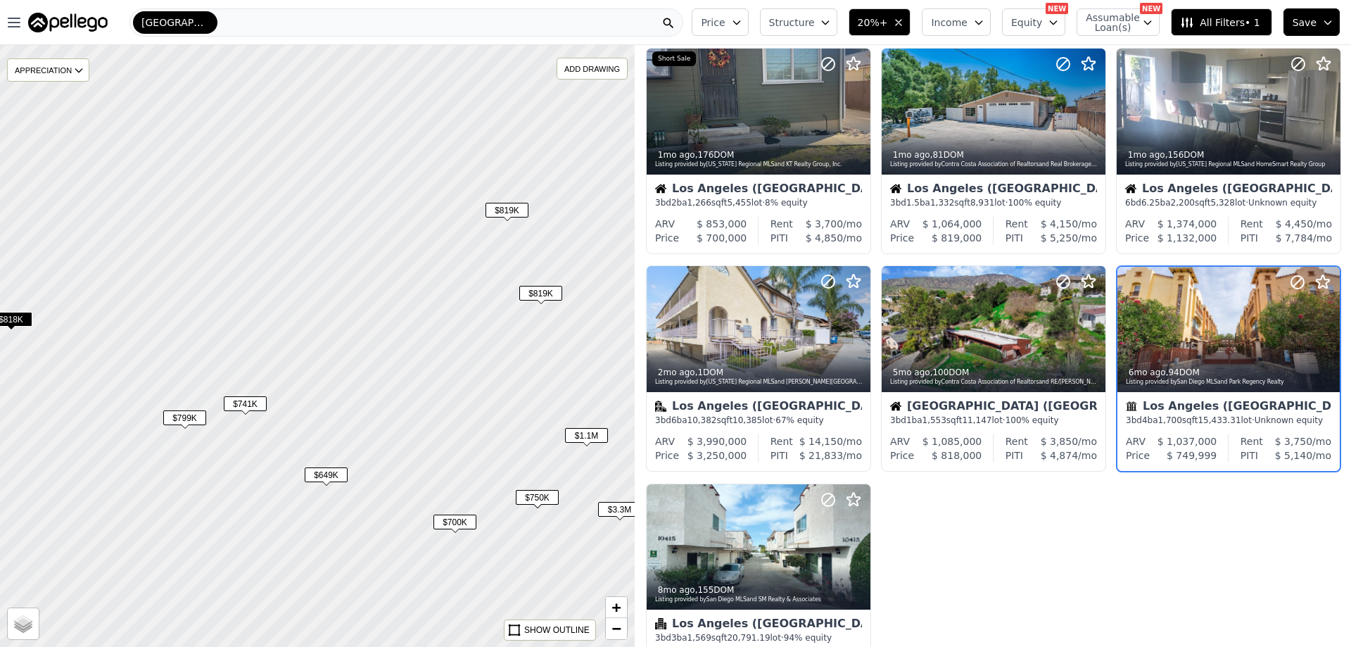
click at [450, 520] on span "$700K" at bounding box center [455, 521] width 43 height 15
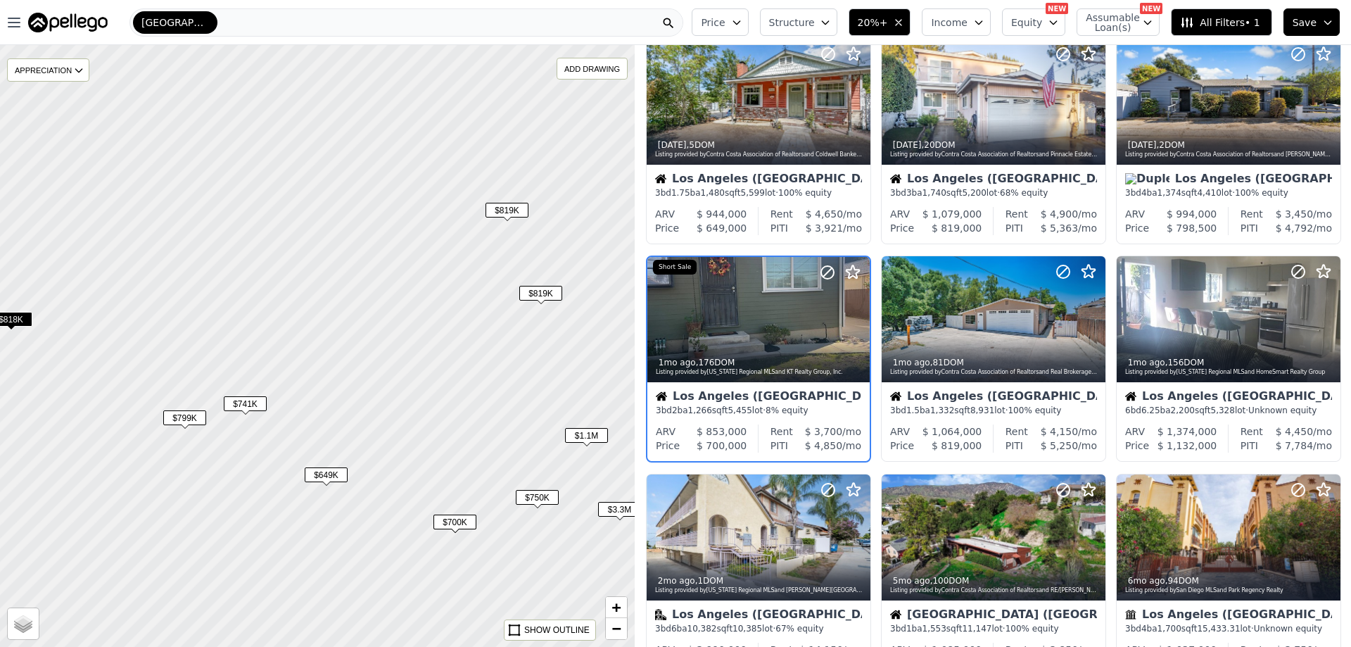
scroll to position [35, 0]
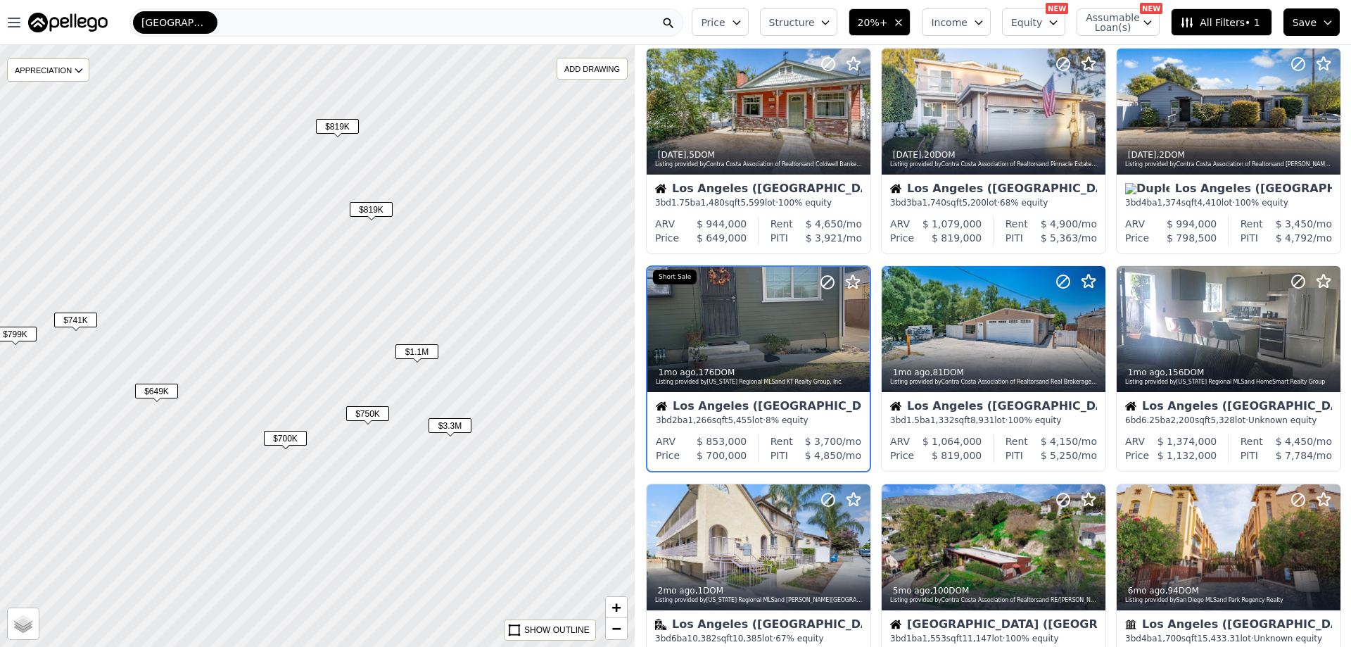
drag, startPoint x: 462, startPoint y: 391, endPoint x: 367, endPoint y: 353, distance: 103.0
click at [367, 353] on div at bounding box center [313, 344] width 762 height 722
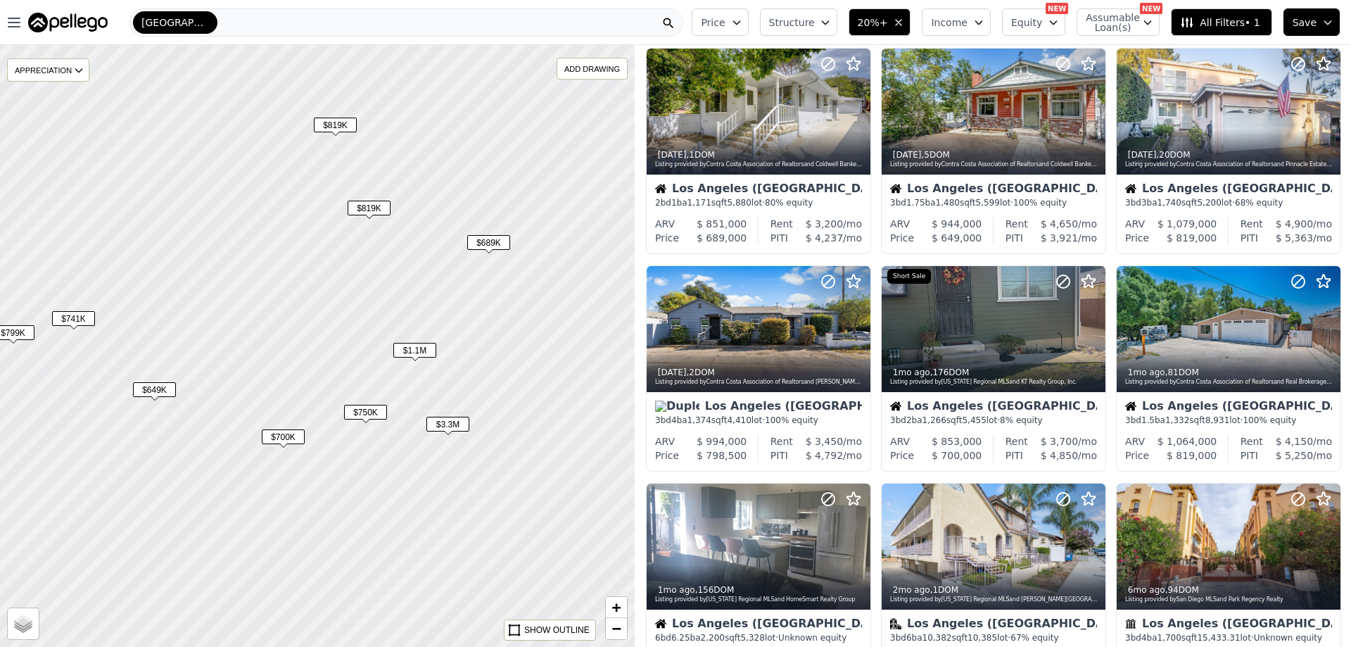
click at [455, 422] on span "$3.3M" at bounding box center [448, 424] width 43 height 15
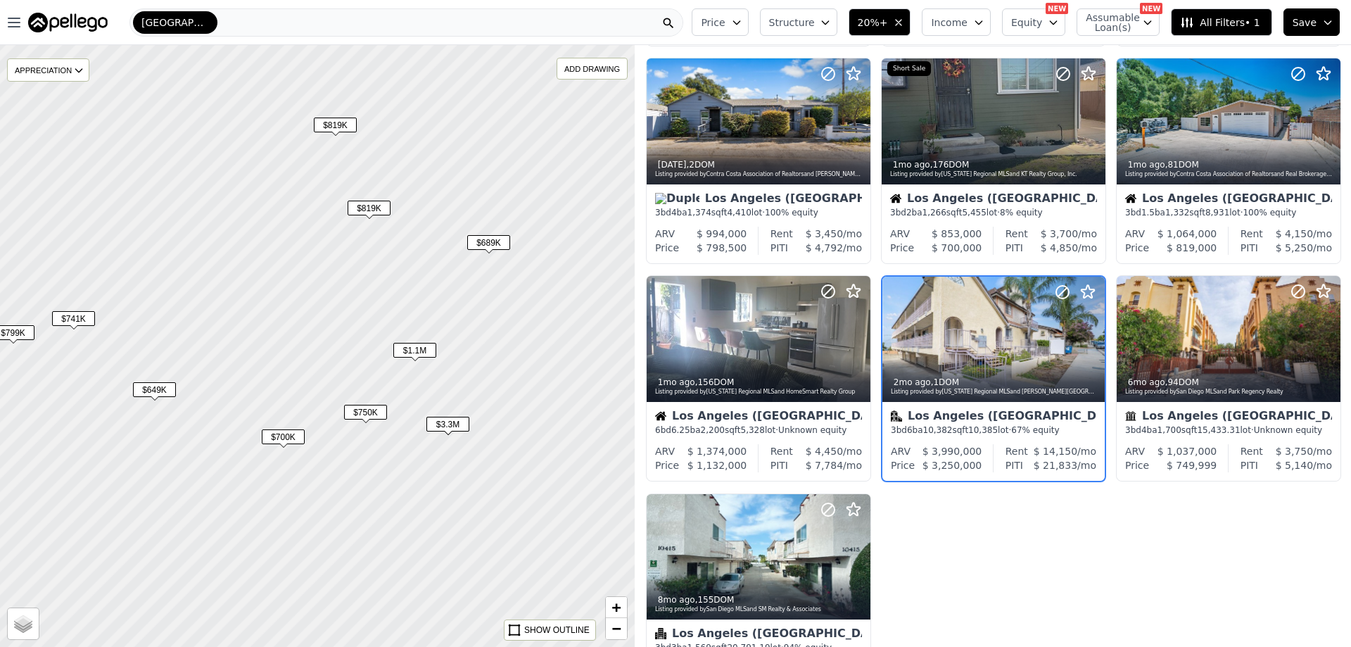
scroll to position [253, 0]
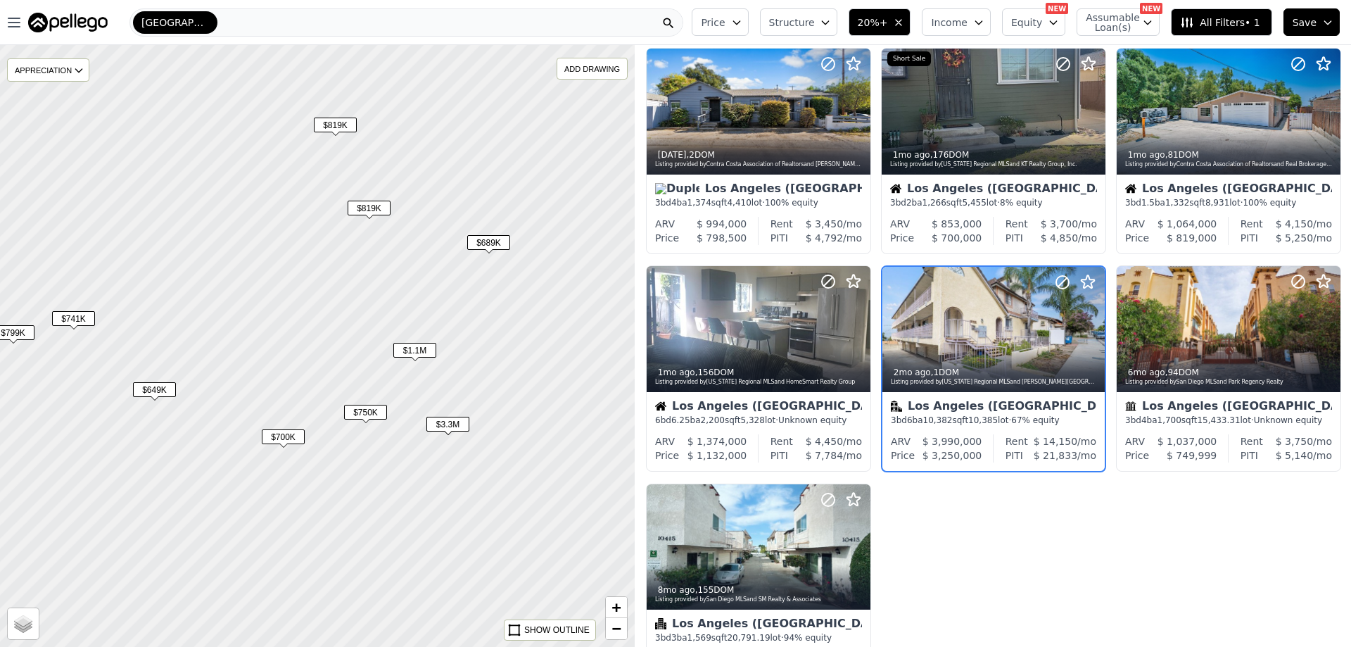
click at [476, 470] on div at bounding box center [318, 346] width 762 height 722
click at [500, 245] on span "$689K" at bounding box center [488, 242] width 43 height 15
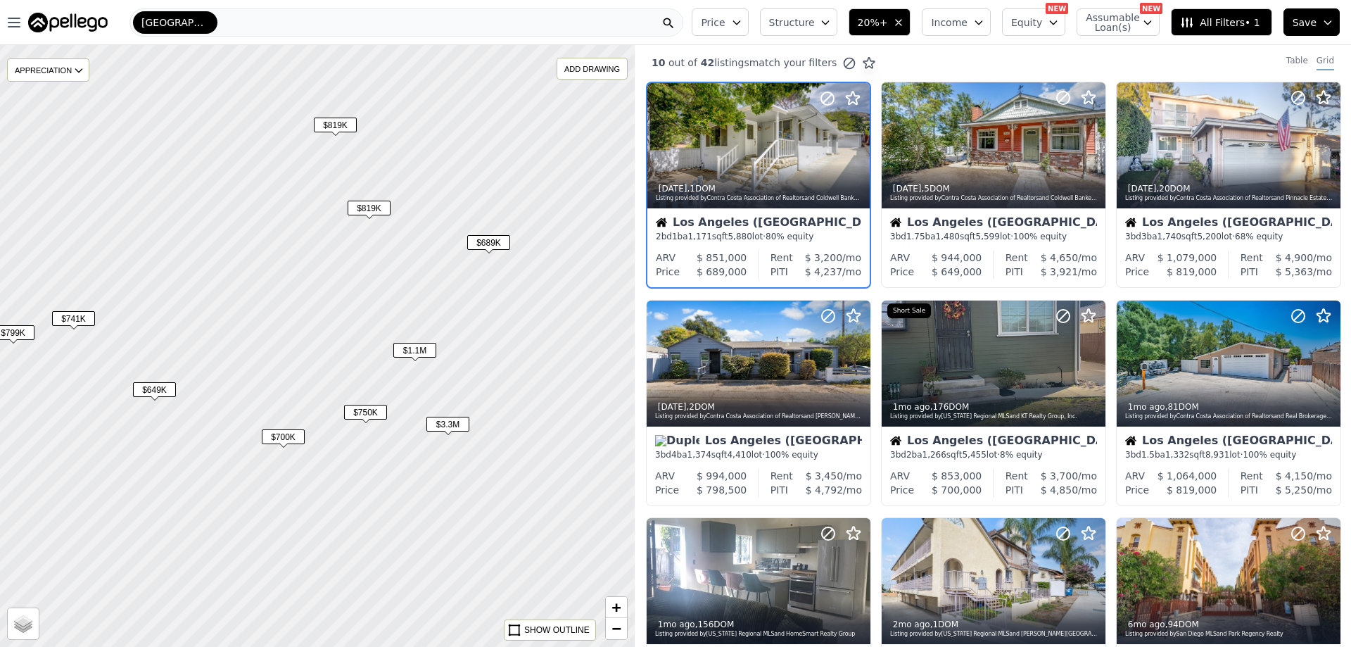
scroll to position [0, 0]
